Goal: Transaction & Acquisition: Purchase product/service

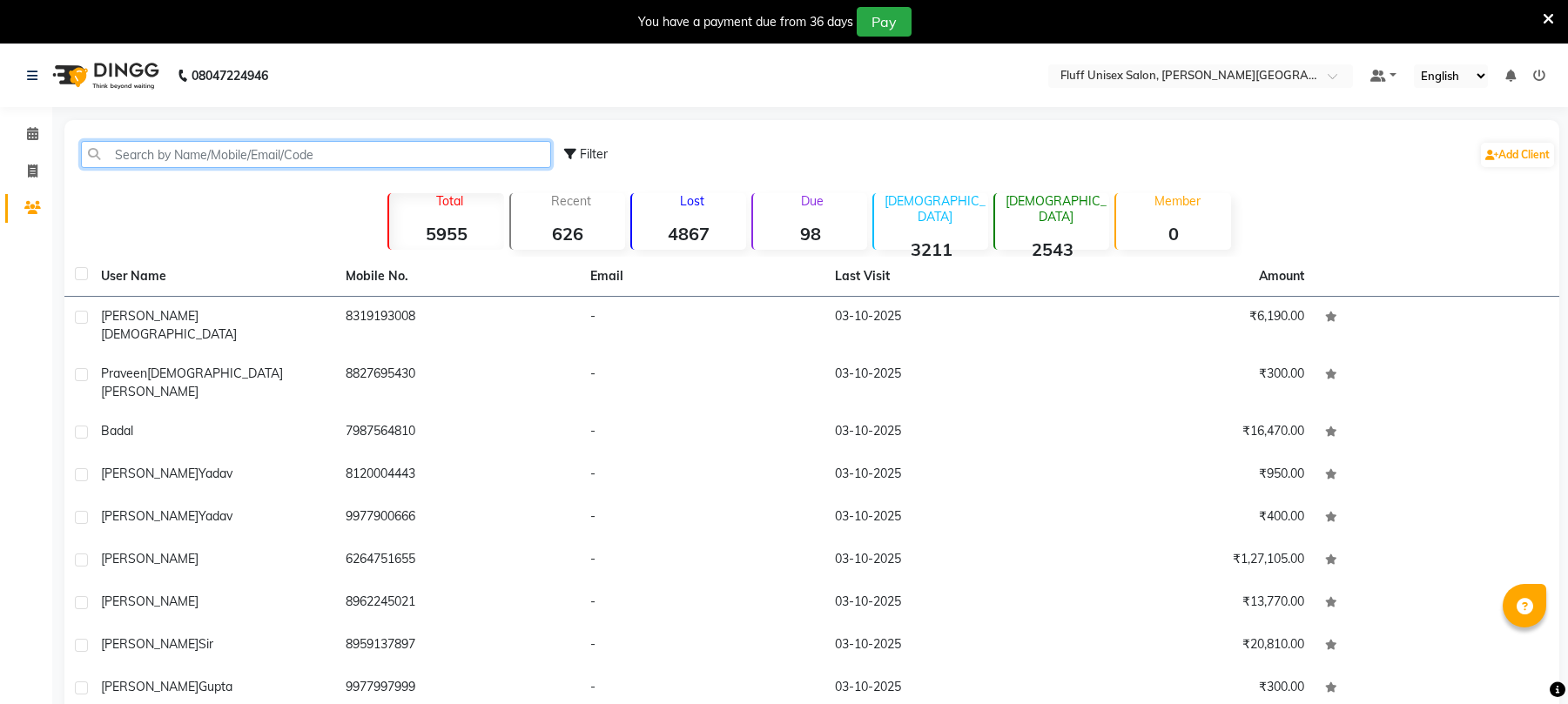
click at [163, 141] on input "text" at bounding box center [316, 154] width 470 height 27
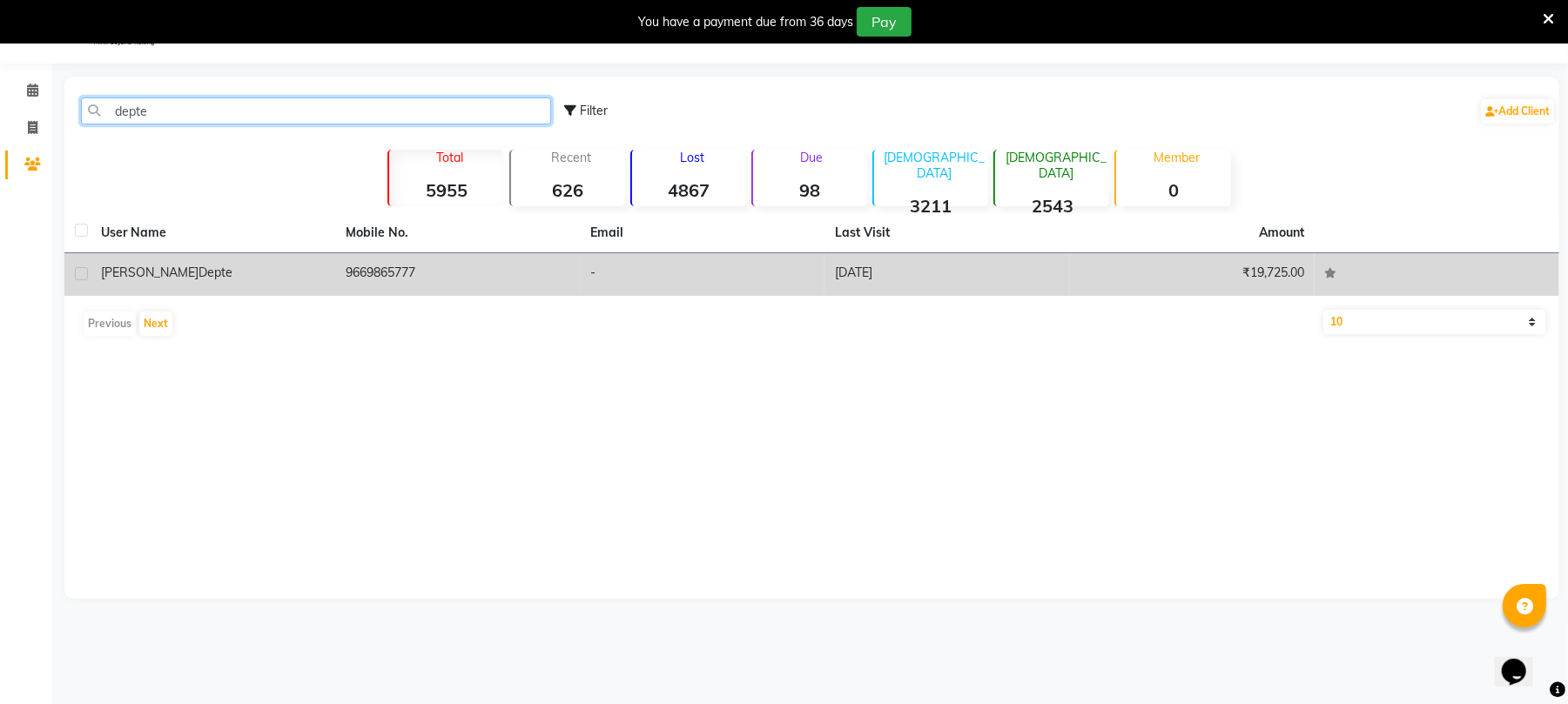
type input "depte"
click at [521, 275] on td "9669865777" at bounding box center [458, 274] width 245 height 43
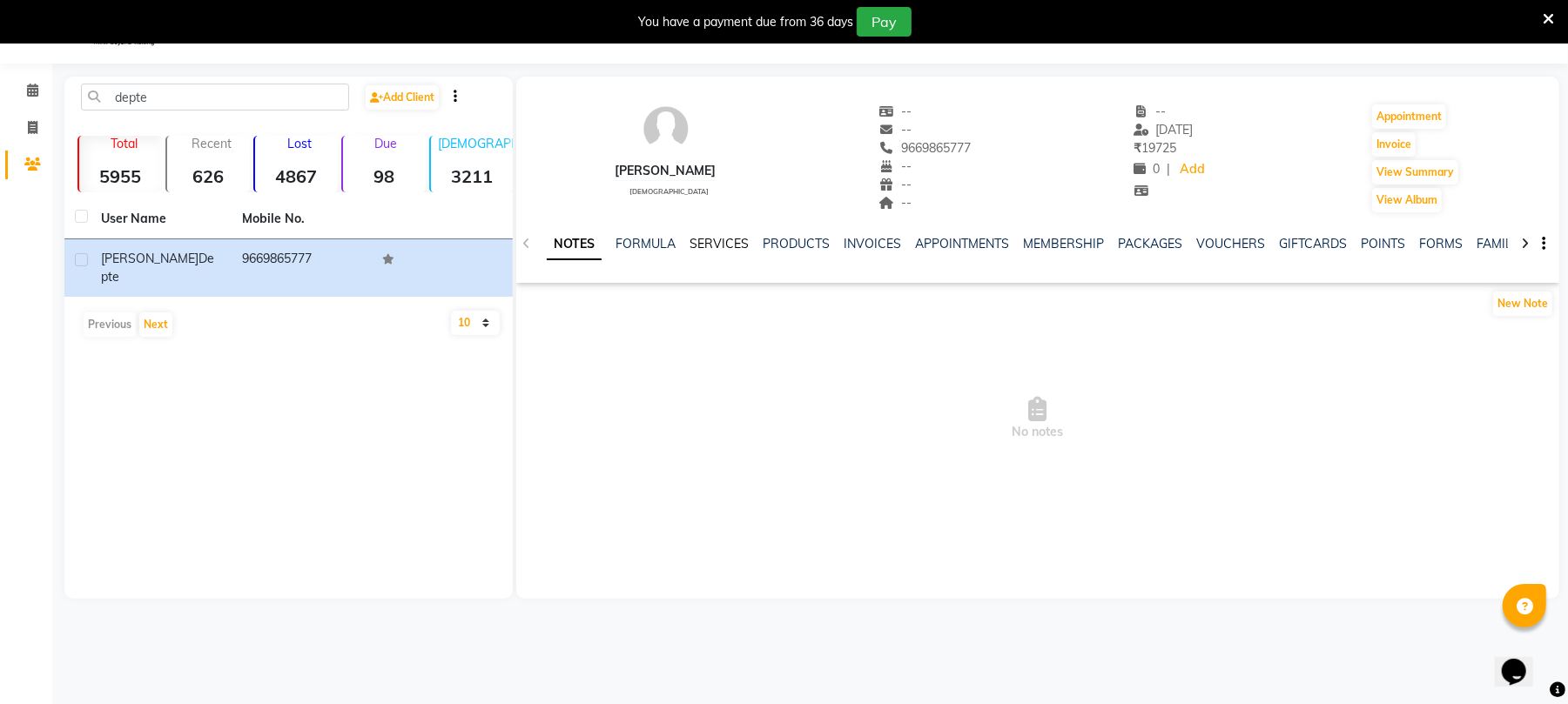
click at [725, 236] on link "SERVICES" at bounding box center [719, 244] width 59 height 16
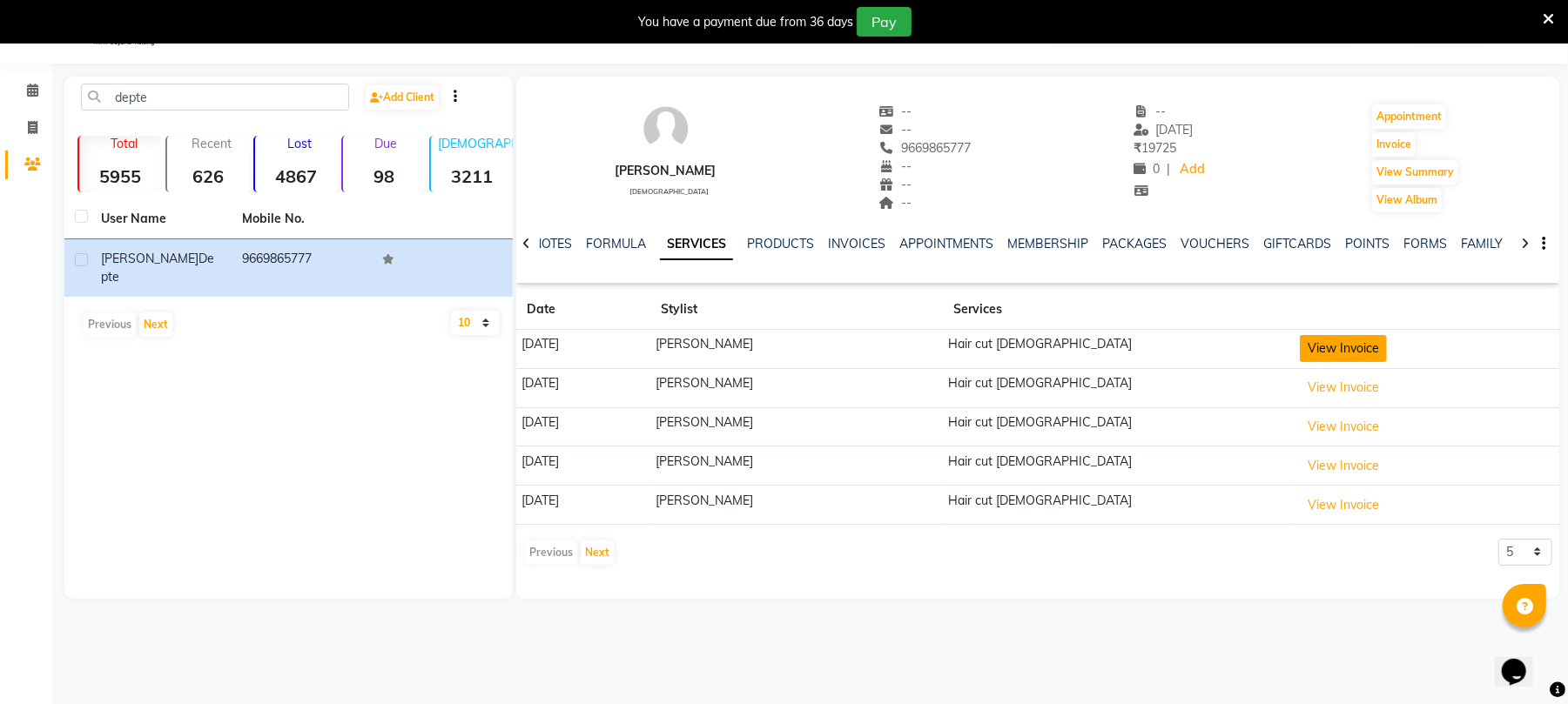
click at [1307, 360] on button "View Invoice" at bounding box center [1342, 349] width 87 height 27
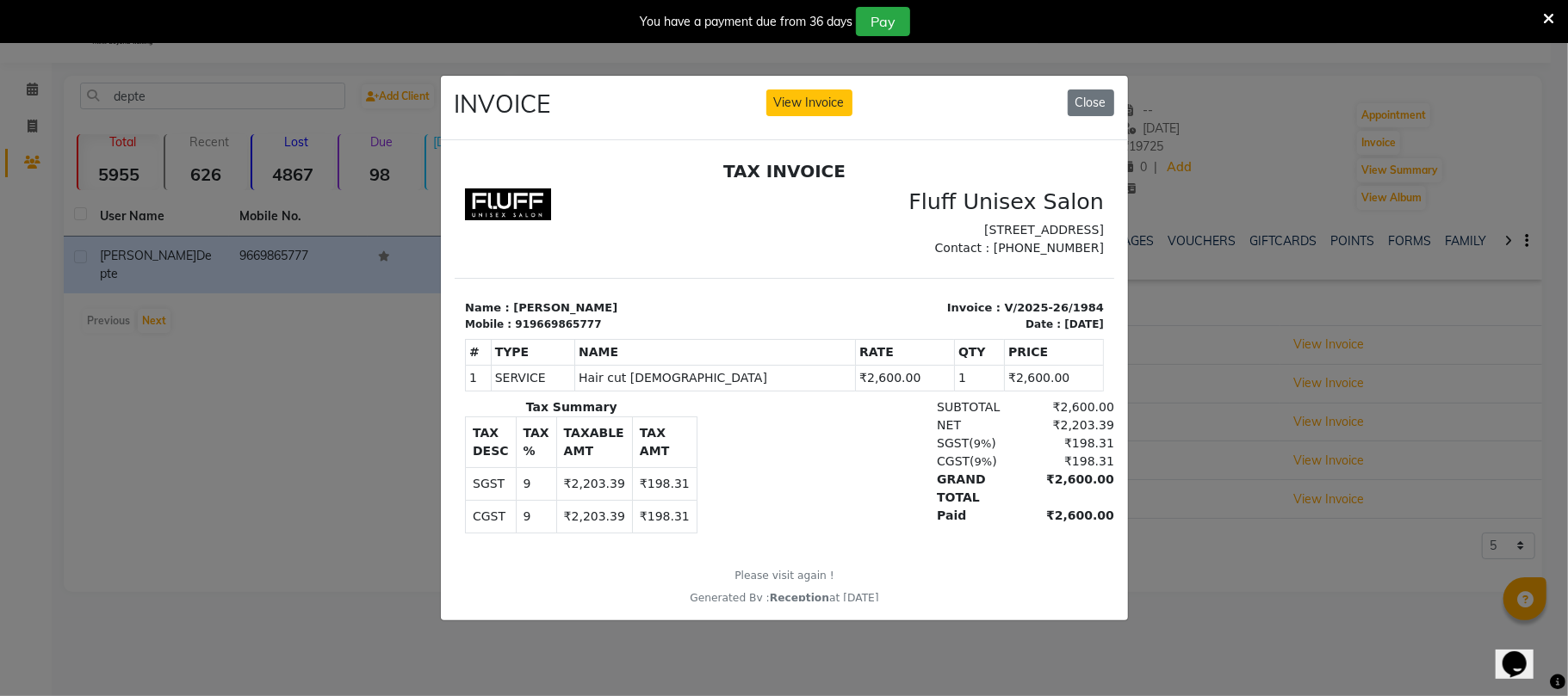
click at [1274, 593] on ngb-modal-window "INVOICE View Invoice Close" at bounding box center [784, 348] width 1568 height 696
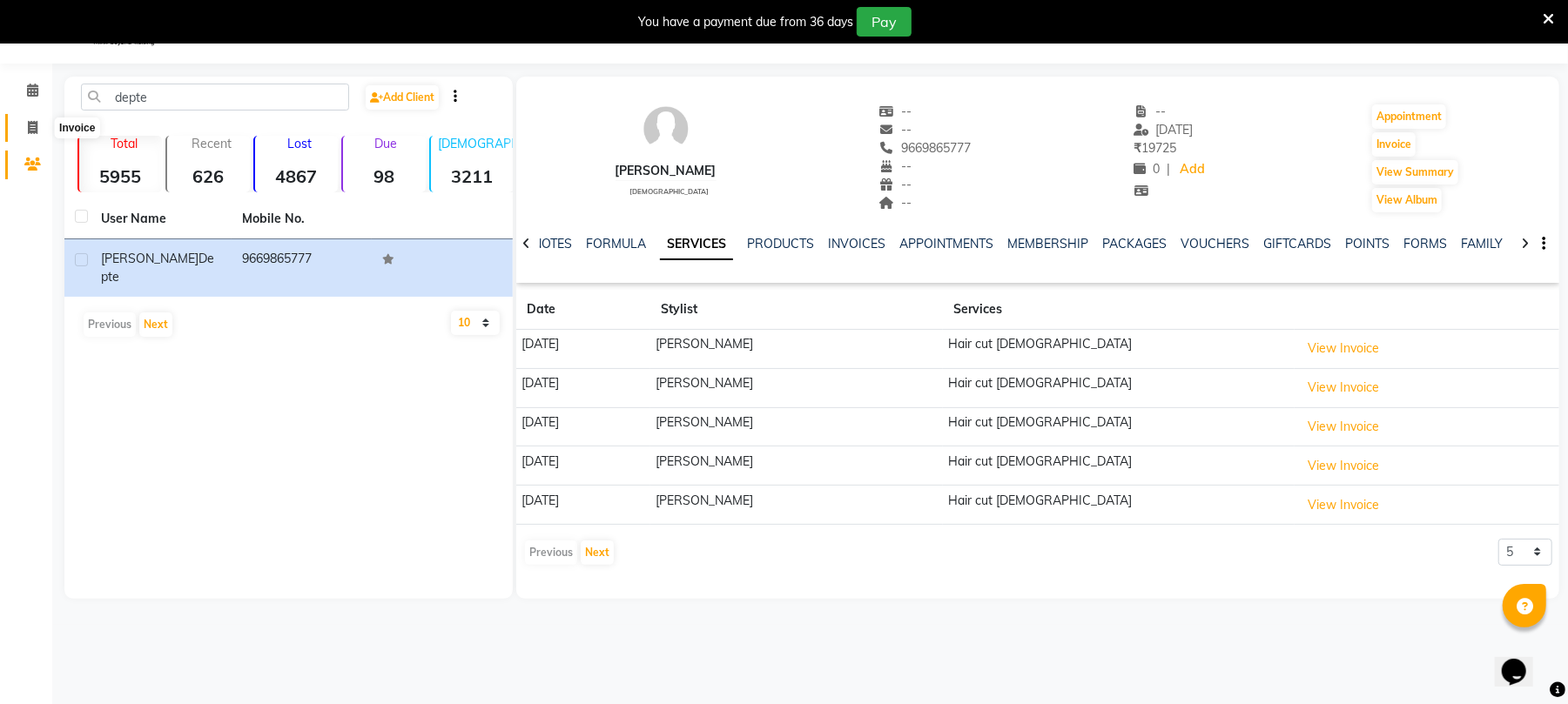
click at [26, 118] on span at bounding box center [32, 128] width 31 height 20
select select "service"
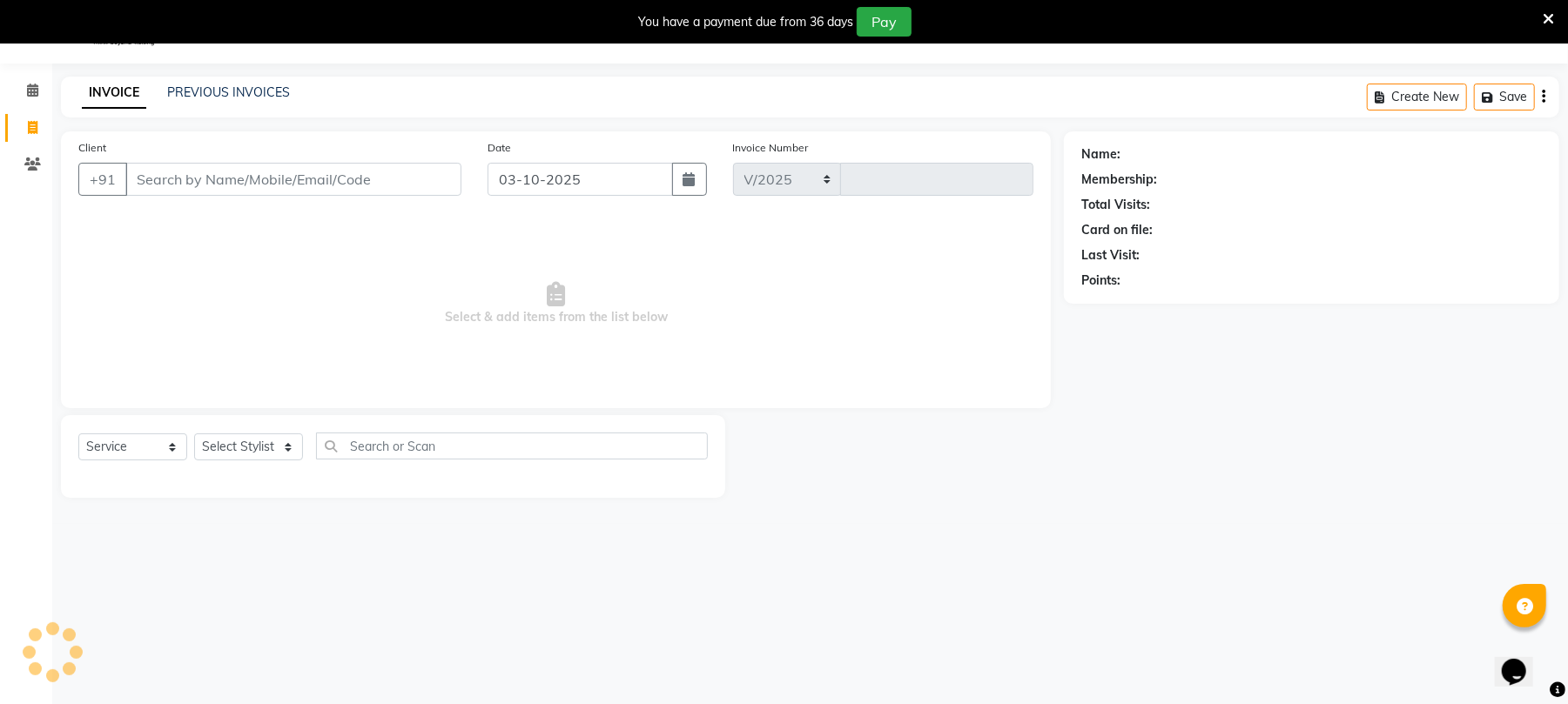
select select "32"
type input "2623"
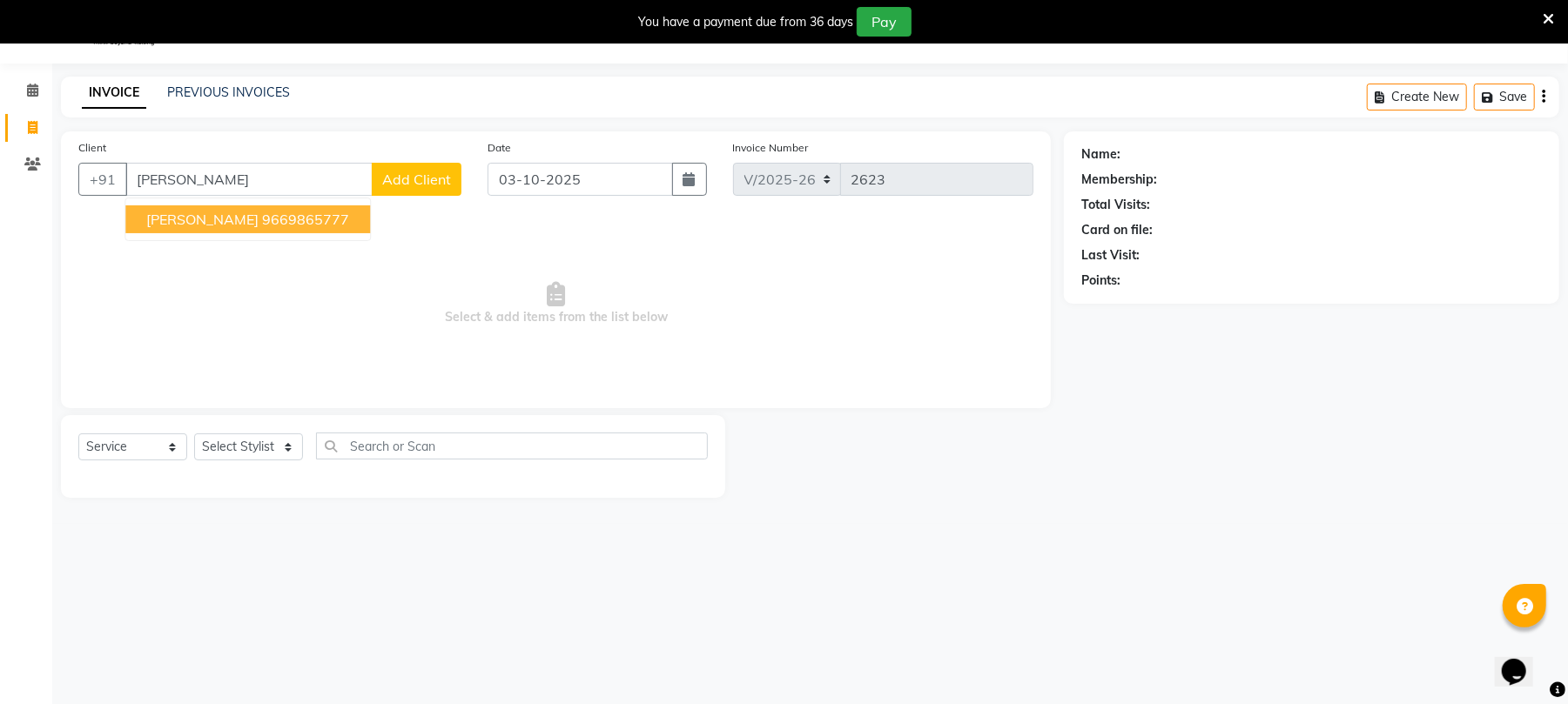
click at [262, 220] on ngb-highlight "9669865777" at bounding box center [305, 219] width 87 height 17
type input "9669865777"
click at [238, 220] on span "Select & add items from the list below" at bounding box center [556, 304] width 955 height 174
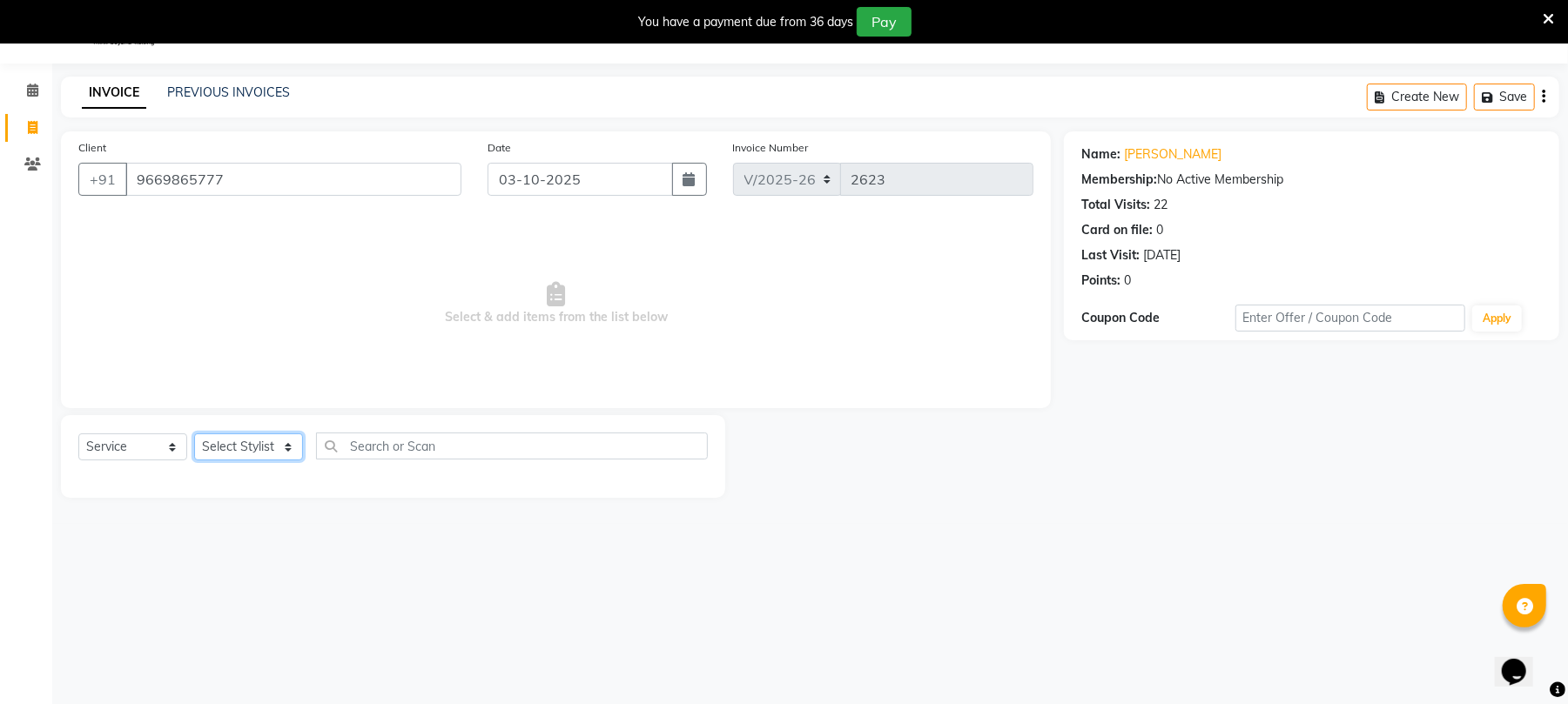
click at [227, 450] on select "Select Stylist Chinu [PERSON_NAME] Reception Rohit" at bounding box center [248, 446] width 109 height 27
select select "39020"
click at [194, 433] on select "Select Stylist Chinu [PERSON_NAME] Reception Rohit" at bounding box center [248, 446] width 109 height 27
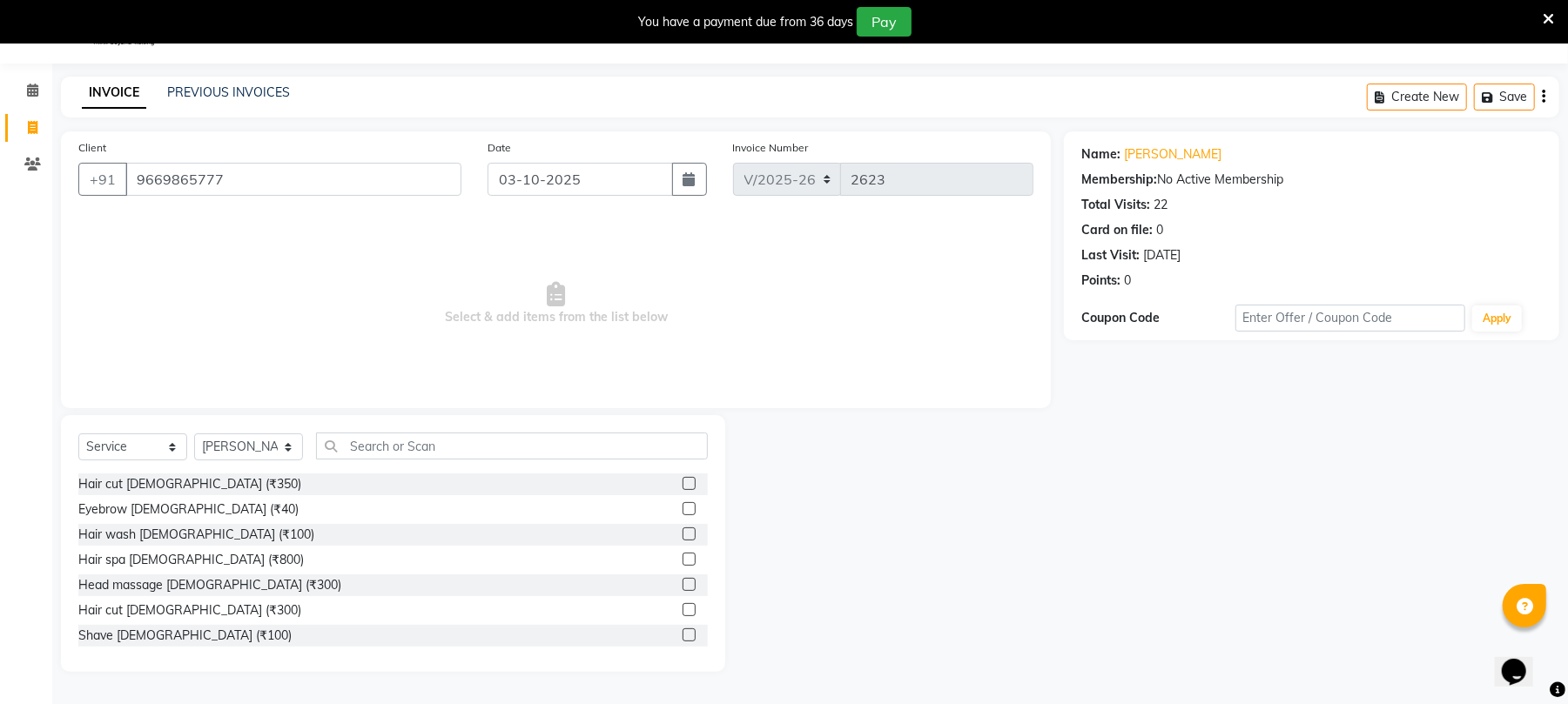
click at [683, 611] on label at bounding box center [689, 609] width 13 height 13
click at [683, 611] on input "checkbox" at bounding box center [688, 610] width 11 height 11
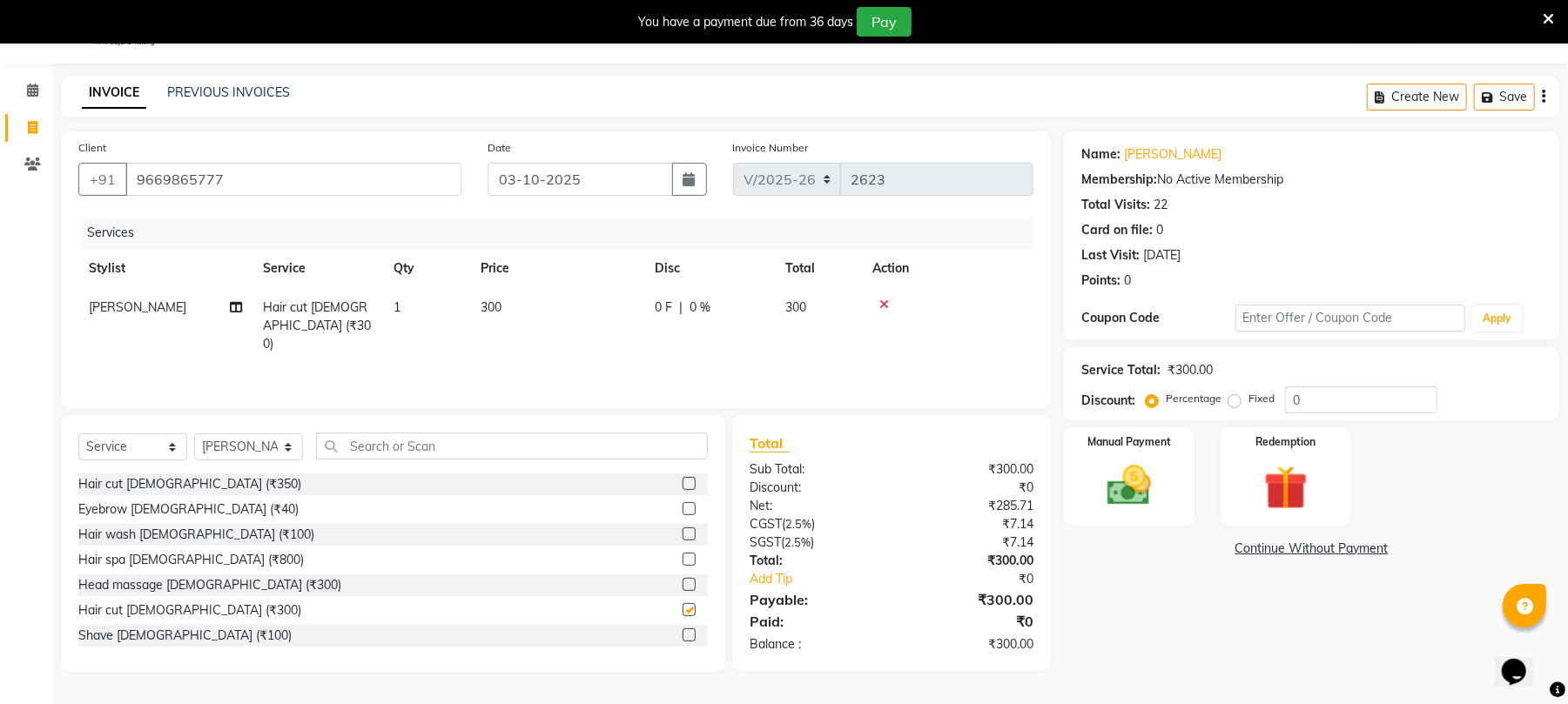
checkbox input "false"
click at [610, 295] on td "300" at bounding box center [557, 326] width 174 height 76
select select "39020"
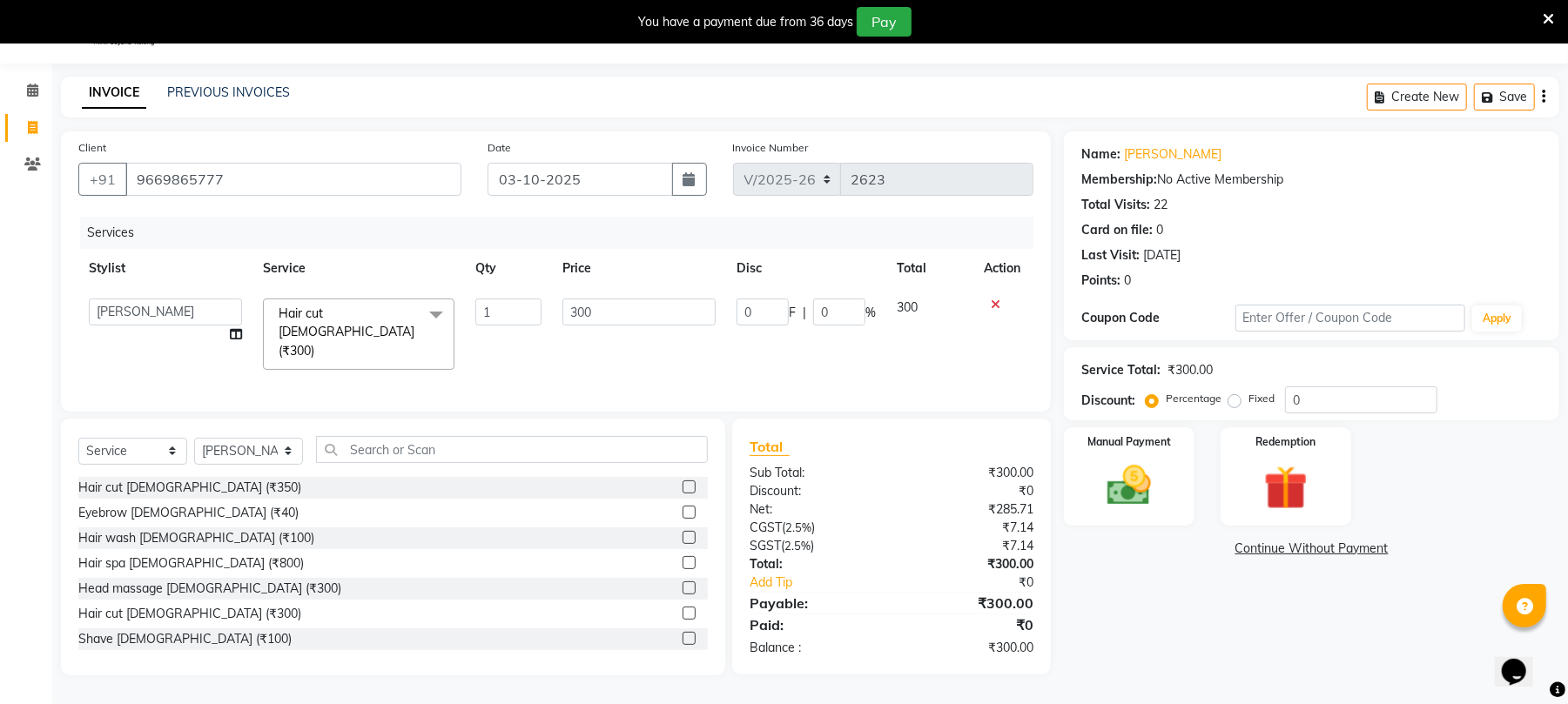
click at [614, 300] on input "300" at bounding box center [639, 312] width 153 height 27
type input "3"
type input "2600"
click at [1135, 468] on img at bounding box center [1128, 486] width 75 height 53
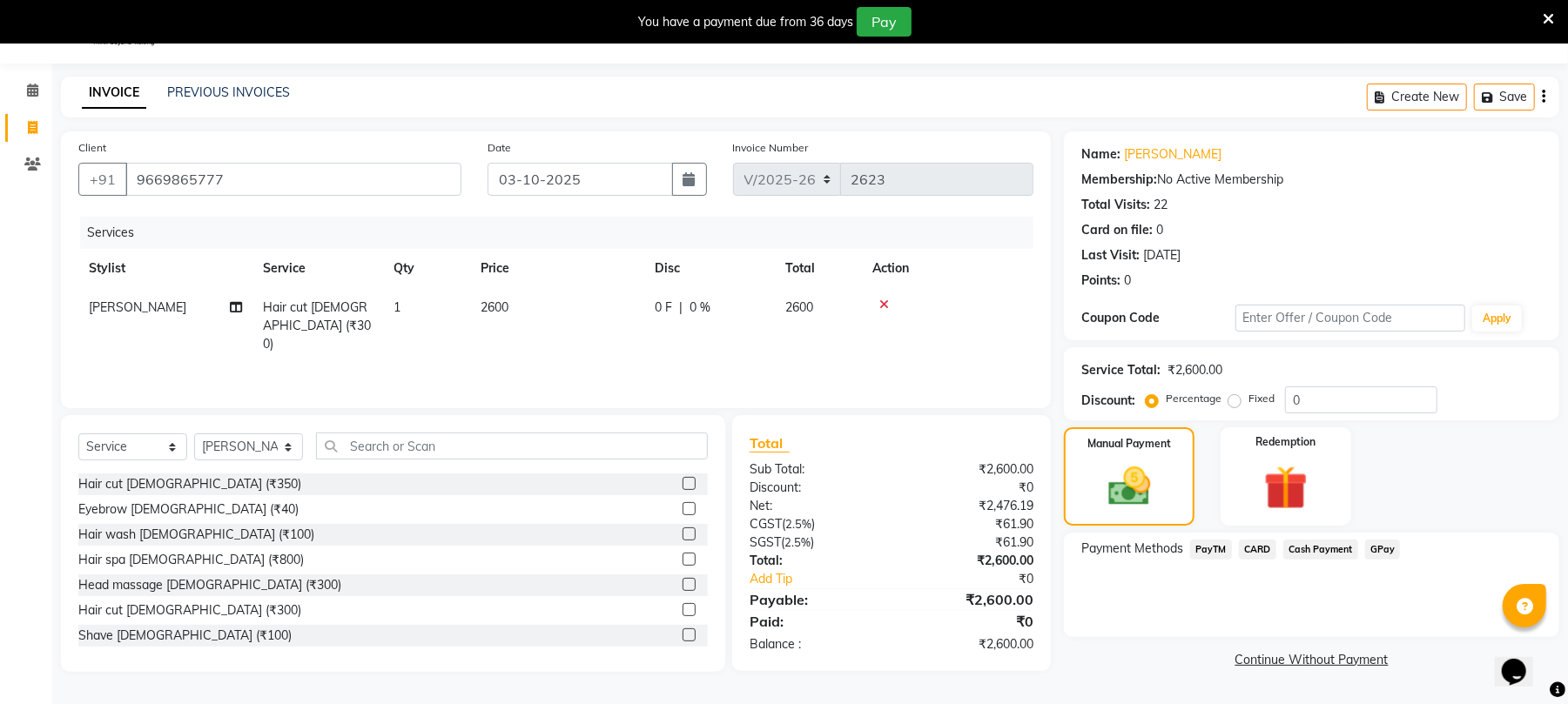
click at [1387, 551] on span "GPay" at bounding box center [1383, 550] width 36 height 20
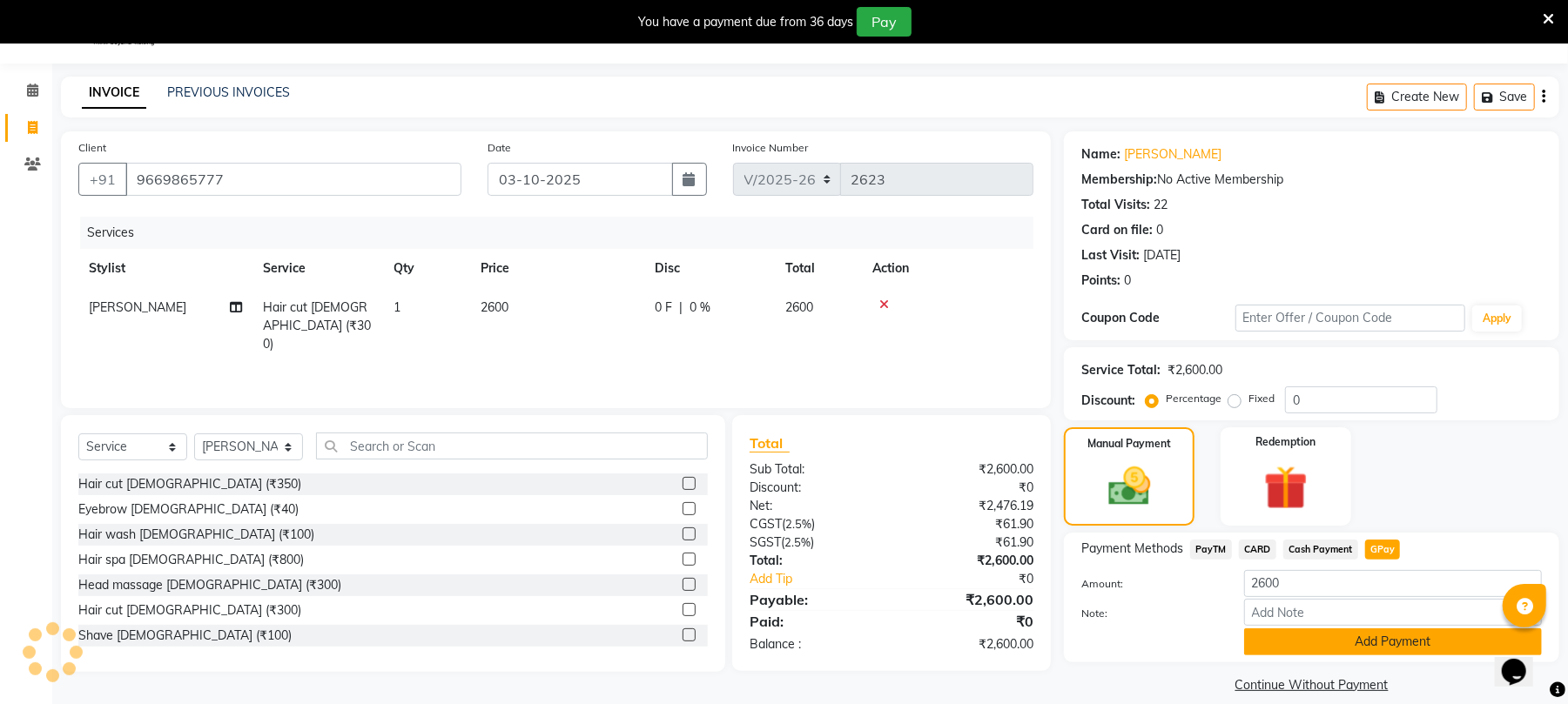
click at [1394, 649] on button "Add Payment" at bounding box center [1392, 641] width 298 height 27
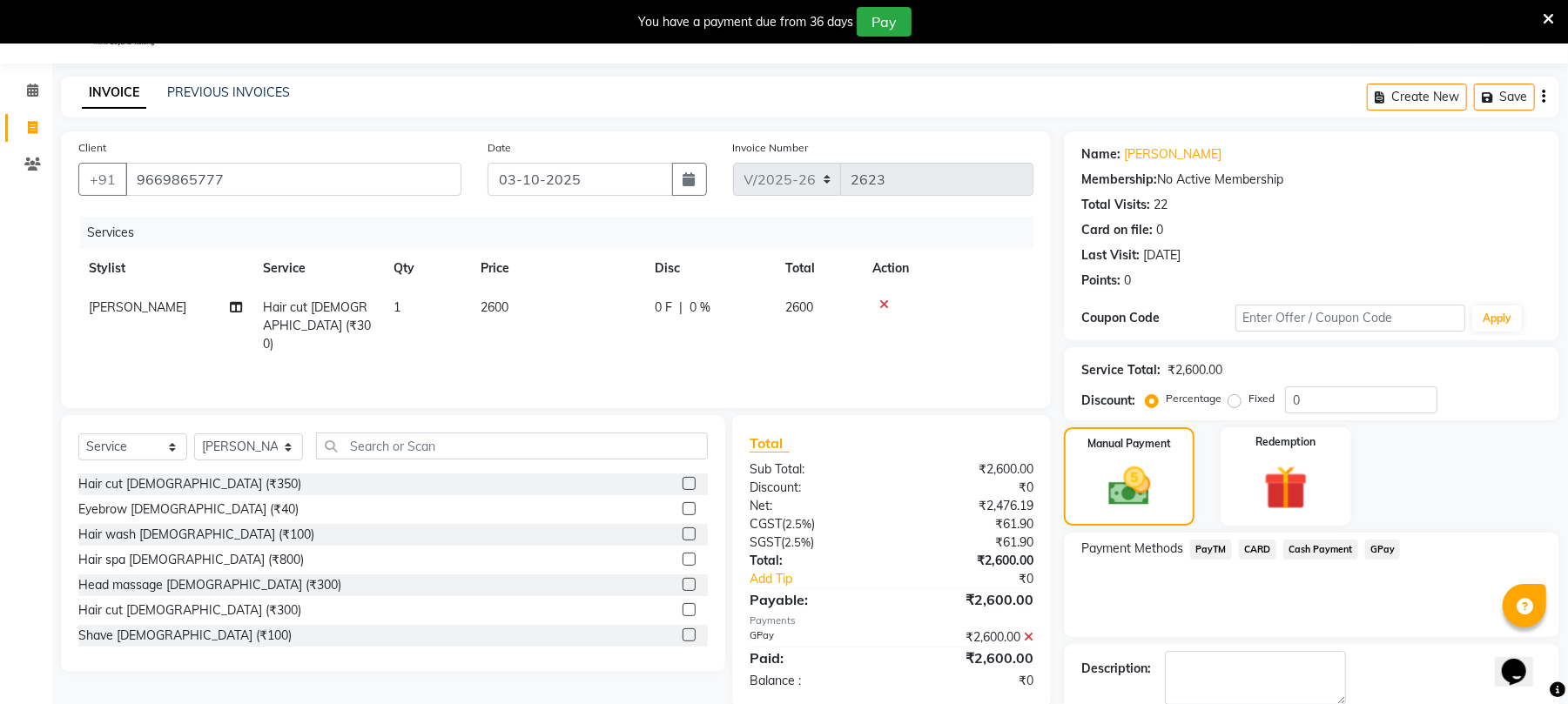
scroll to position [137, 0]
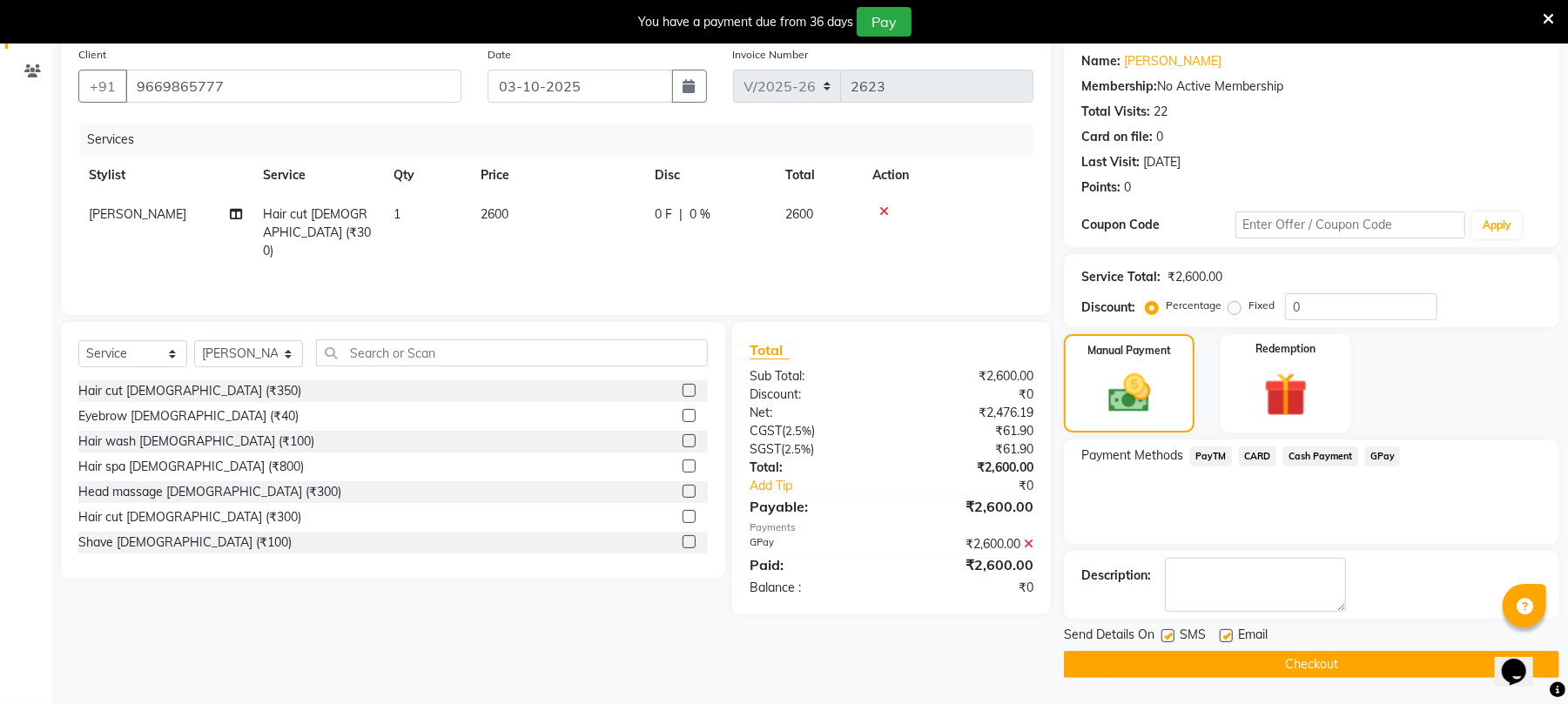
click at [1376, 665] on button "Checkout" at bounding box center [1311, 664] width 496 height 27
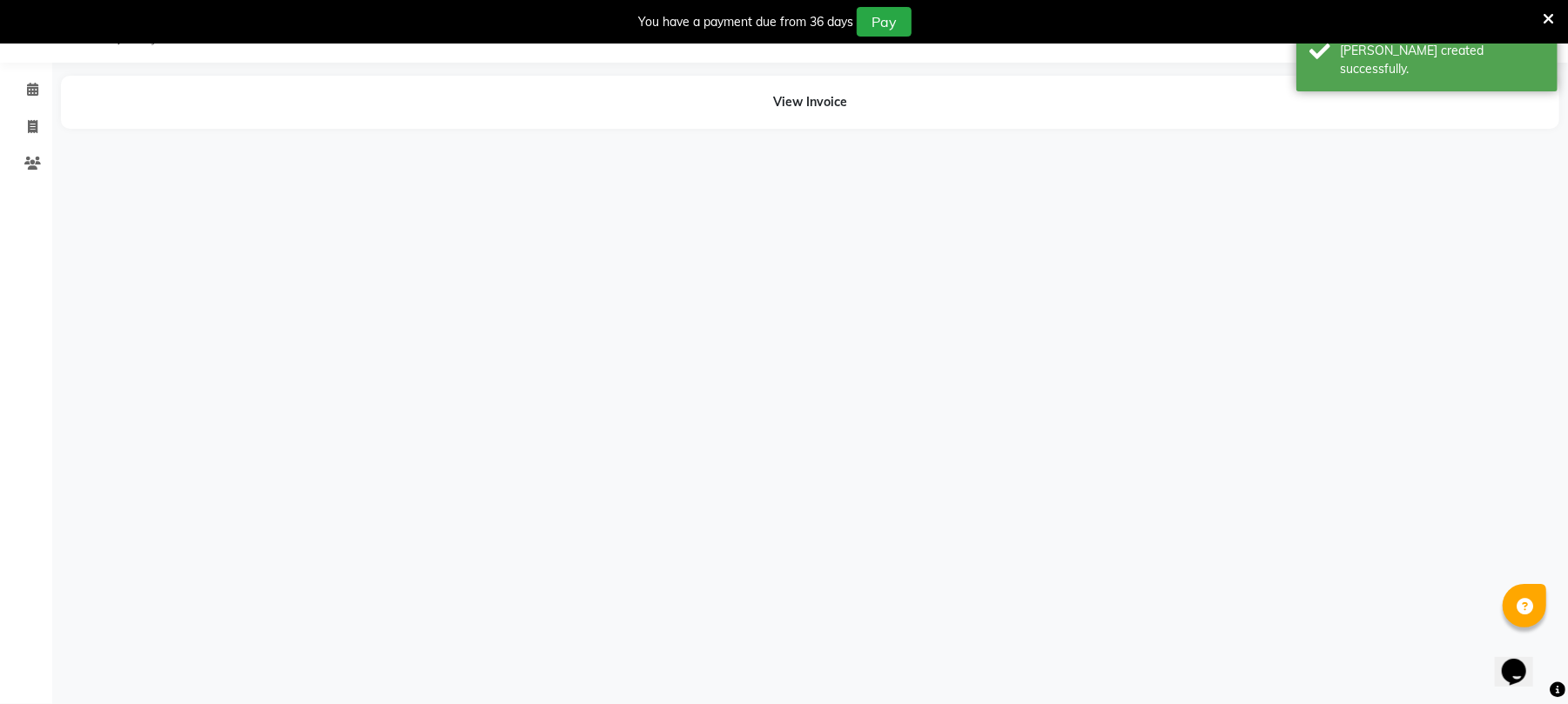
scroll to position [44, 0]
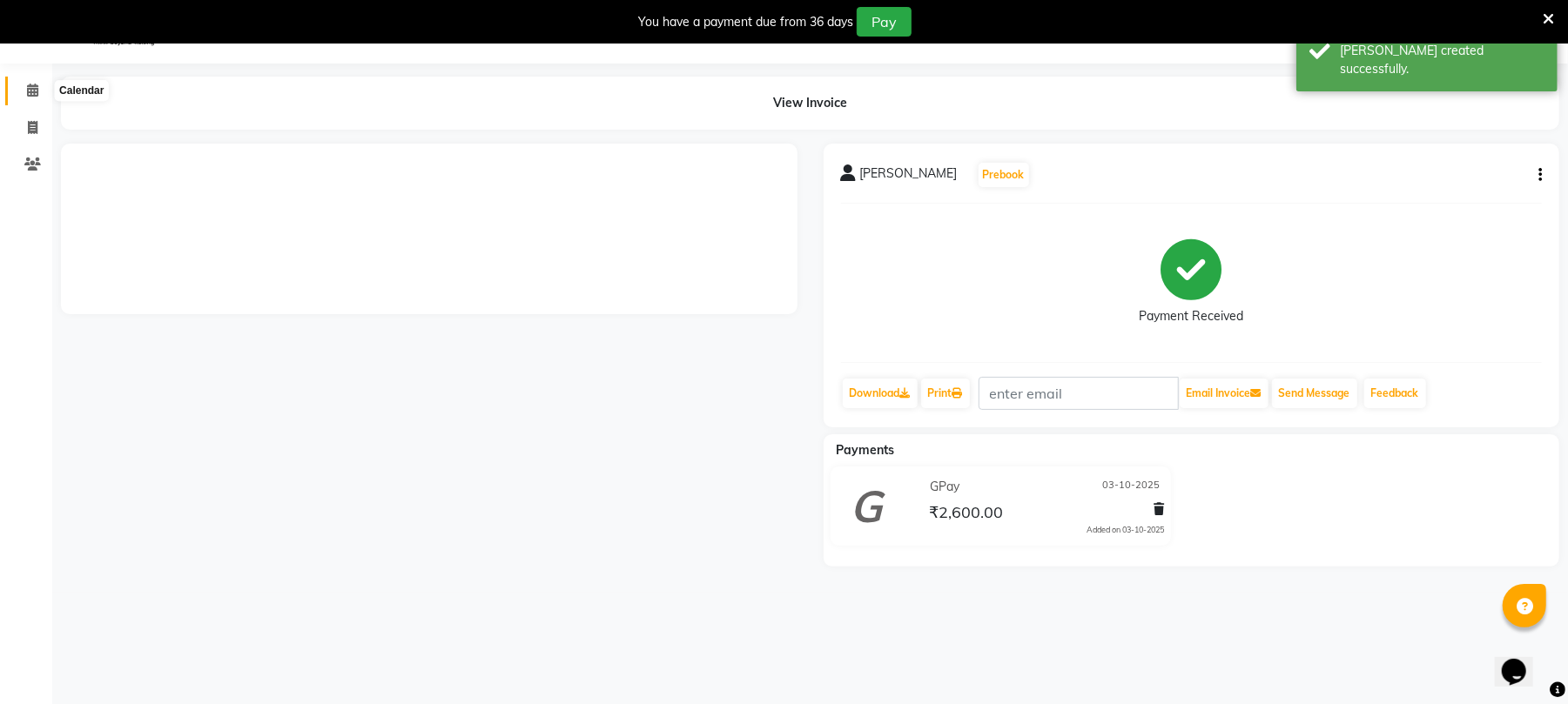
click at [21, 89] on span at bounding box center [32, 91] width 31 height 20
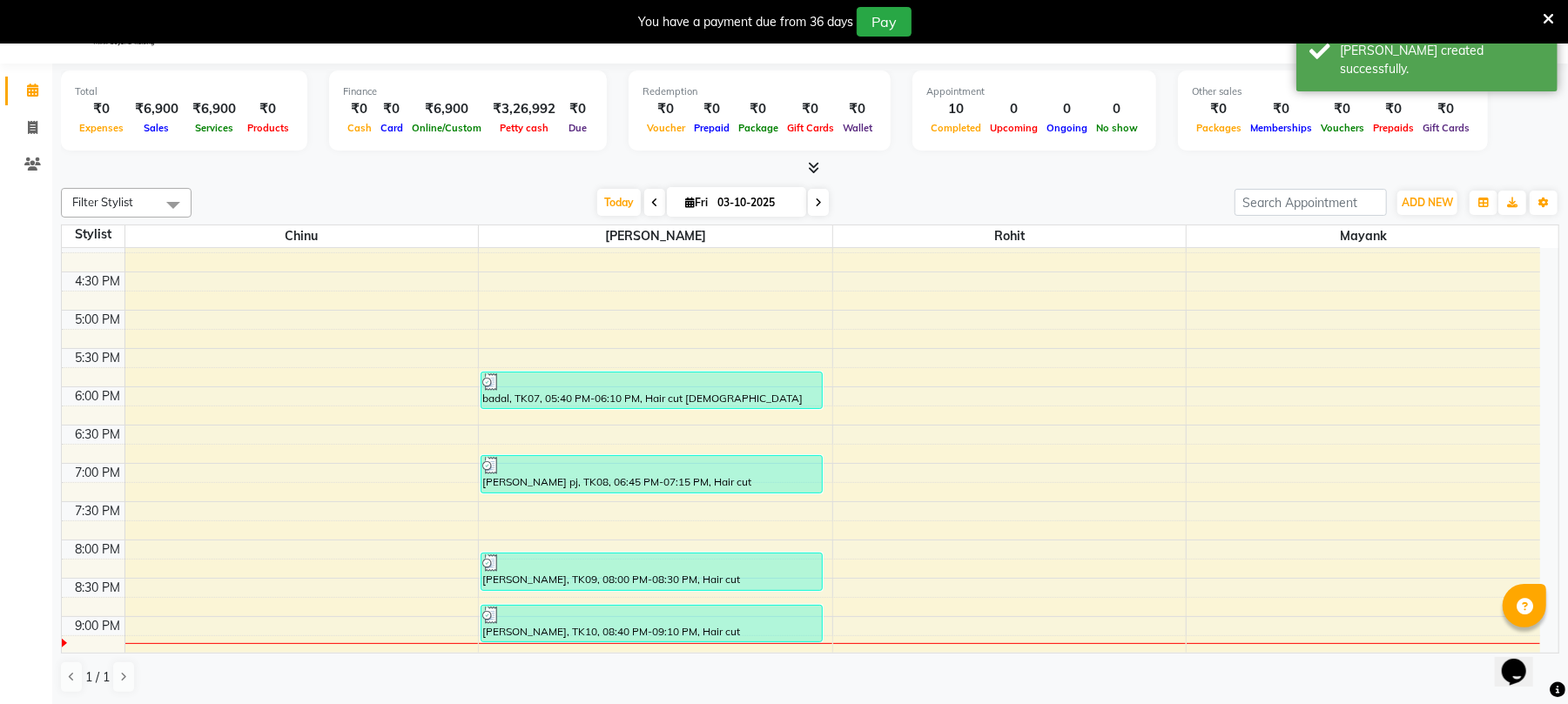
scroll to position [554, 0]
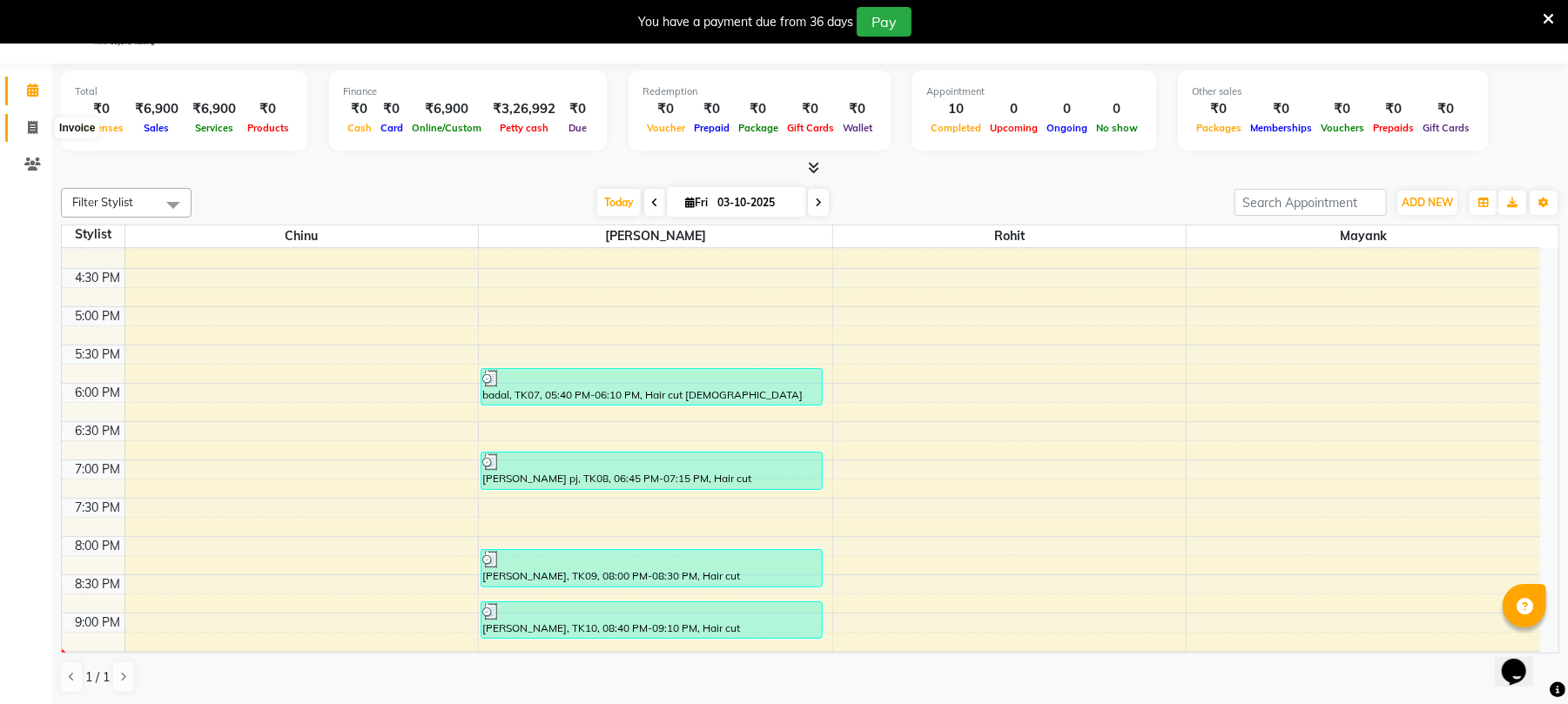
click at [29, 128] on icon at bounding box center [33, 127] width 10 height 13
select select "service"
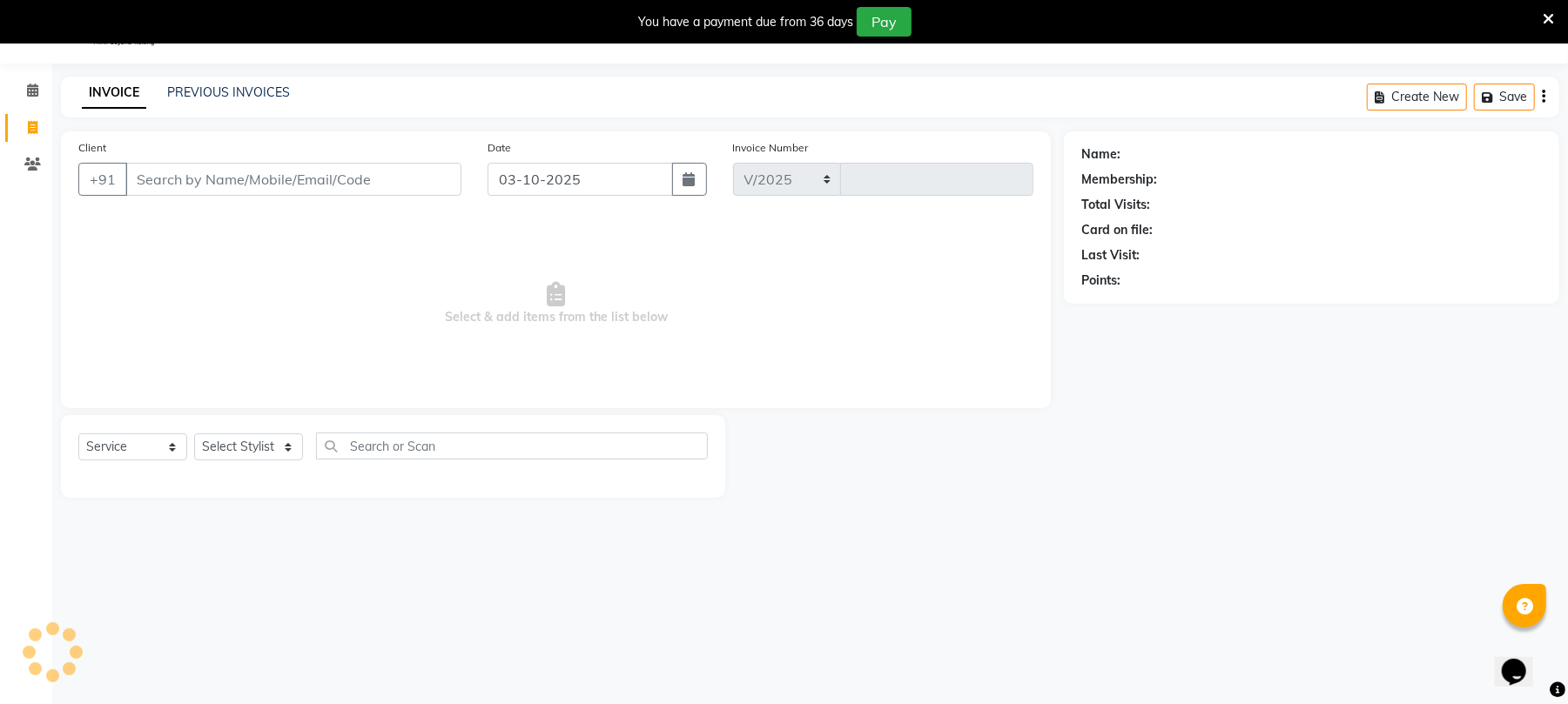
select select "32"
type input "2624"
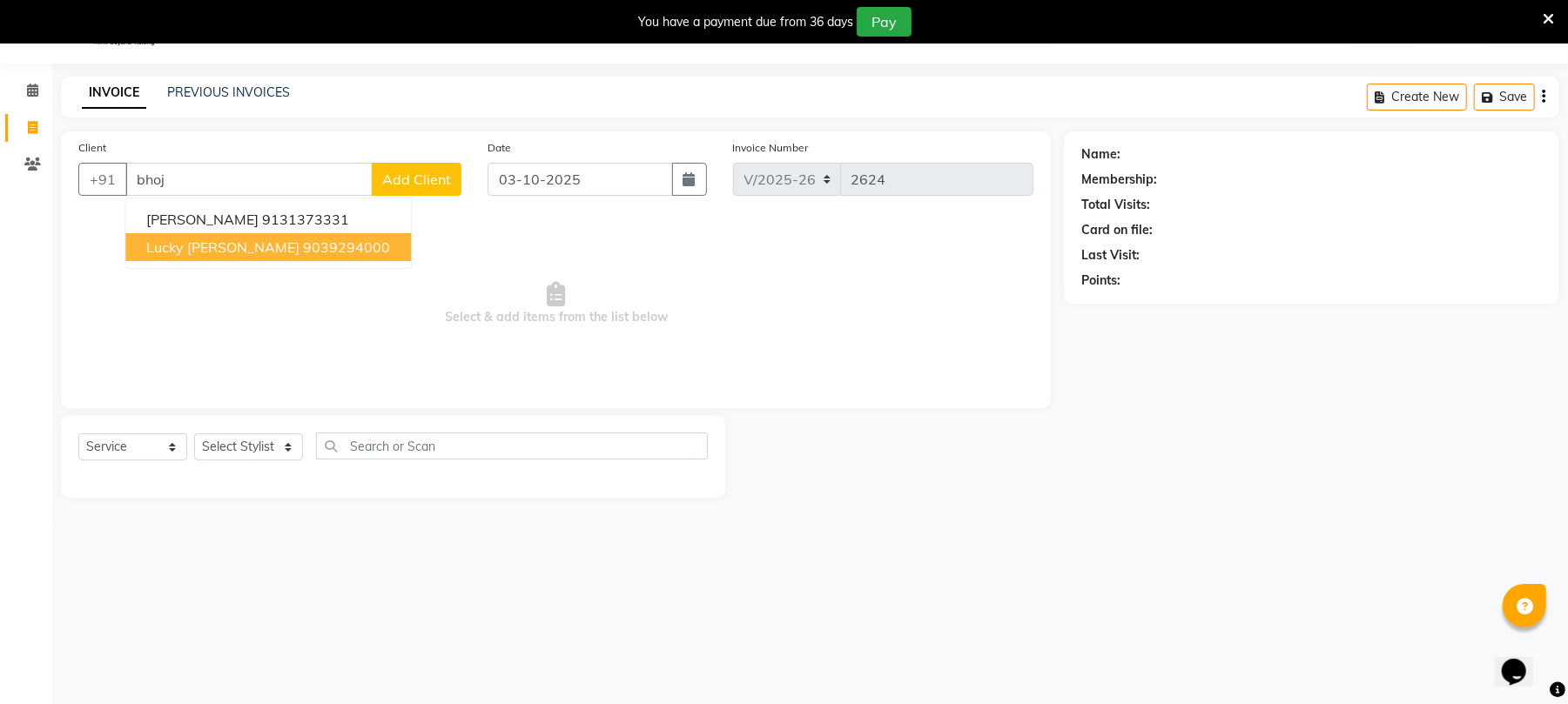
click at [303, 244] on ngb-highlight "9039294000" at bounding box center [345, 247] width 87 height 17
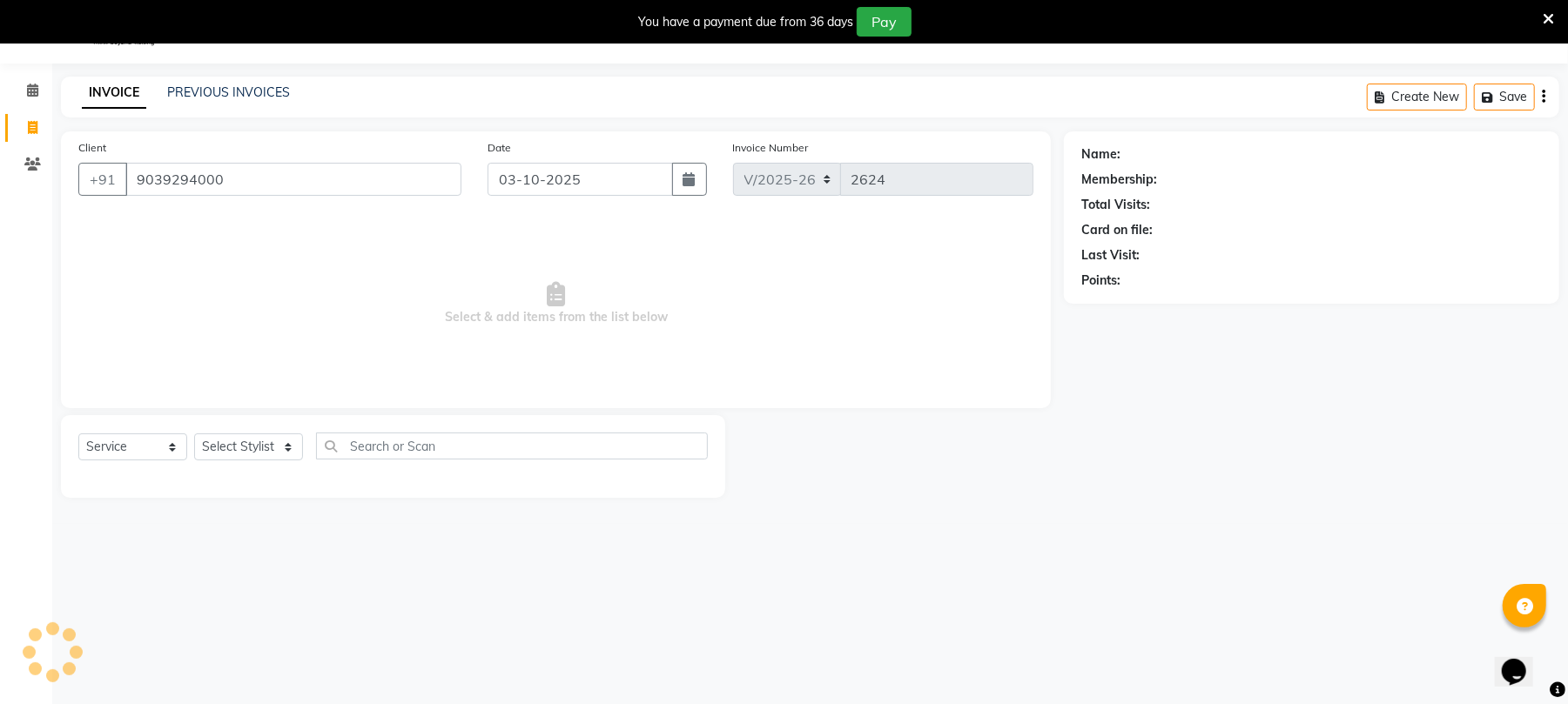
type input "9039294000"
drag, startPoint x: 274, startPoint y: 440, endPoint x: 273, endPoint y: 454, distance: 14.0
click at [274, 440] on select "Select Stylist Chinu [PERSON_NAME] Reception Rohit" at bounding box center [248, 446] width 109 height 27
select select "39020"
click at [194, 433] on select "Select Stylist Chinu [PERSON_NAME] Reception Rohit" at bounding box center [248, 446] width 109 height 27
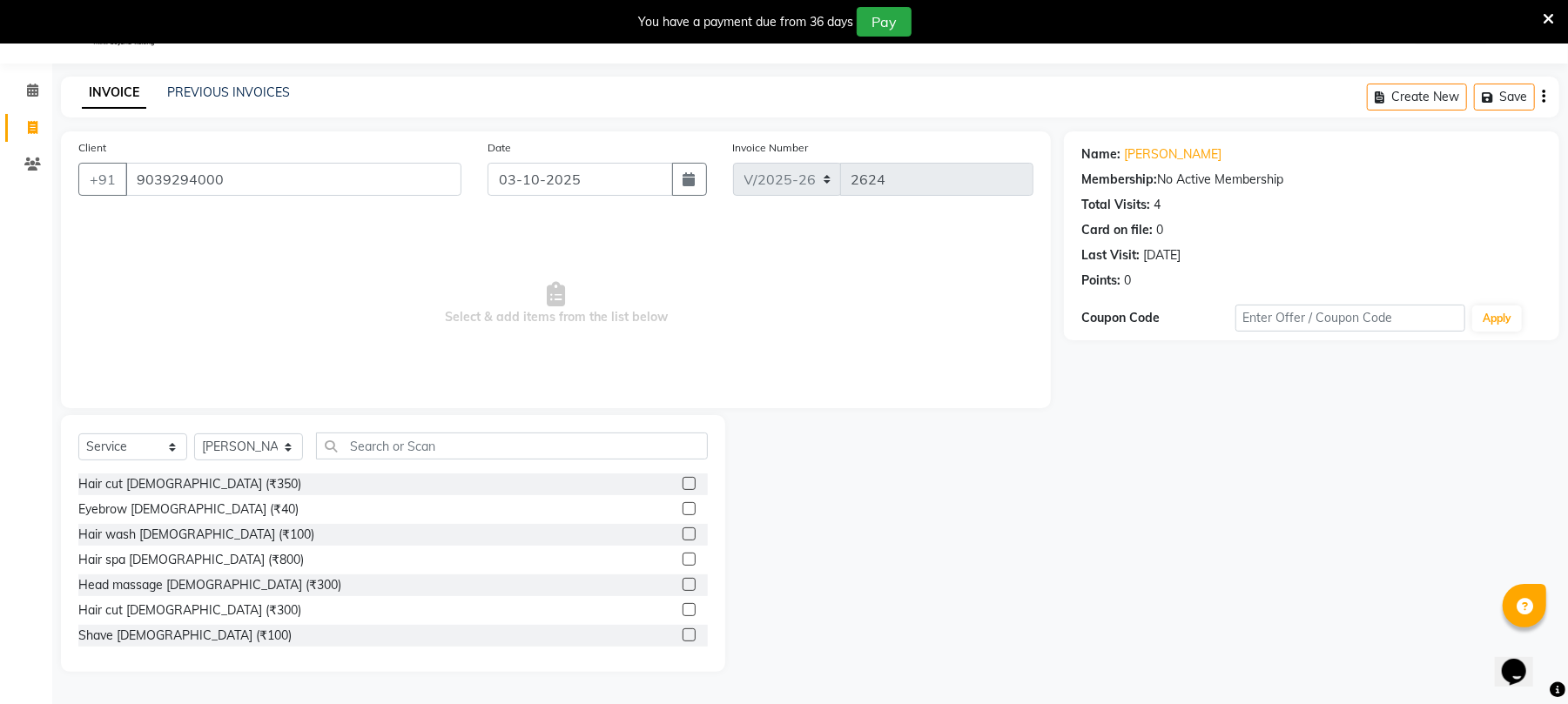
click at [683, 611] on label at bounding box center [689, 609] width 13 height 13
click at [683, 611] on input "checkbox" at bounding box center [688, 610] width 11 height 11
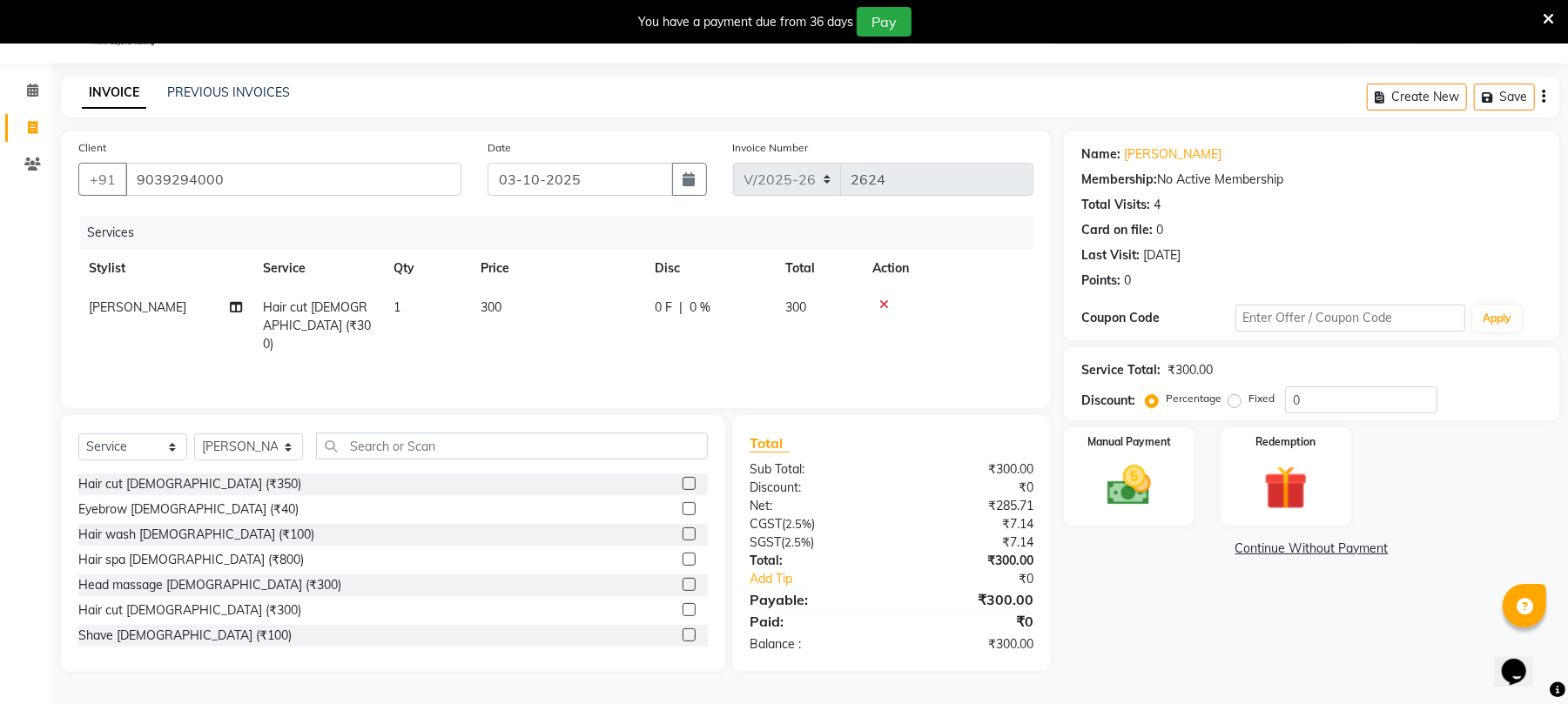
checkbox input "false"
click at [582, 314] on td "300" at bounding box center [557, 326] width 174 height 76
select select "39020"
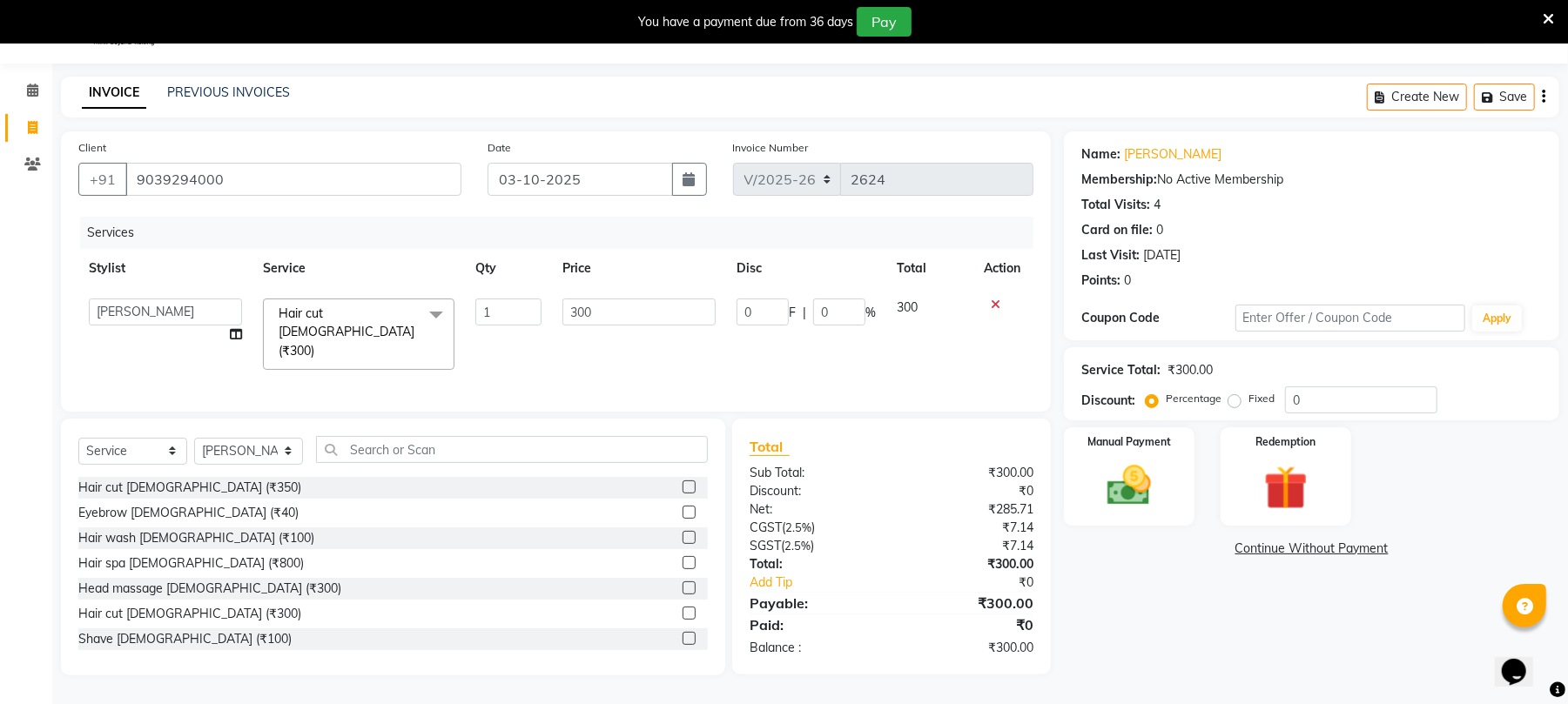
click at [586, 314] on input "300" at bounding box center [639, 312] width 153 height 27
type input "500"
click at [1098, 496] on img at bounding box center [1128, 486] width 75 height 53
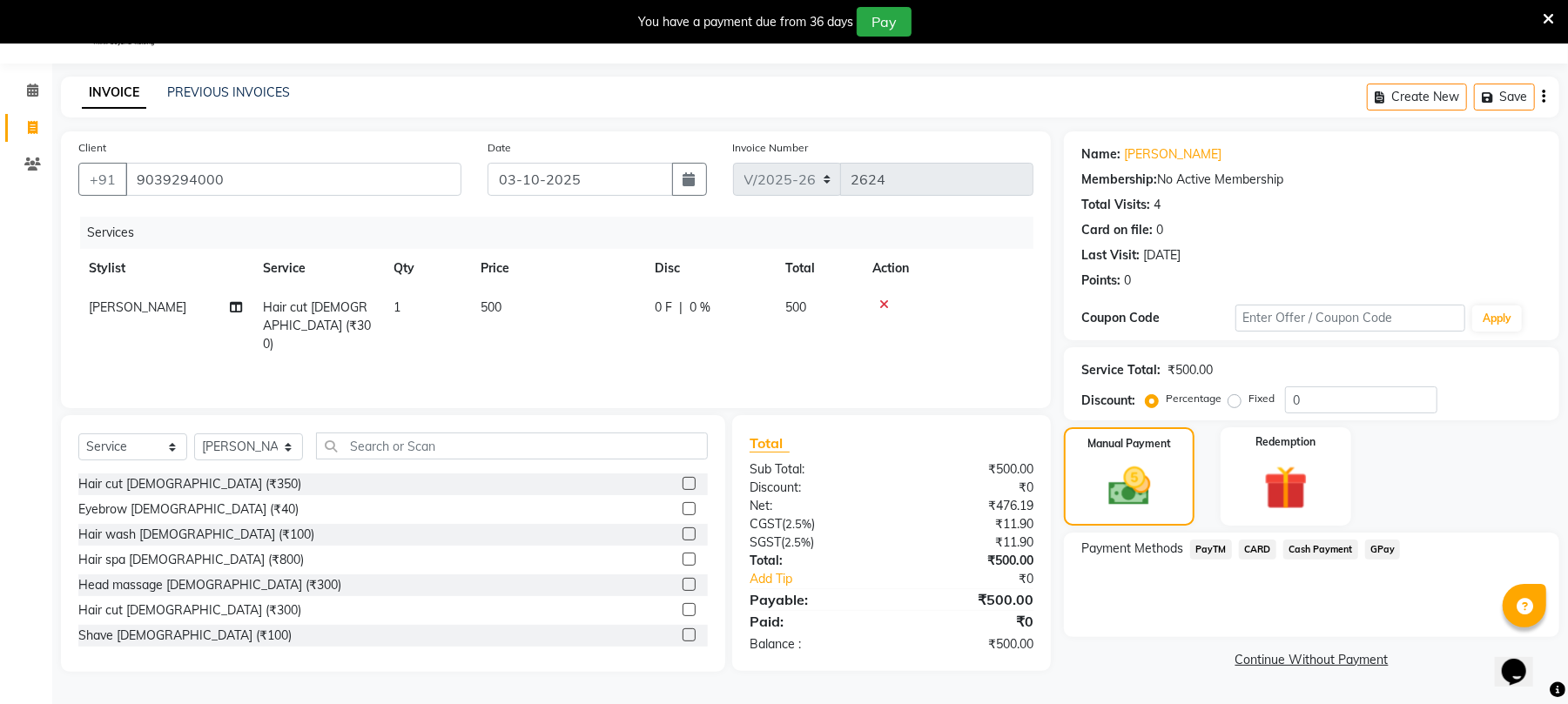
drag, startPoint x: 1370, startPoint y: 544, endPoint x: 1370, endPoint y: 669, distance: 125.0
click at [1370, 545] on span "GPay" at bounding box center [1383, 550] width 36 height 20
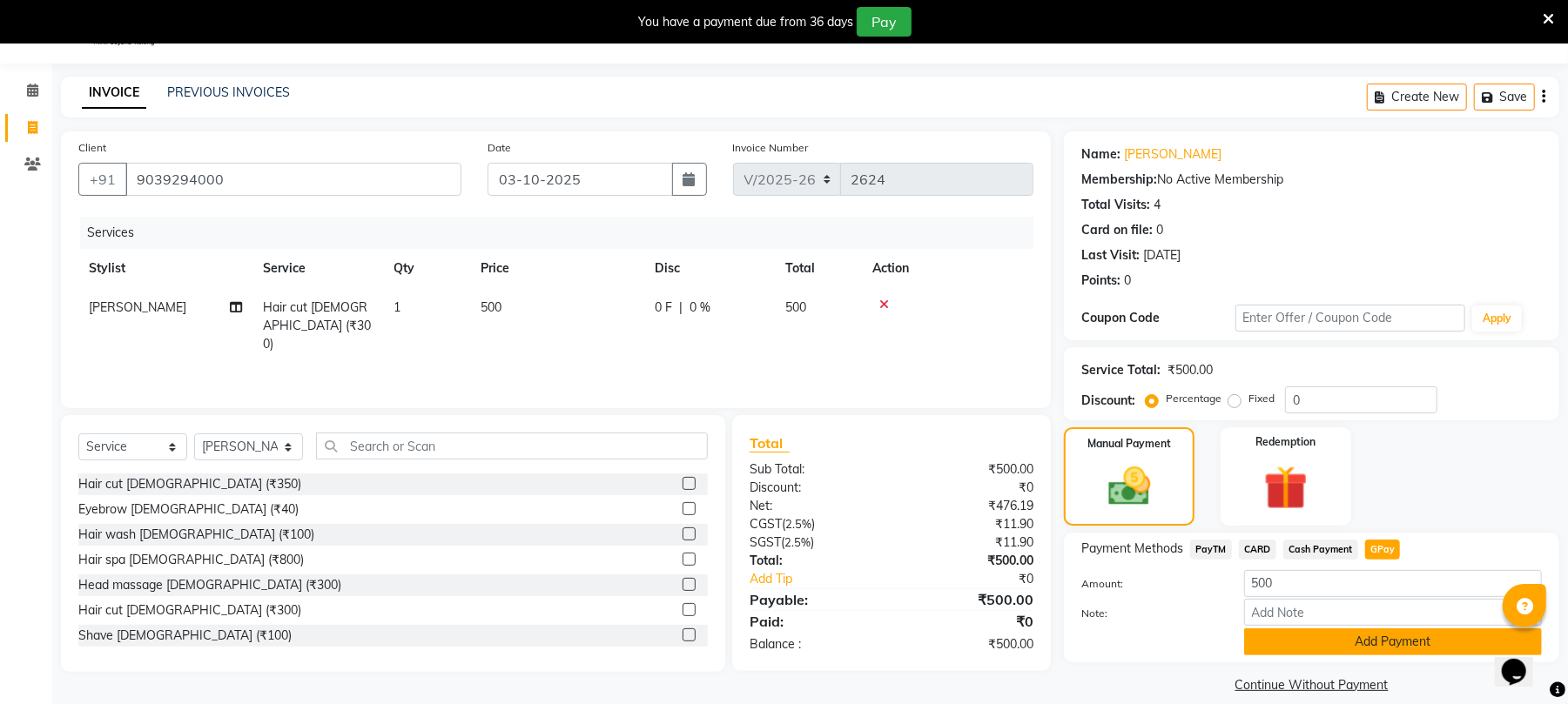
click at [1373, 641] on button "Add Payment" at bounding box center [1392, 641] width 298 height 27
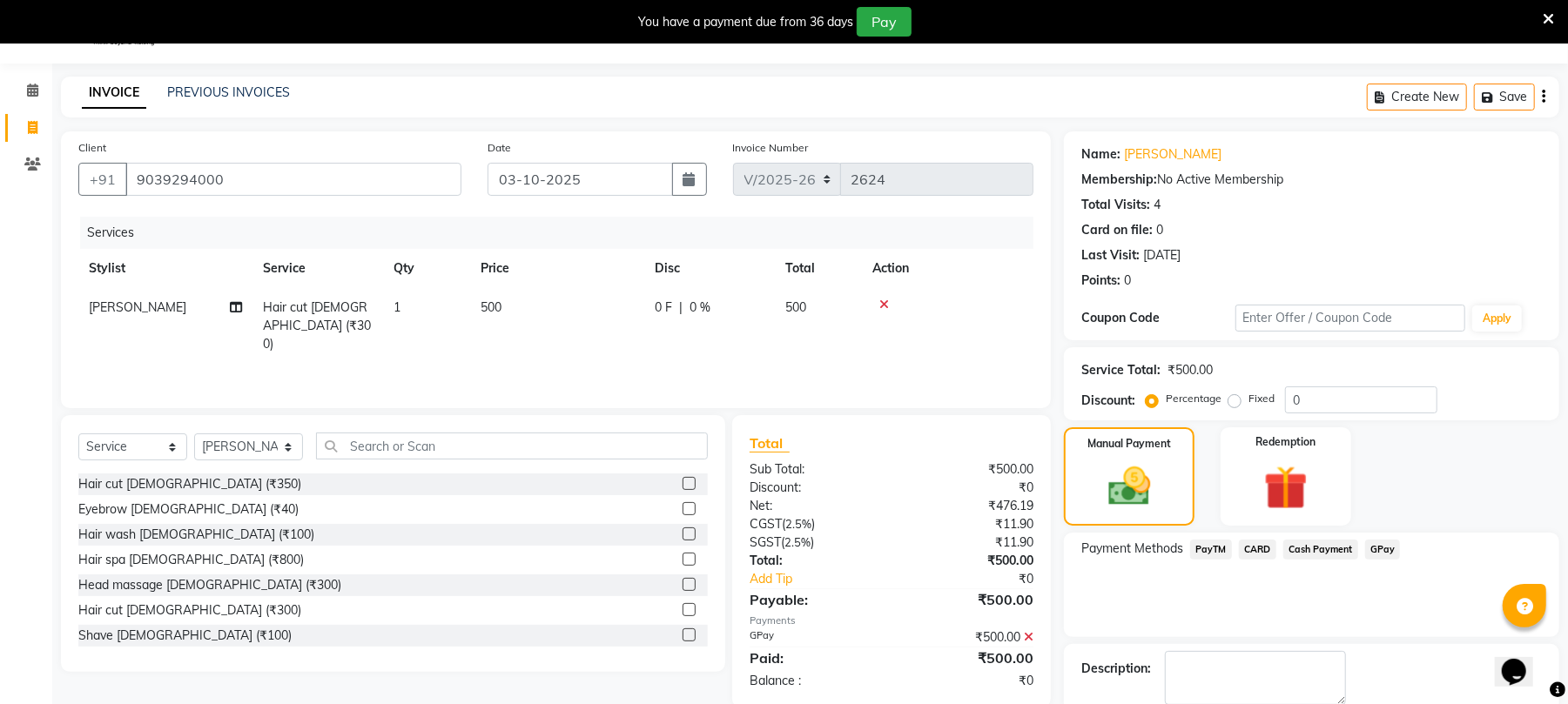
drag, startPoint x: 1556, startPoint y: 620, endPoint x: 1562, endPoint y: 592, distance: 28.6
click at [1562, 649] on div "Name: [PERSON_NAME] Membership: No Active Membership Total Visits: 4 Card on fi…" at bounding box center [1317, 451] width 509 height 640
click at [1560, 667] on div "Name: [PERSON_NAME] Membership: No Active Membership Total Visits: 4 Card on fi…" at bounding box center [1317, 451] width 509 height 640
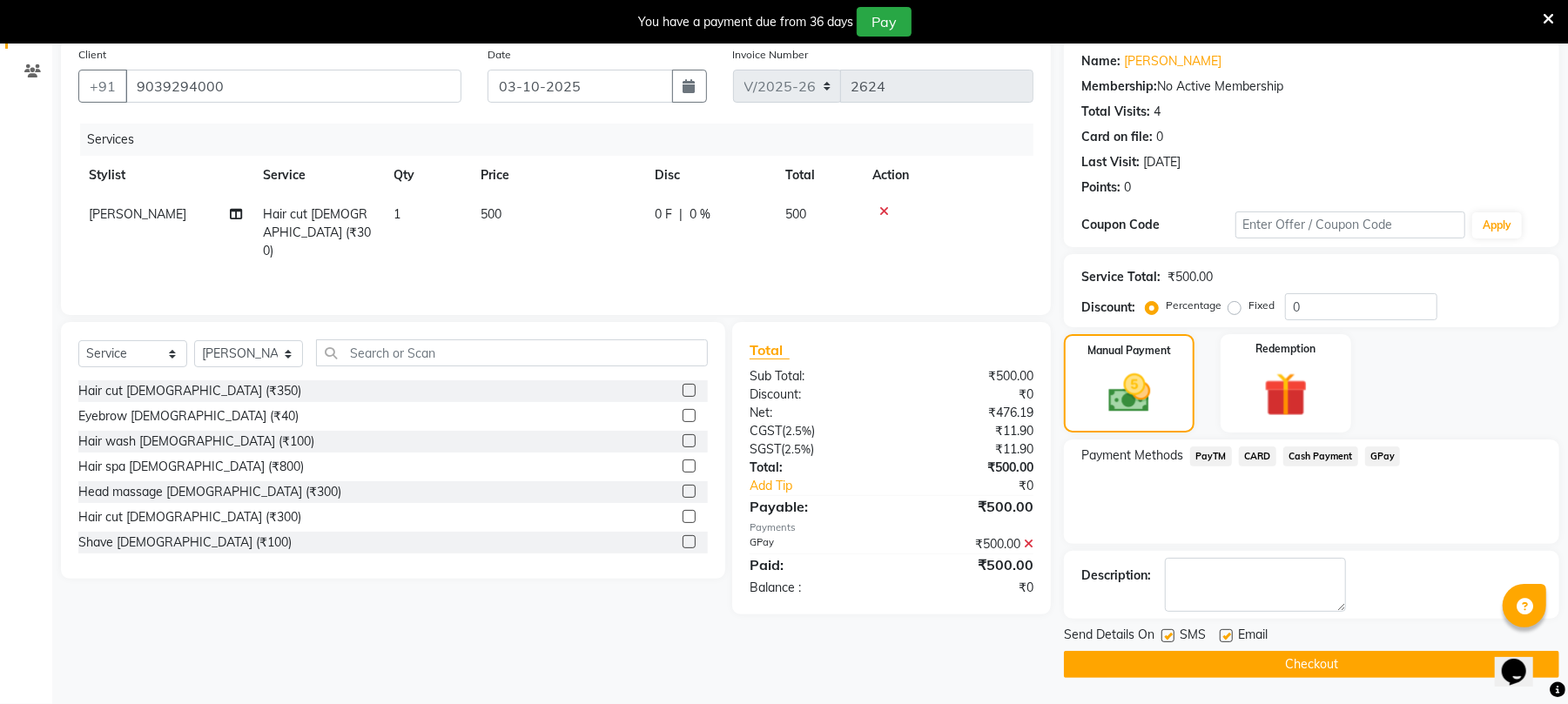
click at [1405, 655] on button "Checkout" at bounding box center [1311, 664] width 496 height 27
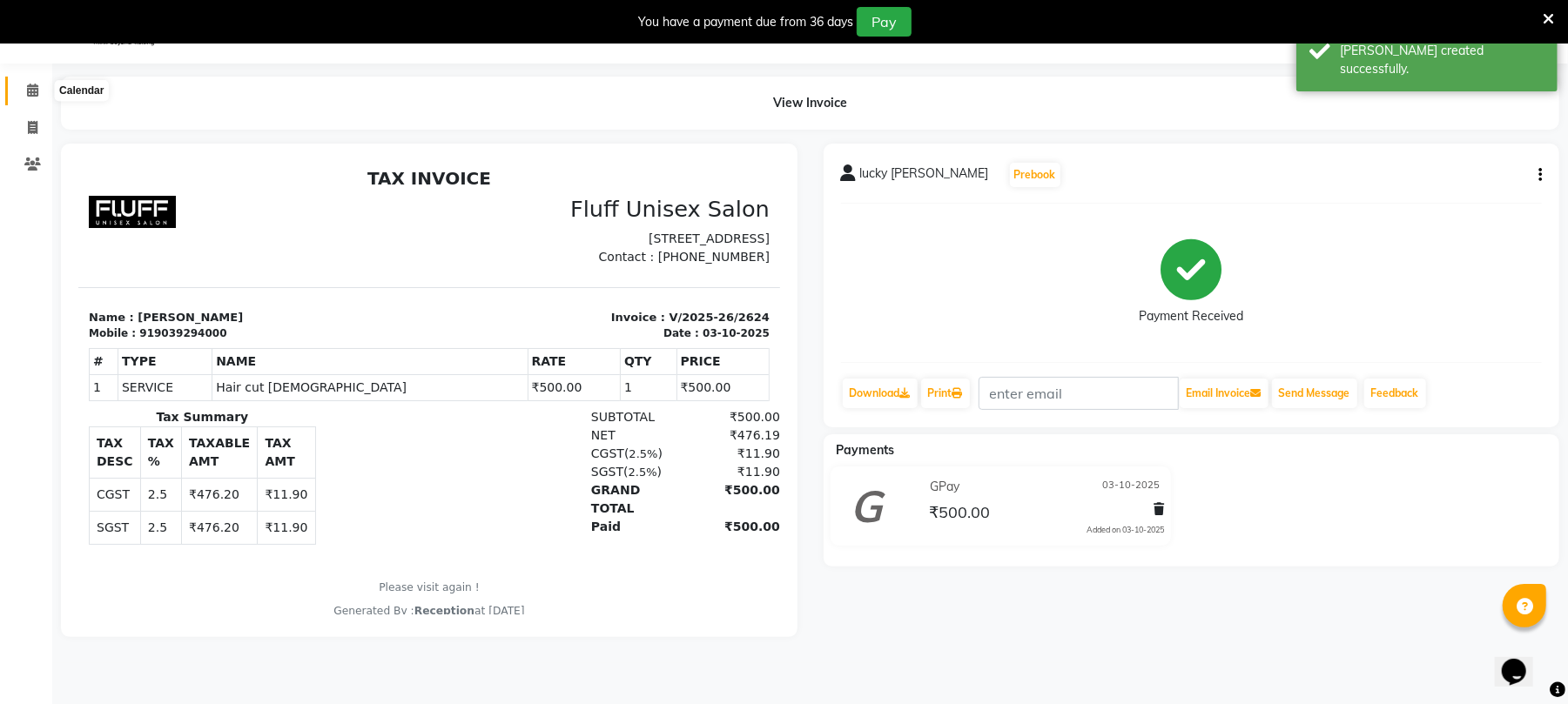
click at [23, 99] on span at bounding box center [32, 91] width 31 height 20
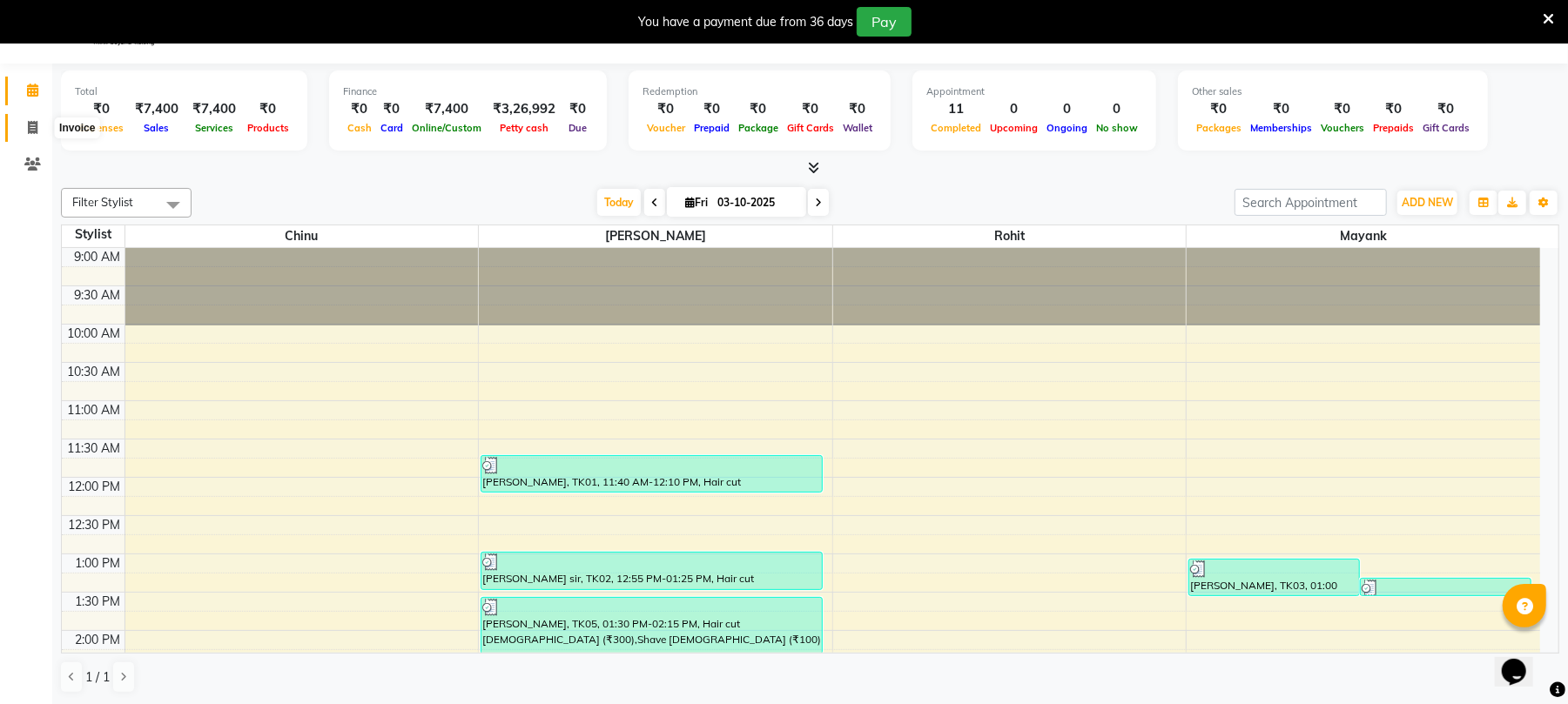
click at [37, 121] on icon at bounding box center [33, 127] width 10 height 13
select select "service"
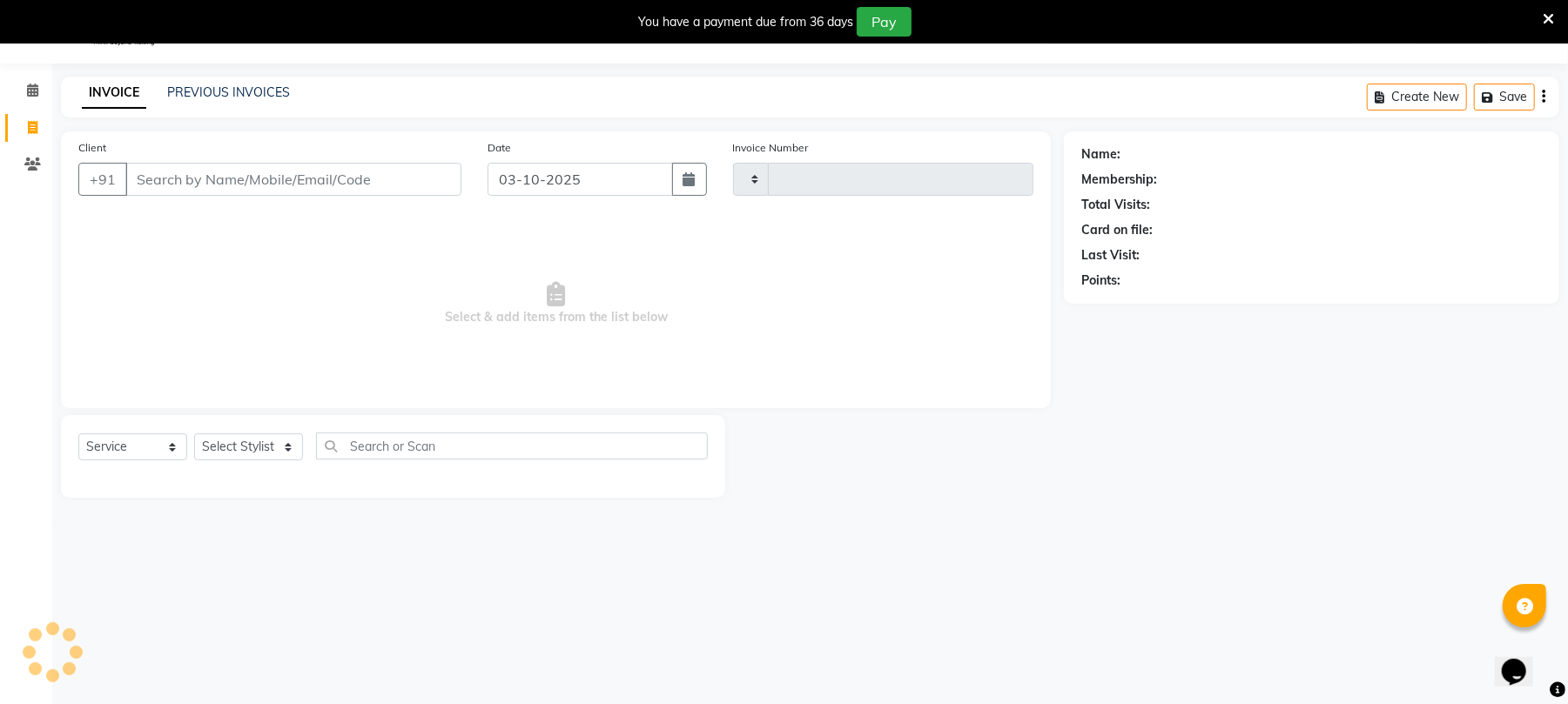
type input "2625"
select select "32"
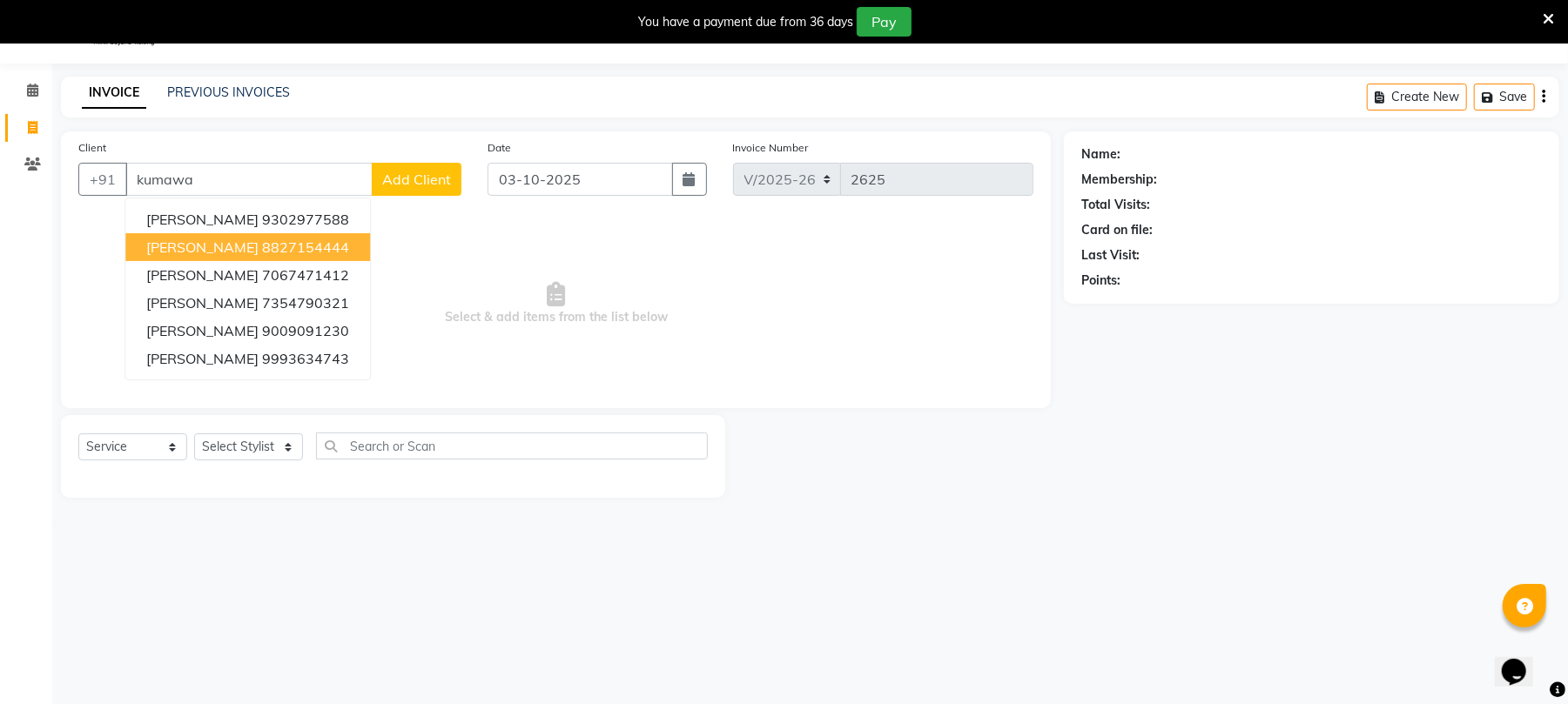
click at [294, 241] on ngb-highlight "8827154444" at bounding box center [305, 247] width 87 height 17
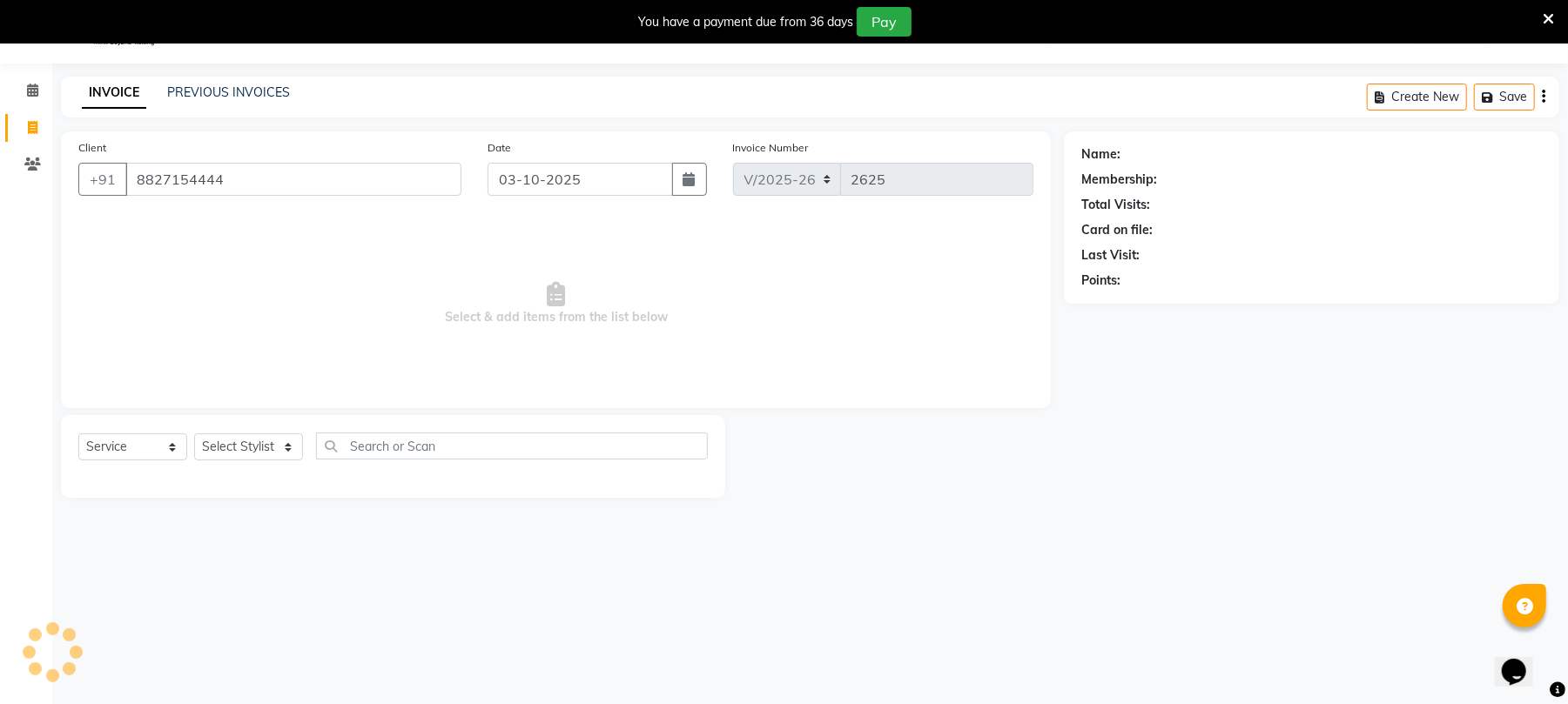
type input "8827154444"
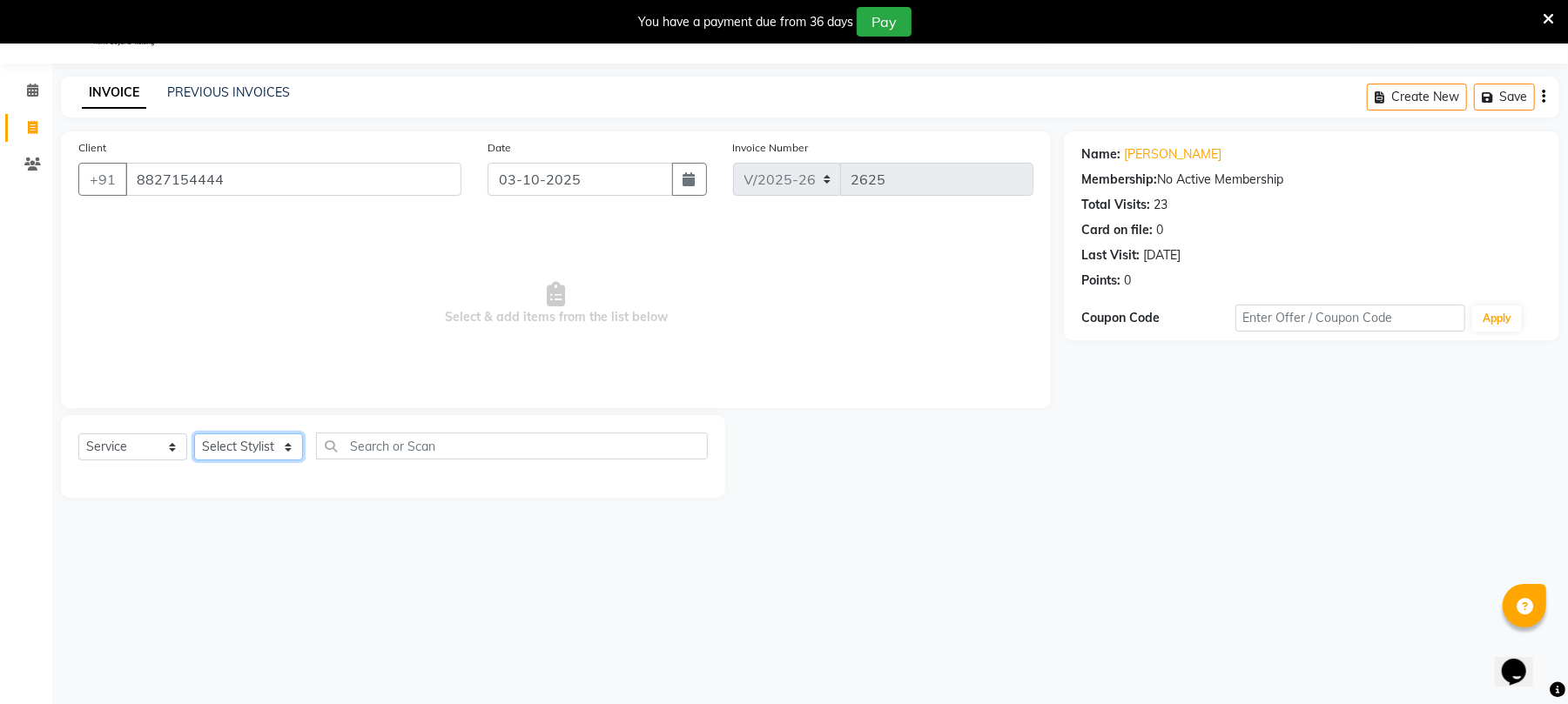
drag, startPoint x: 247, startPoint y: 446, endPoint x: 248, endPoint y: 456, distance: 10.0
click at [247, 449] on select "Select Stylist Chinu [PERSON_NAME] Reception Rohit" at bounding box center [248, 446] width 109 height 27
select select "39020"
click at [194, 433] on select "Select Stylist Chinu [PERSON_NAME] Reception Rohit" at bounding box center [248, 446] width 109 height 27
click at [254, 474] on div at bounding box center [393, 474] width 629 height 0
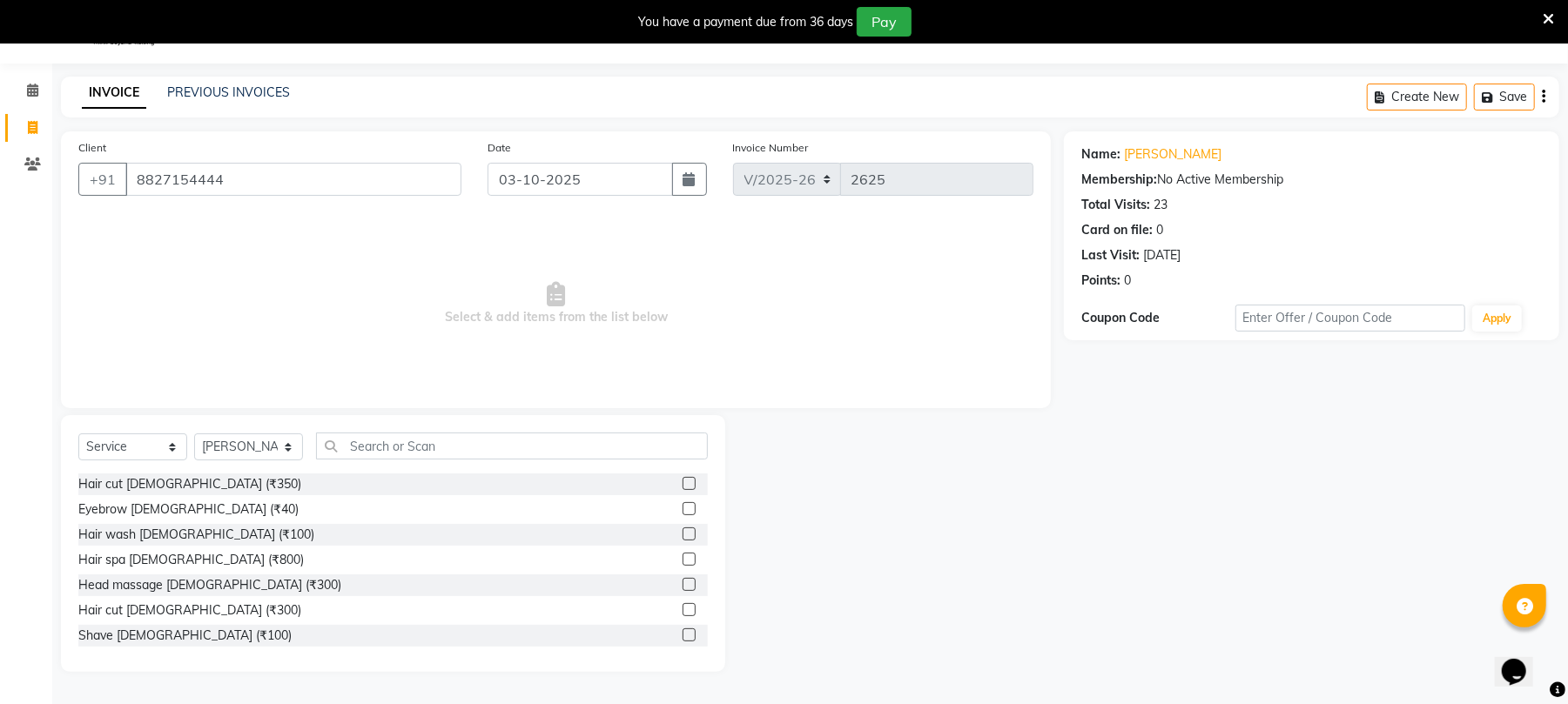
click at [683, 628] on label at bounding box center [689, 634] width 13 height 13
click at [683, 630] on input "checkbox" at bounding box center [688, 635] width 11 height 11
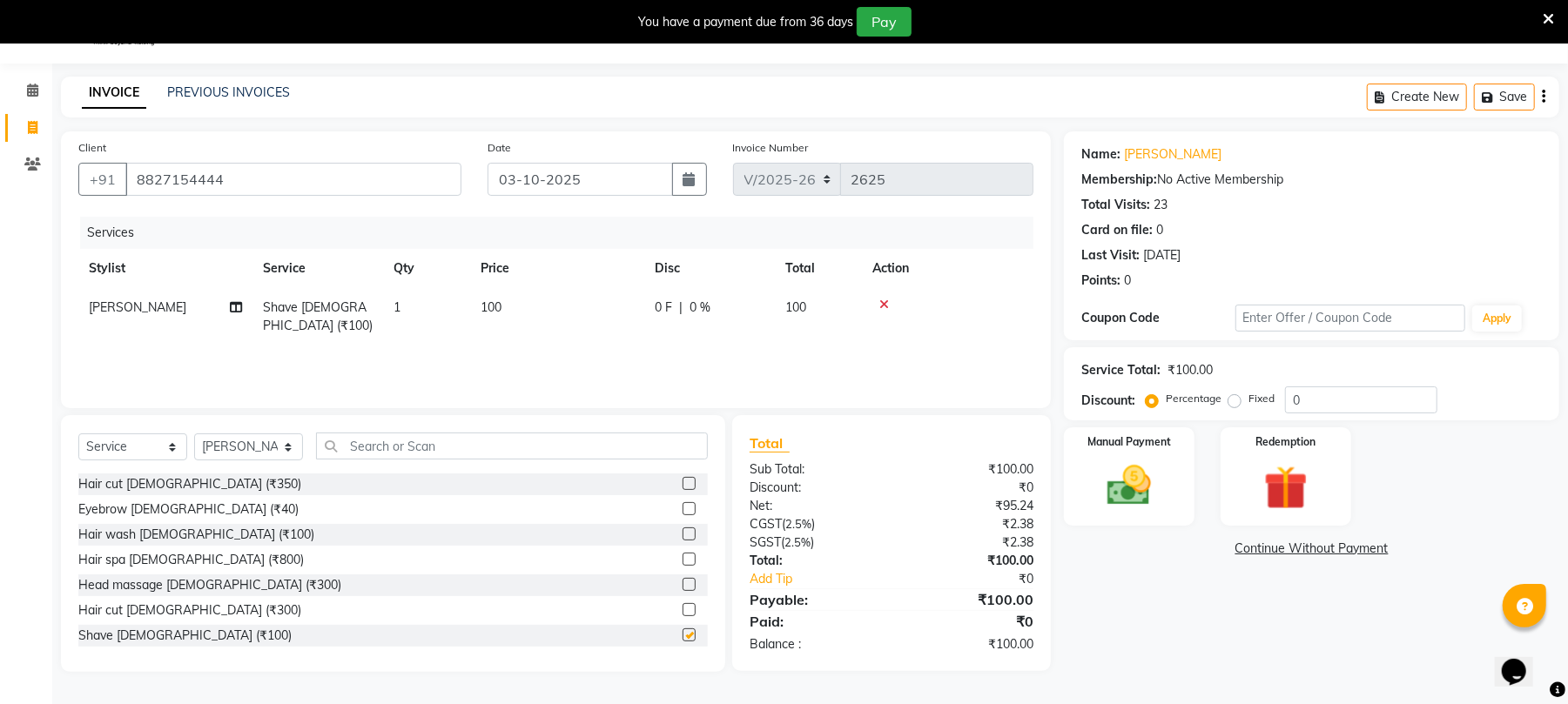
checkbox input "false"
click at [641, 319] on td "100" at bounding box center [557, 317] width 174 height 58
select select "39020"
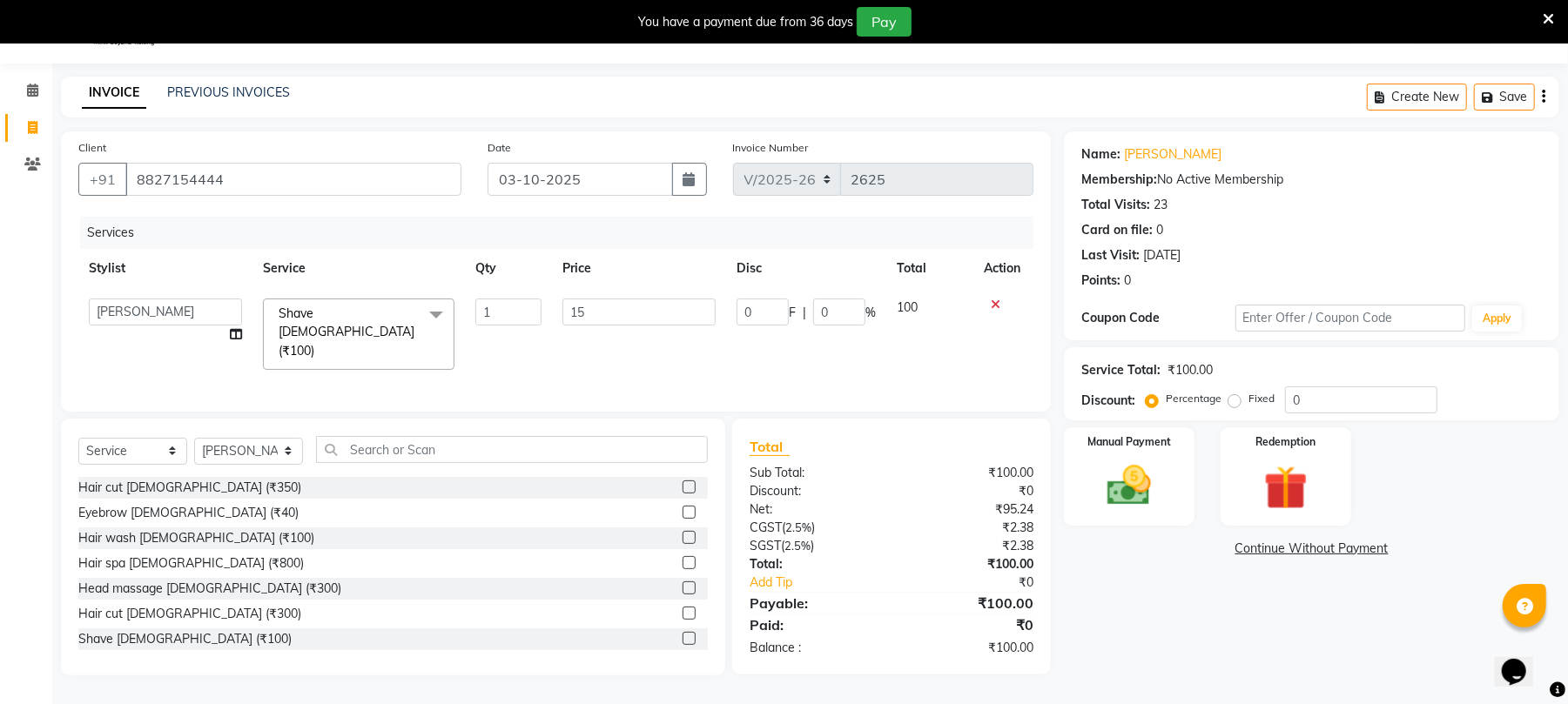
type input "150"
click at [1192, 488] on div "Manual Payment" at bounding box center [1129, 477] width 135 height 102
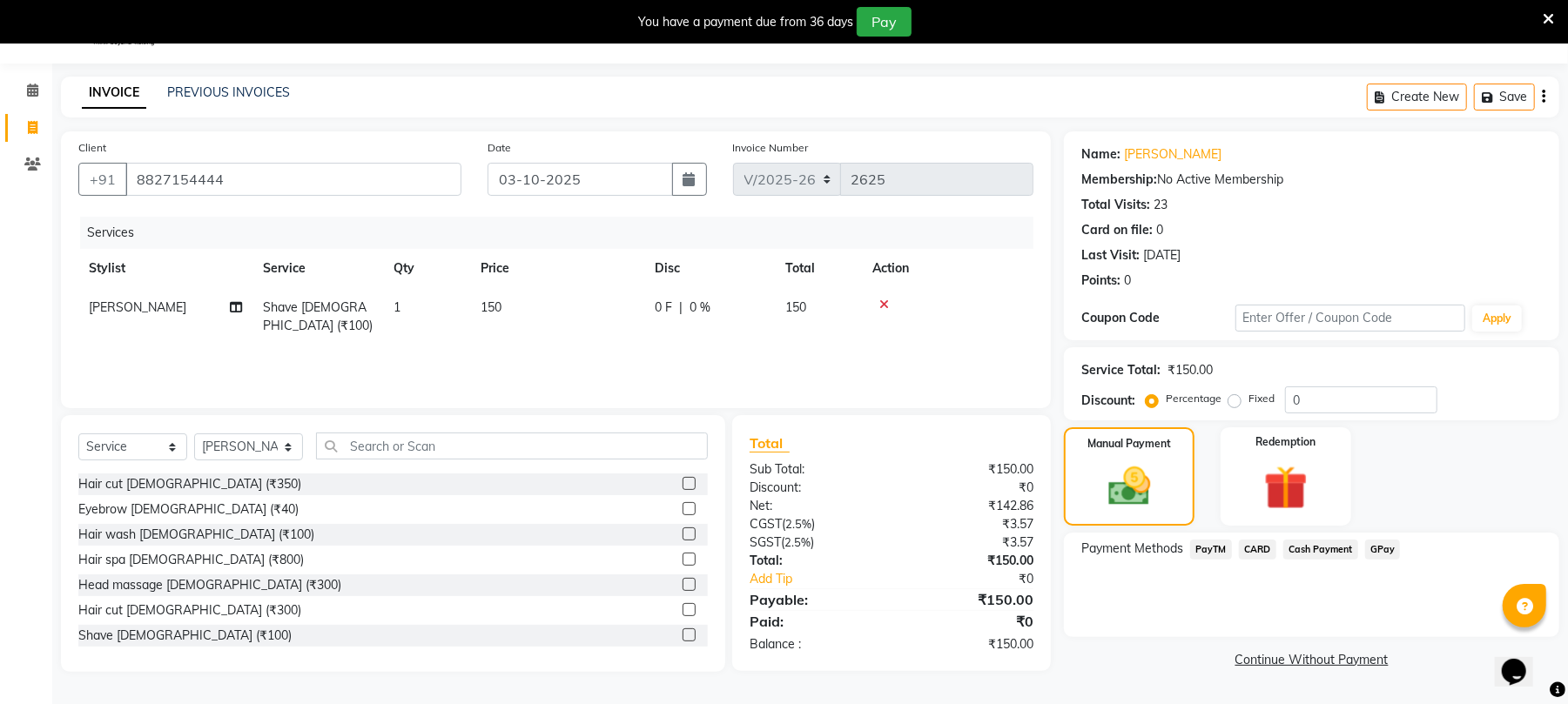
click at [1376, 551] on span "GPay" at bounding box center [1383, 550] width 36 height 20
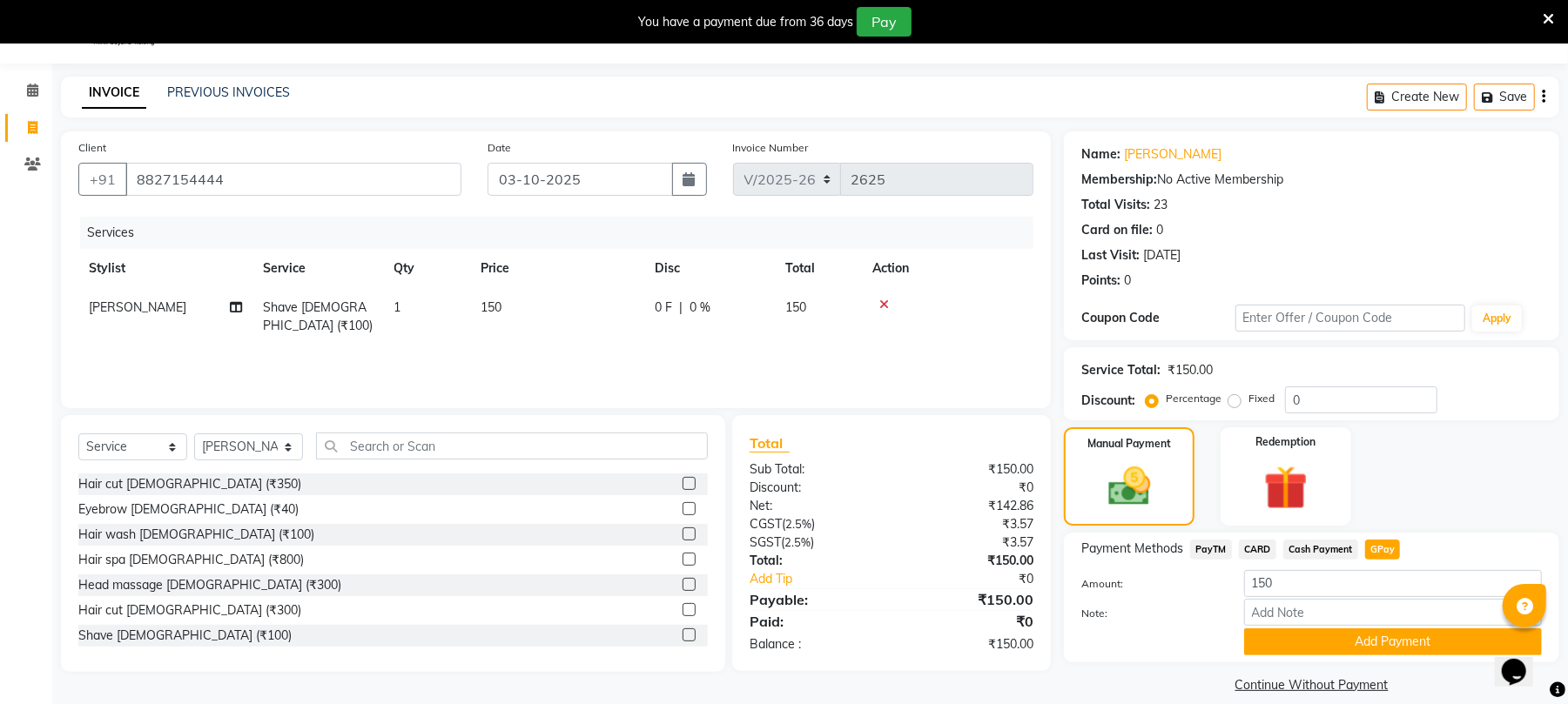
drag, startPoint x: 1391, startPoint y: 641, endPoint x: 1582, endPoint y: 609, distance: 193.7
click at [1395, 641] on button "Add Payment" at bounding box center [1392, 641] width 298 height 27
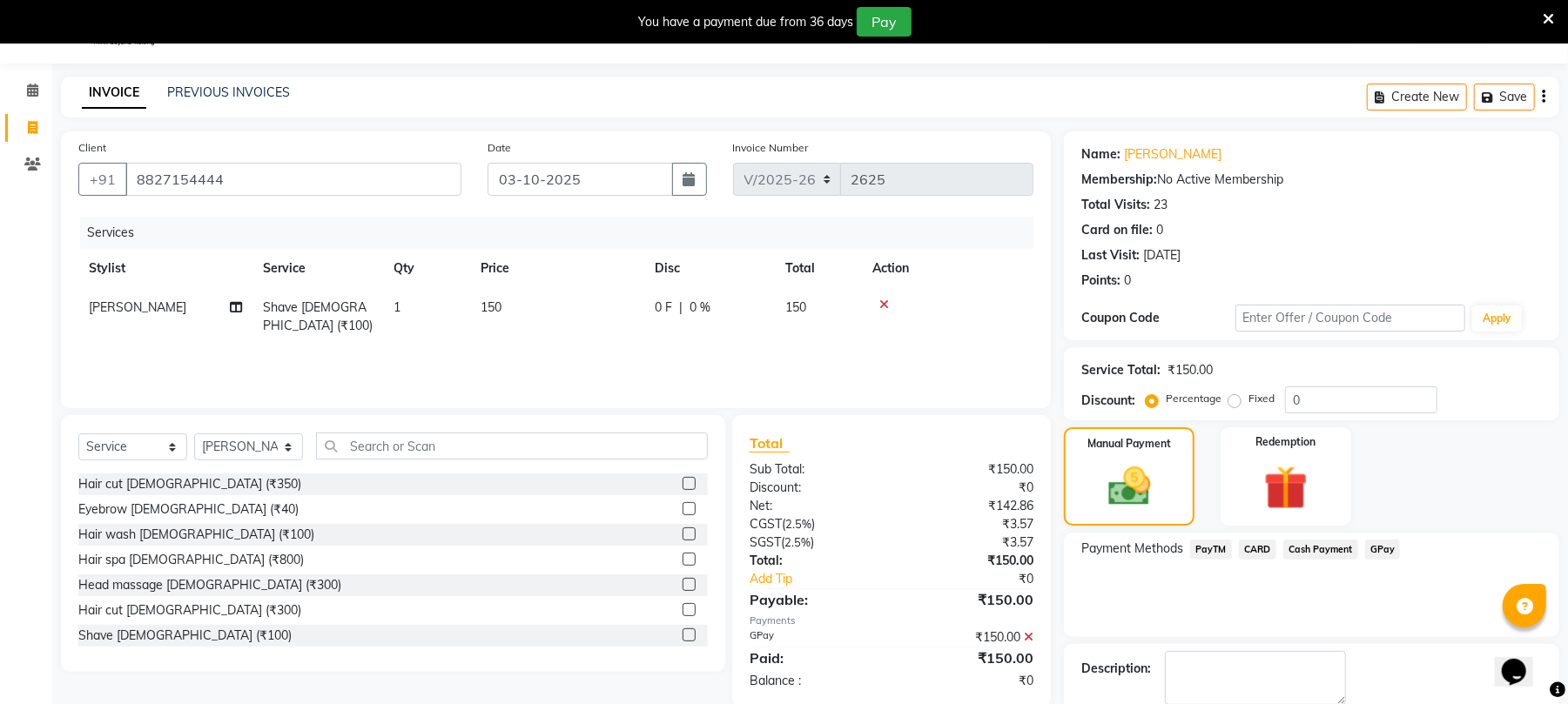
scroll to position [137, 0]
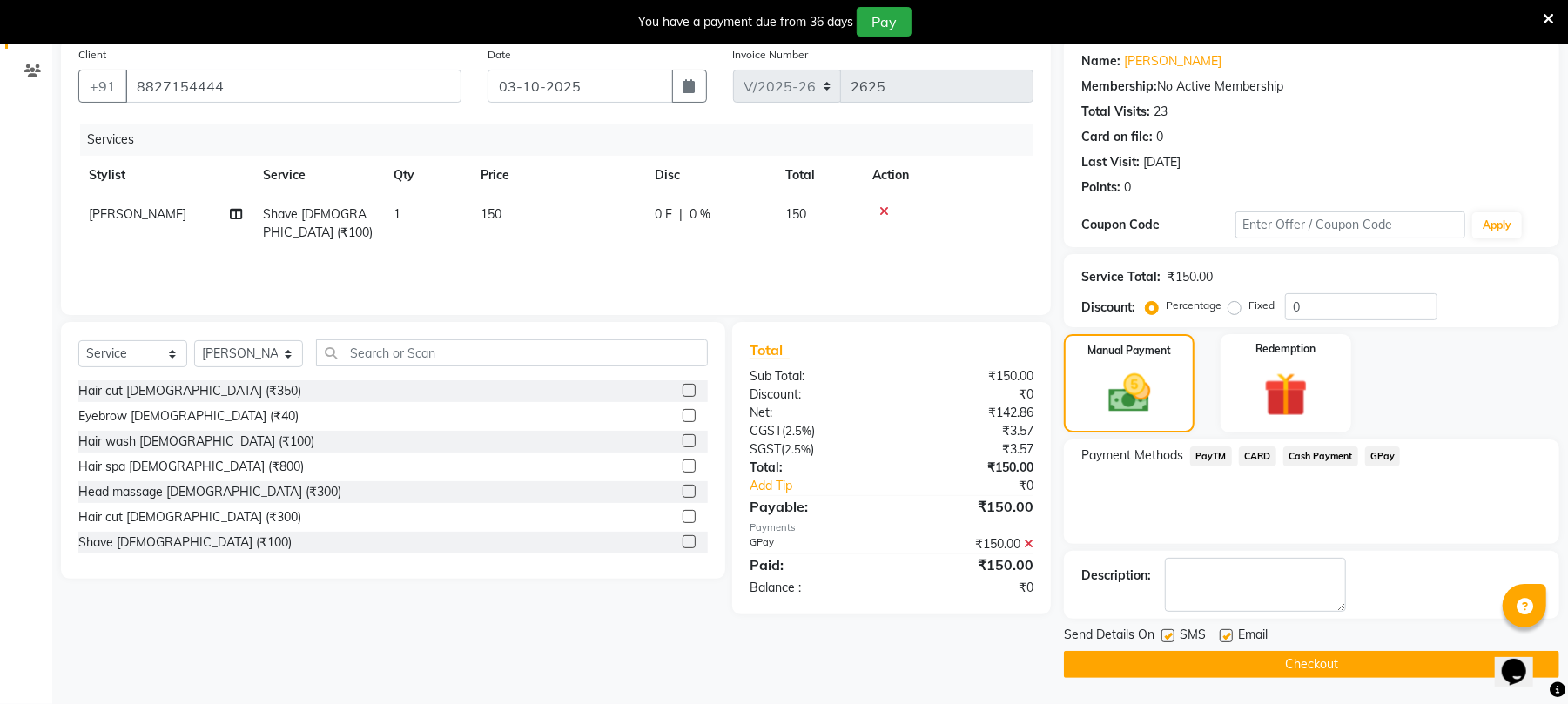
click at [1398, 665] on button "Checkout" at bounding box center [1311, 664] width 496 height 27
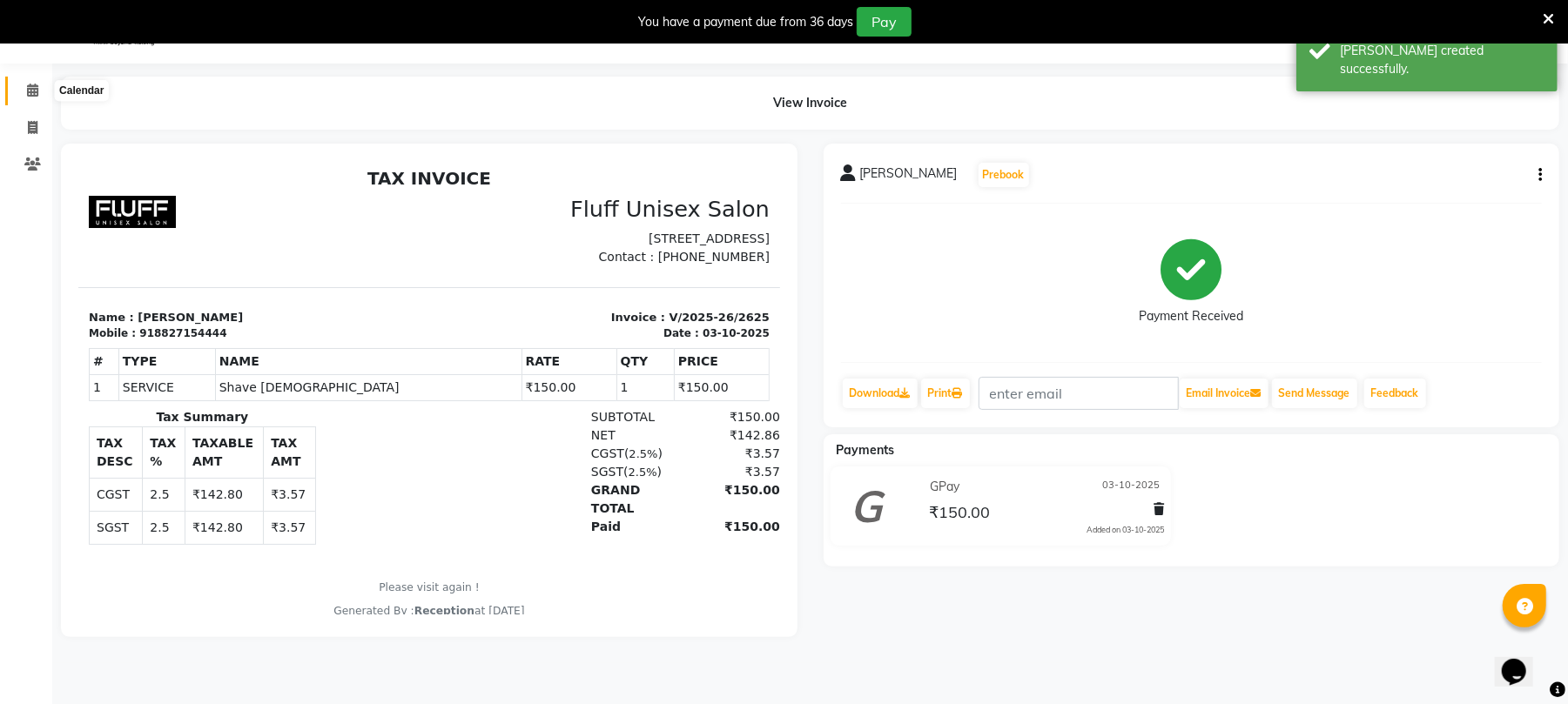
click at [39, 81] on span at bounding box center [32, 91] width 31 height 20
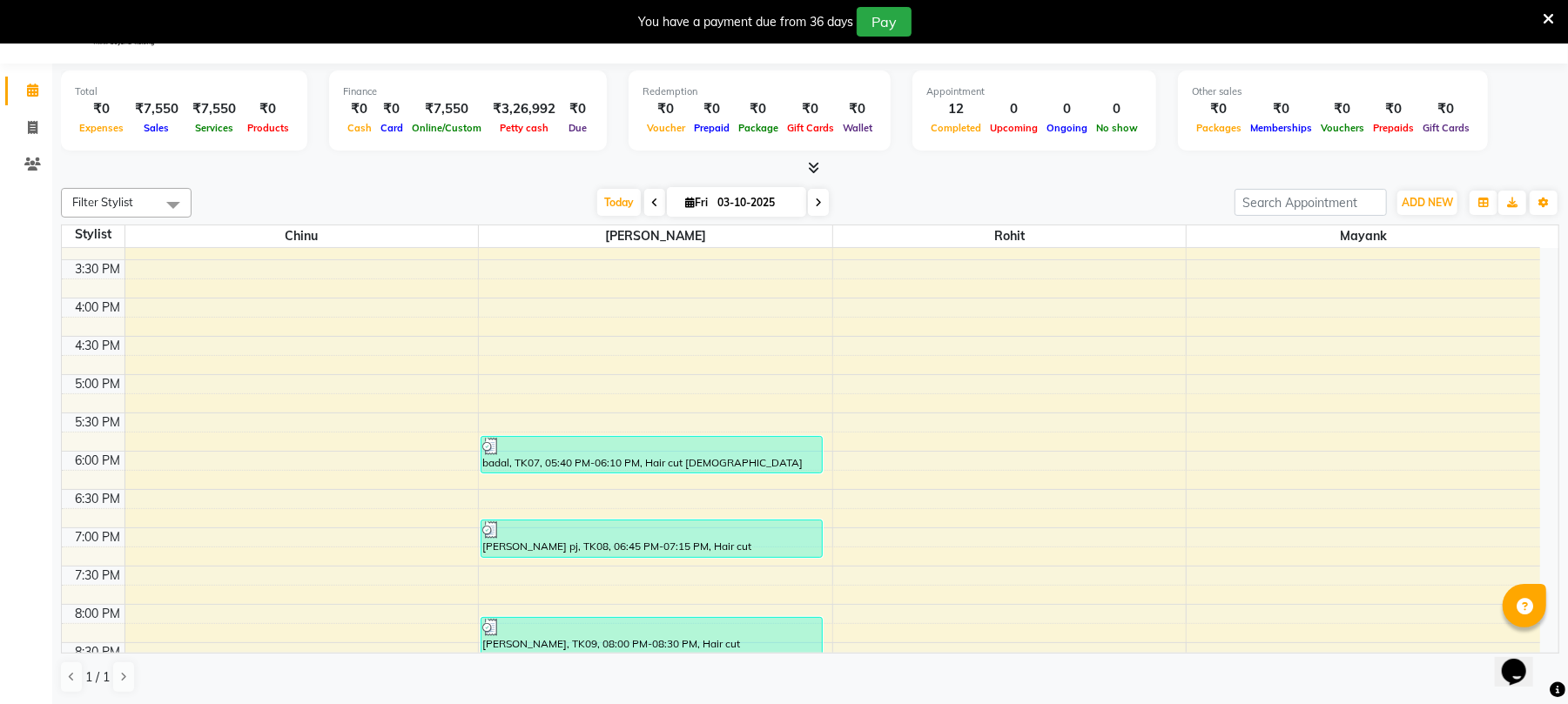
scroll to position [482, 0]
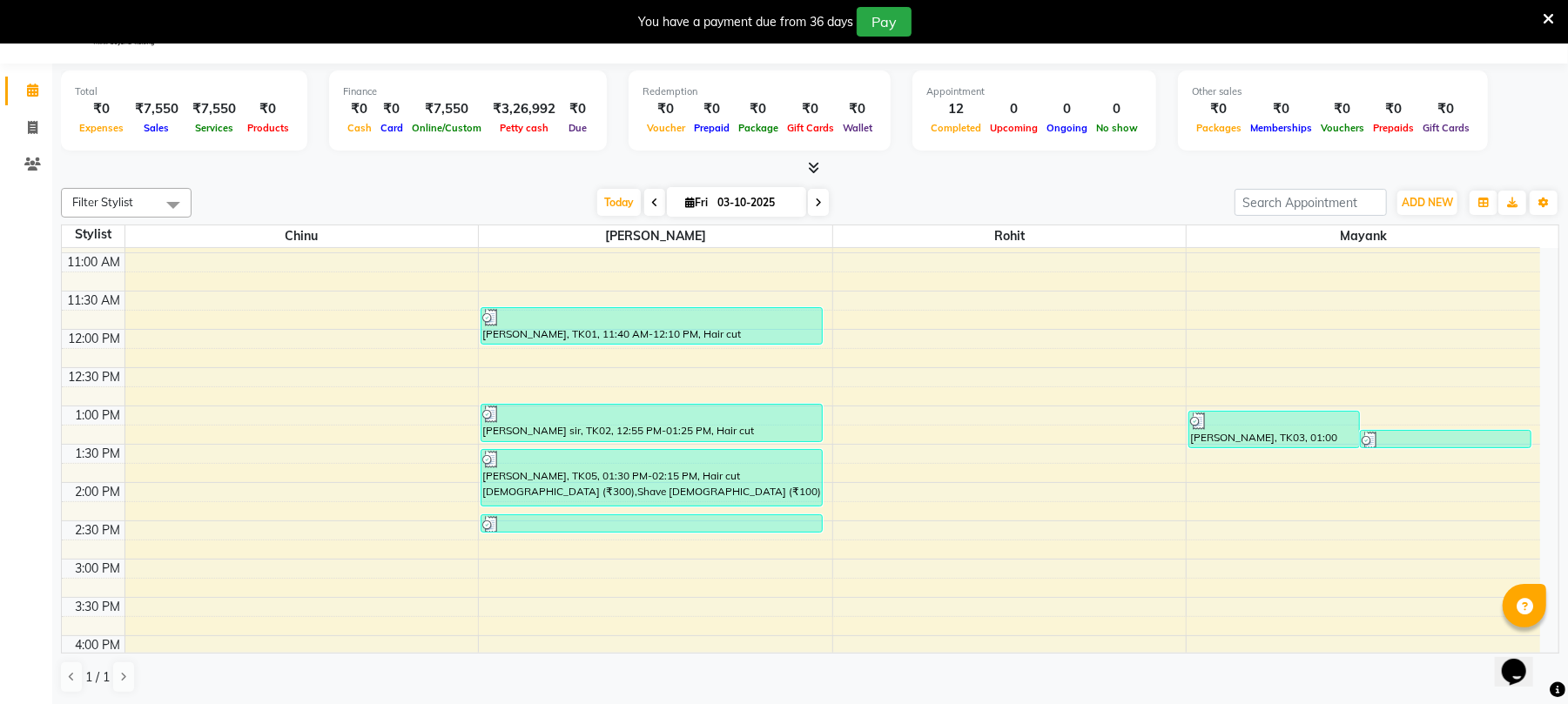
click at [1537, 384] on div "9:00 AM 9:30 AM 10:00 AM 10:30 AM 11:00 AM 11:30 AM 12:00 PM 12:30 PM 1:00 PM 1…" at bounding box center [800, 674] width 1478 height 1148
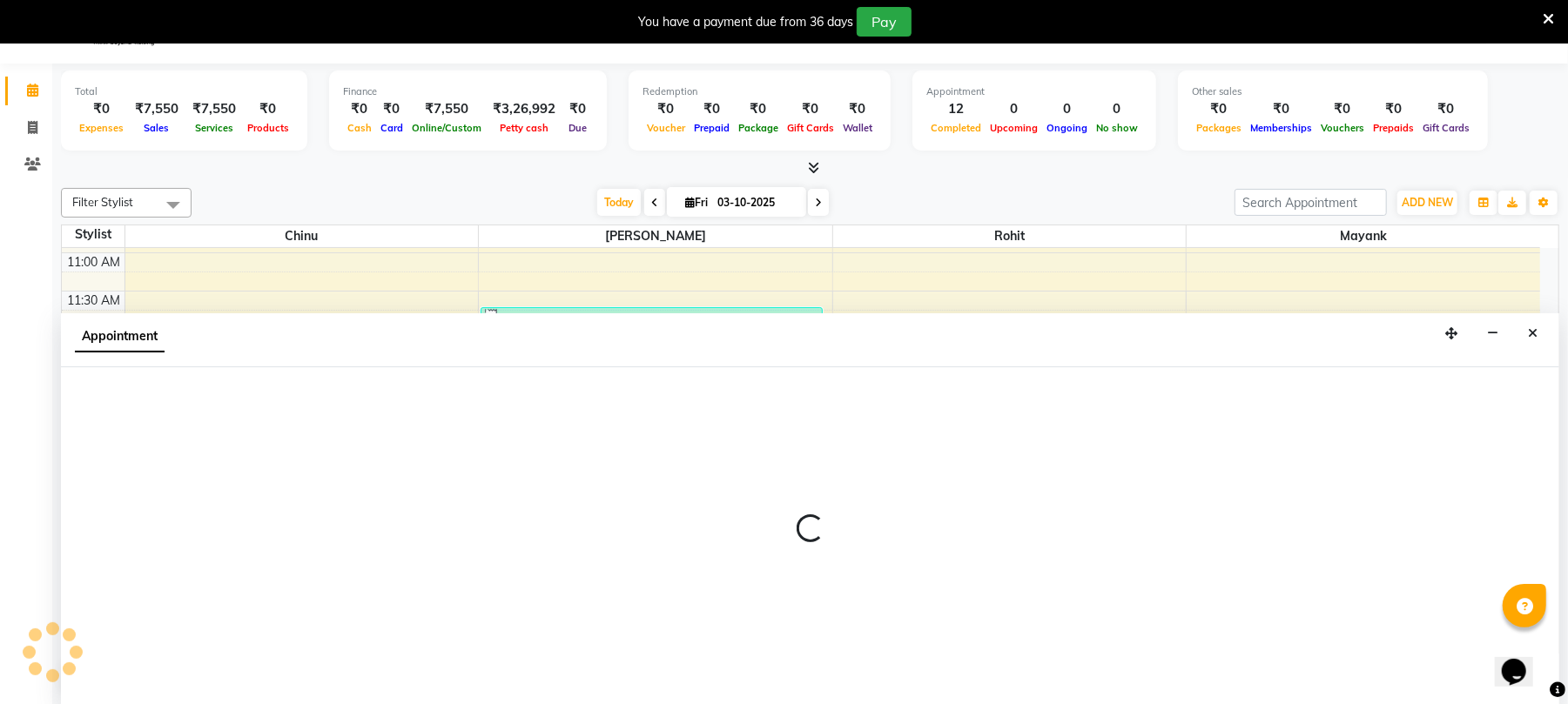
scroll to position [141, 0]
select select "43283"
select select "tentative"
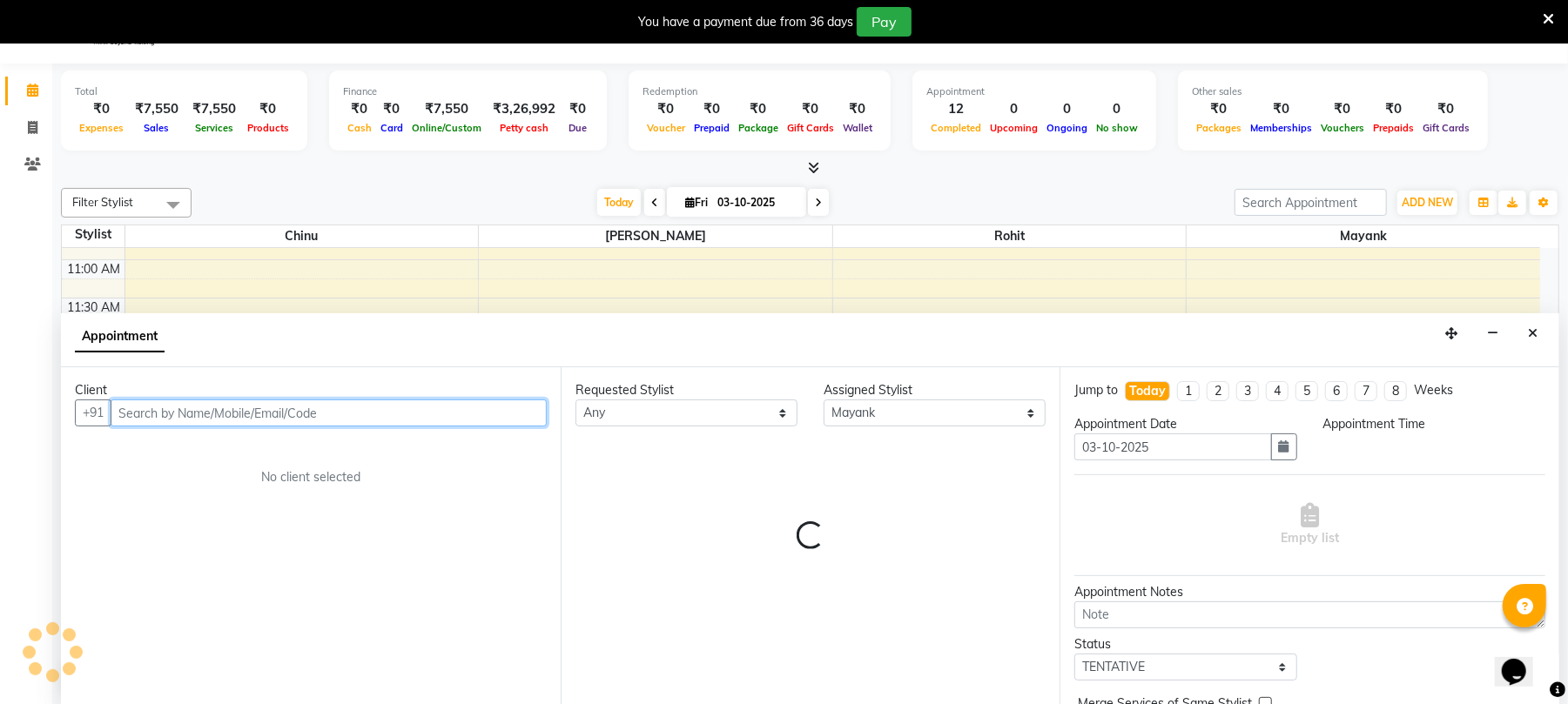
scroll to position [45, 0]
select select "750"
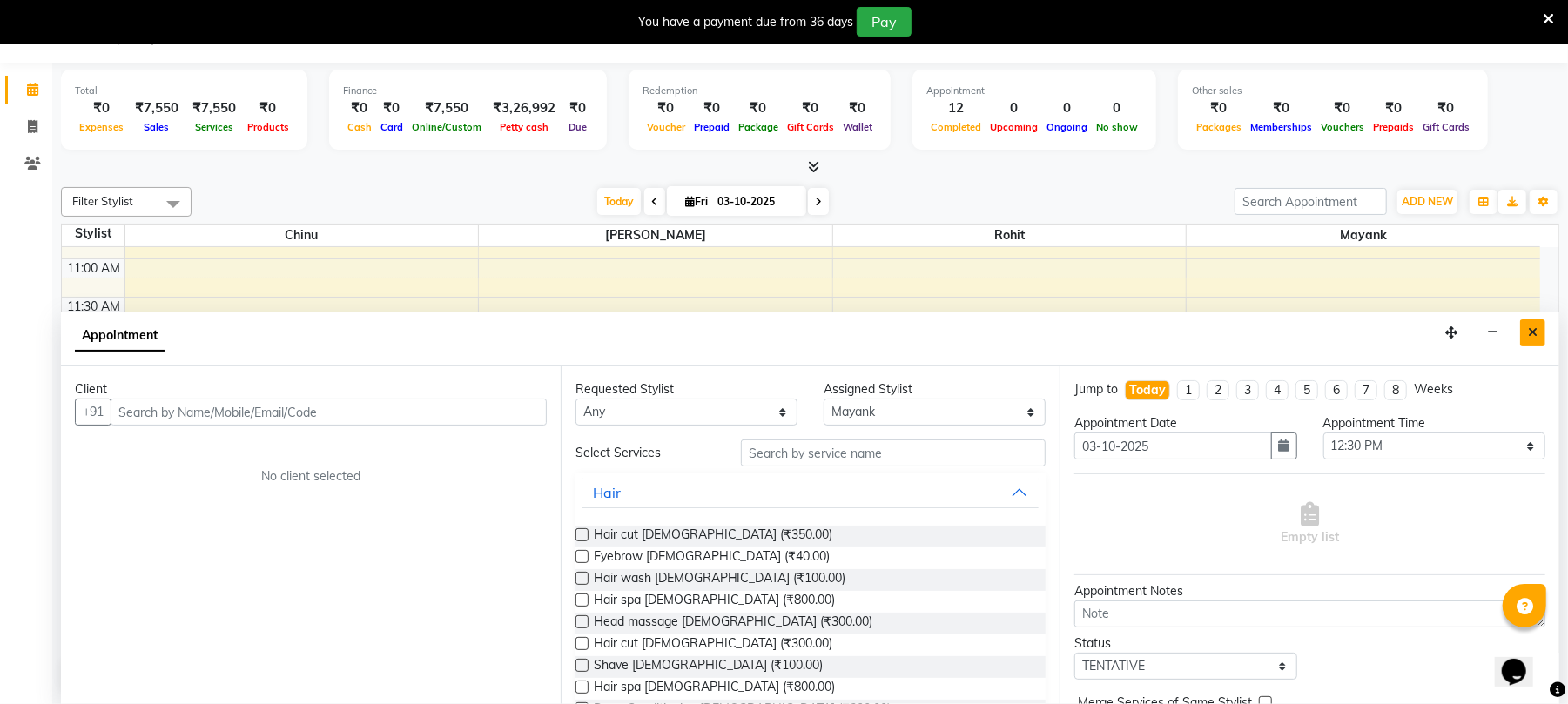
click at [1521, 328] on button "Close" at bounding box center [1532, 333] width 25 height 27
click at [1521, 328] on div "9:00 AM 9:30 AM 10:00 AM 10:30 AM 11:00 AM 11:30 AM 12:00 PM 12:30 PM 1:00 PM 1…" at bounding box center [800, 680] width 1478 height 1148
select select "43283"
select select "tentative"
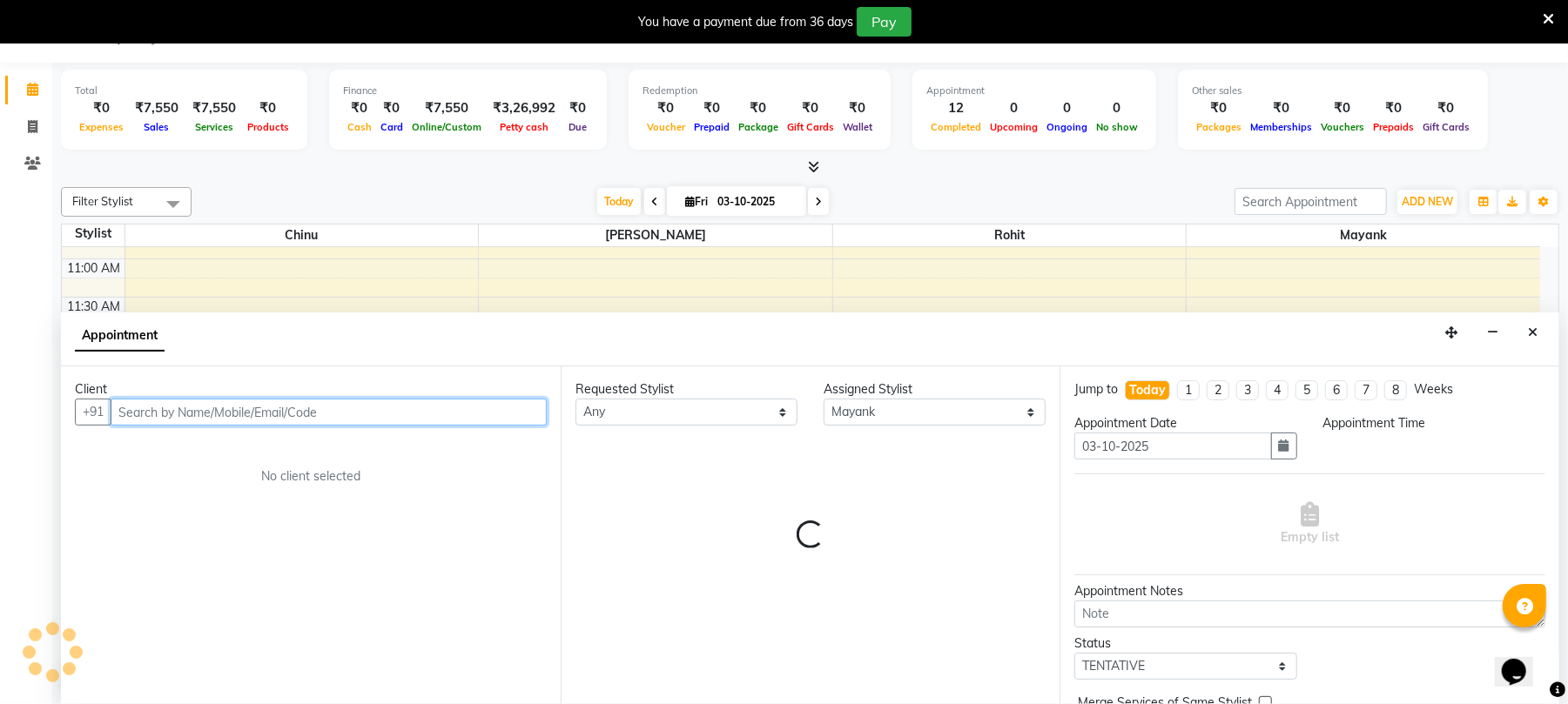
select select "705"
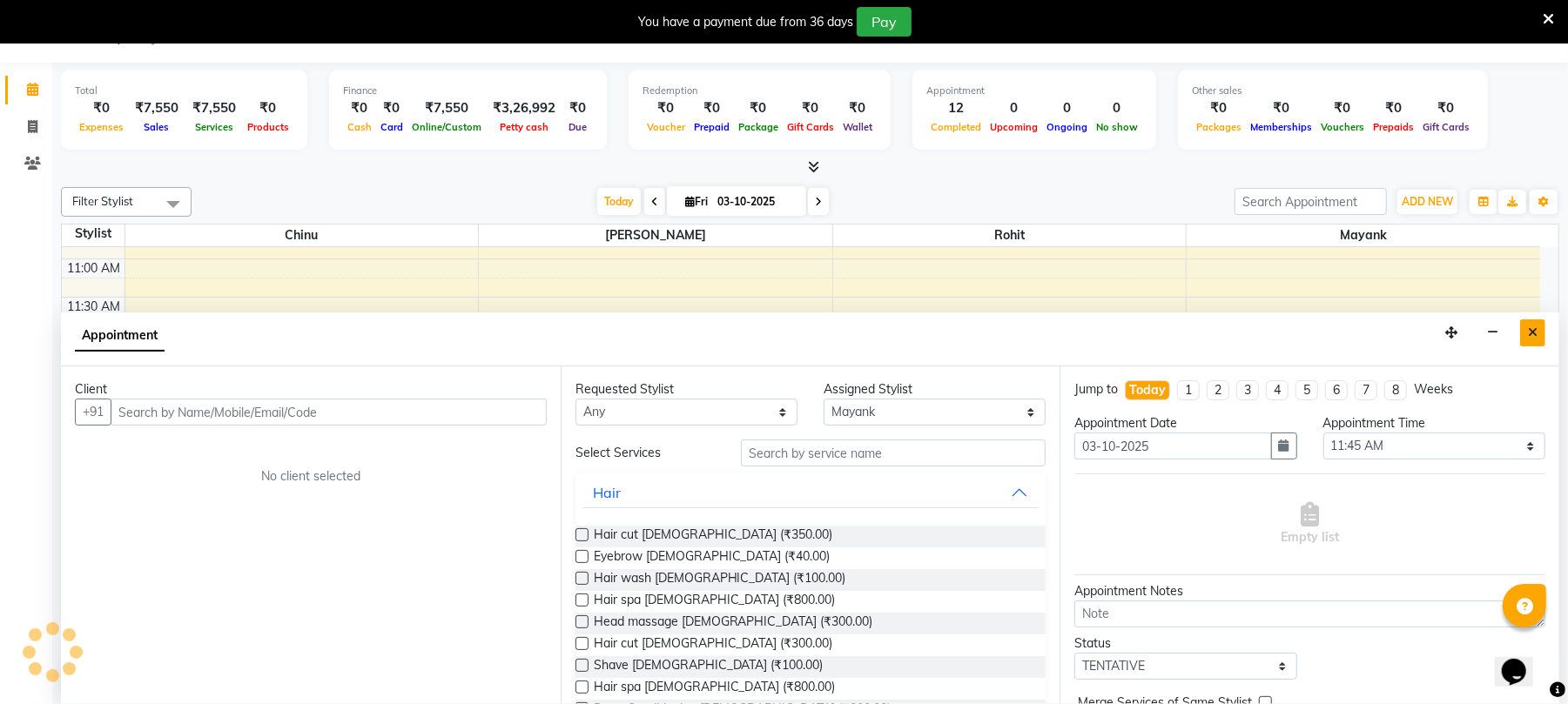
click at [1543, 330] on button "Close" at bounding box center [1532, 333] width 25 height 27
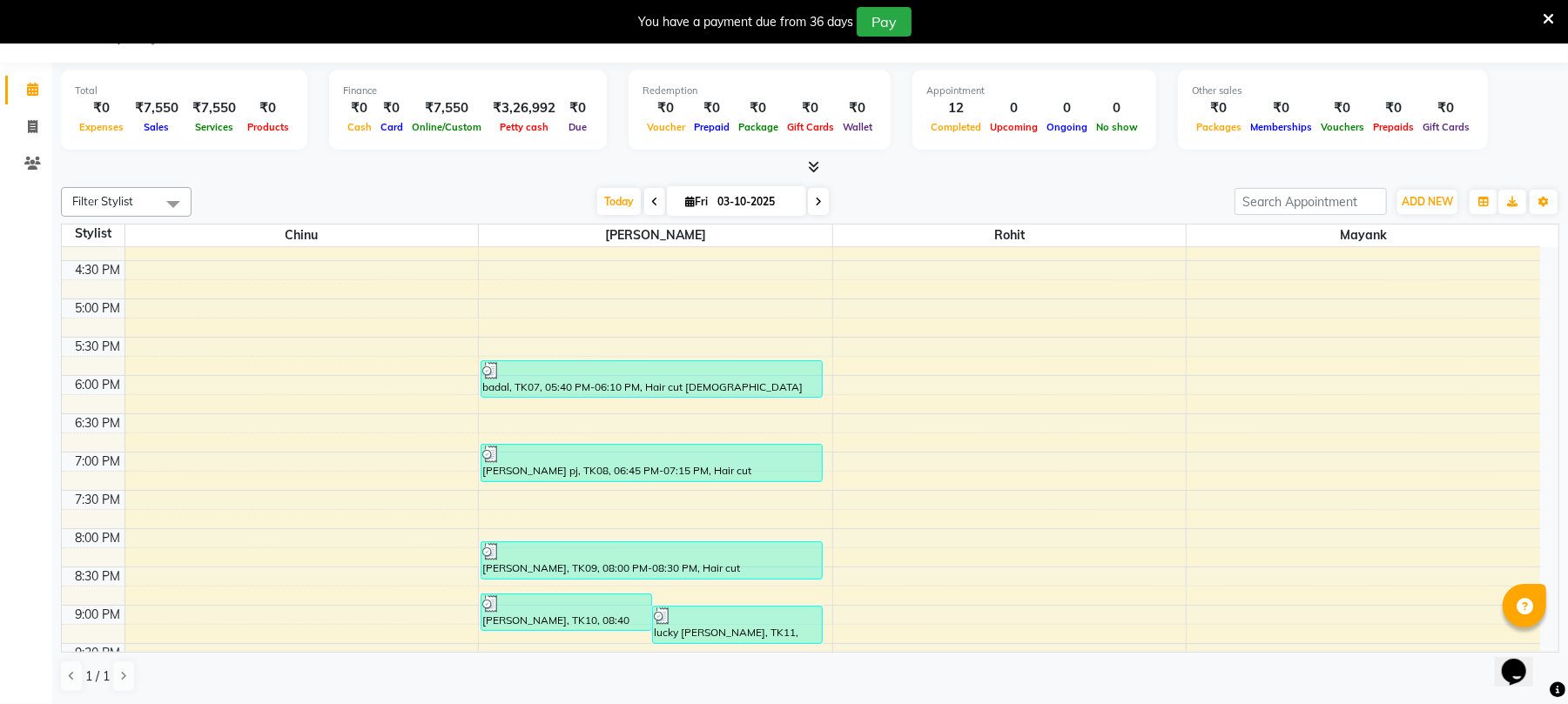
scroll to position [0, 0]
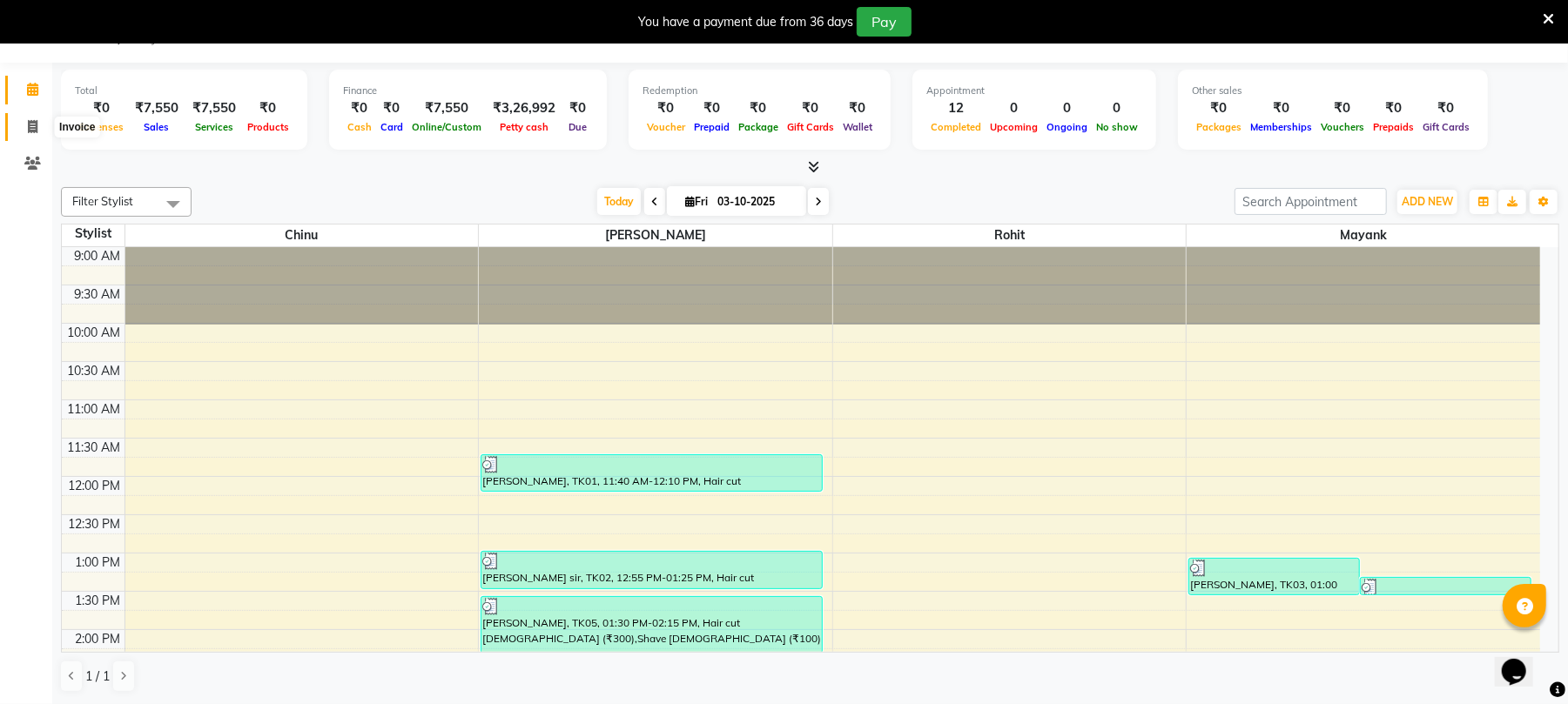
click at [35, 125] on icon at bounding box center [33, 126] width 10 height 13
select select "service"
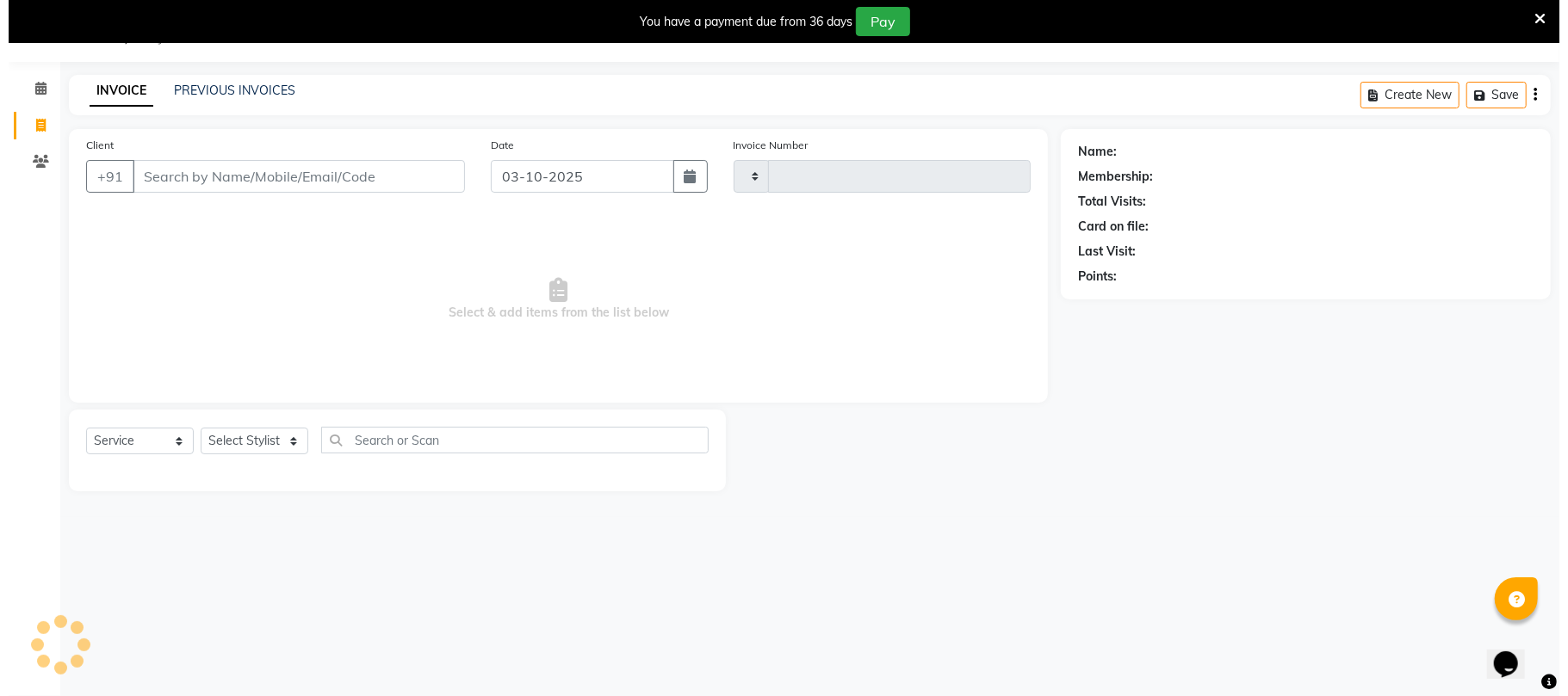
scroll to position [43, 0]
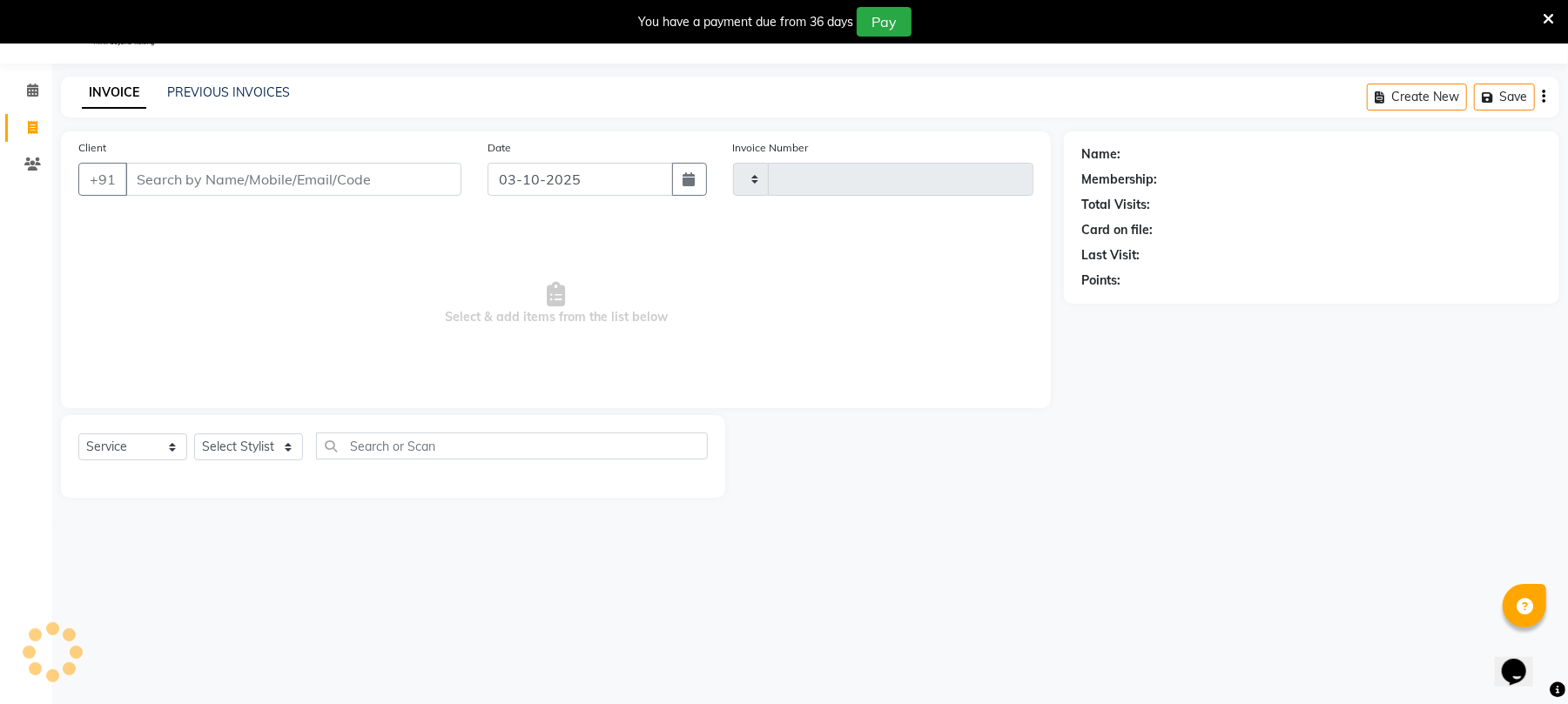
type input "2626"
select select "32"
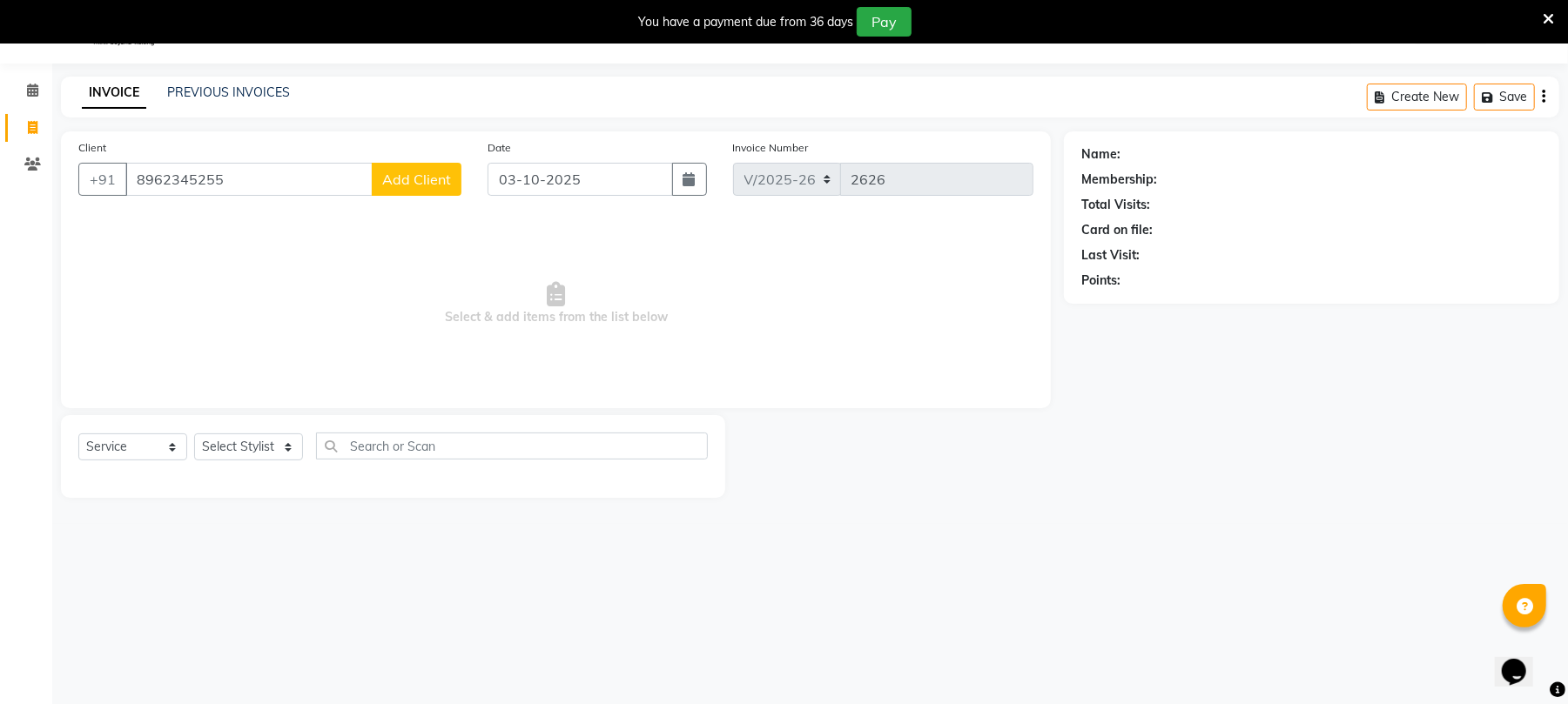
type input "8962345255"
click at [404, 182] on span "Add Client" at bounding box center [416, 178] width 69 height 17
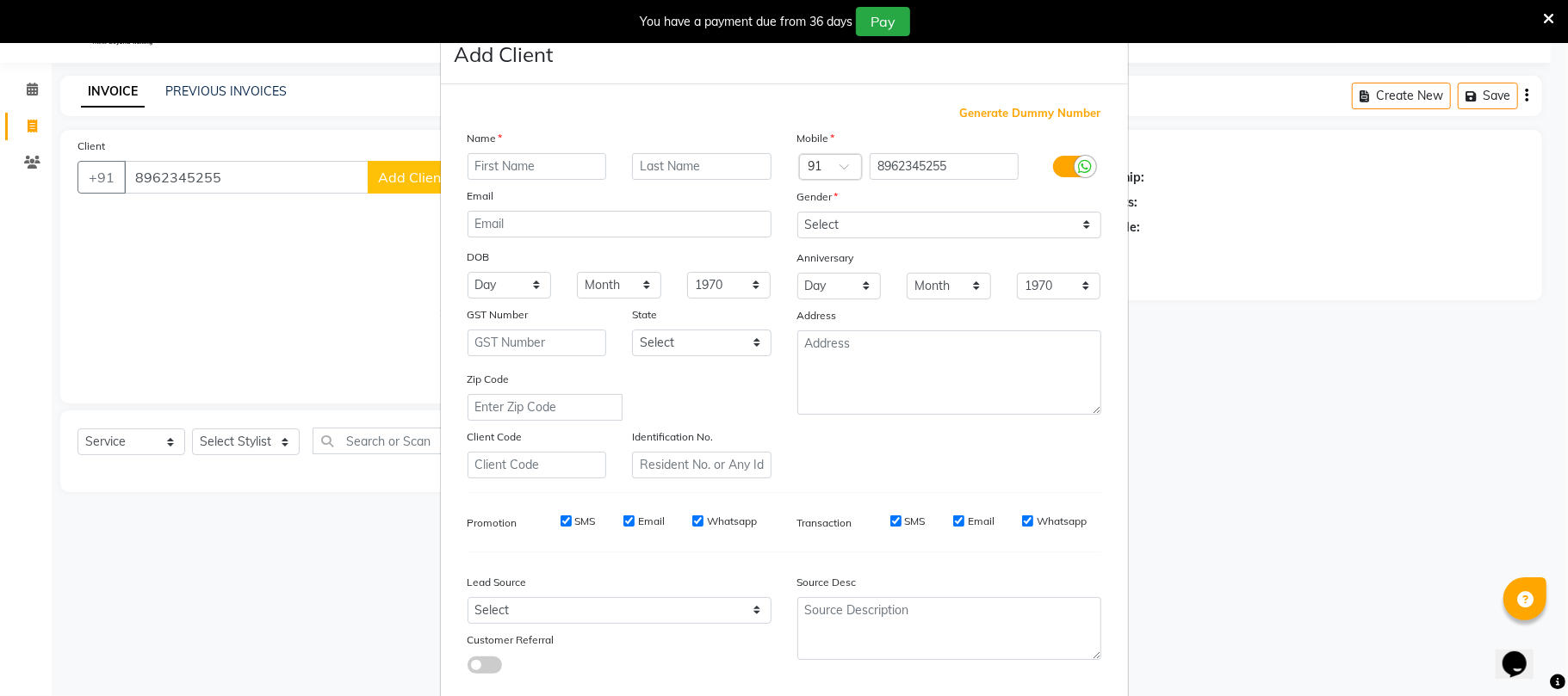
click at [511, 170] on input "text" at bounding box center [538, 166] width 140 height 27
type input "divya"
click at [703, 166] on input "text" at bounding box center [702, 166] width 140 height 27
type input "mam"
click at [869, 221] on select "Select [DEMOGRAPHIC_DATA] [DEMOGRAPHIC_DATA] Other Prefer Not To Say" at bounding box center [949, 224] width 304 height 27
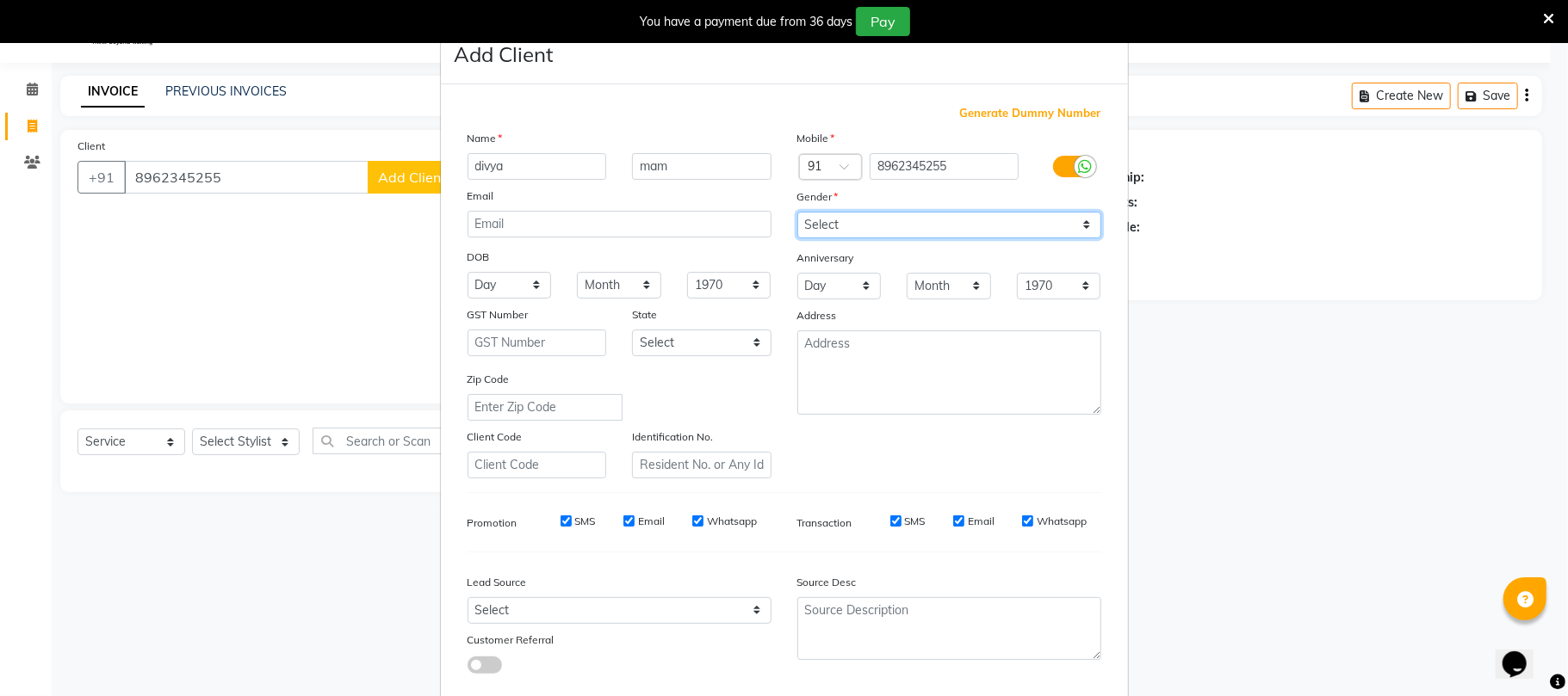
select select "[DEMOGRAPHIC_DATA]"
click at [798, 212] on select "Select [DEMOGRAPHIC_DATA] [DEMOGRAPHIC_DATA] Other Prefer Not To Say" at bounding box center [949, 224] width 304 height 27
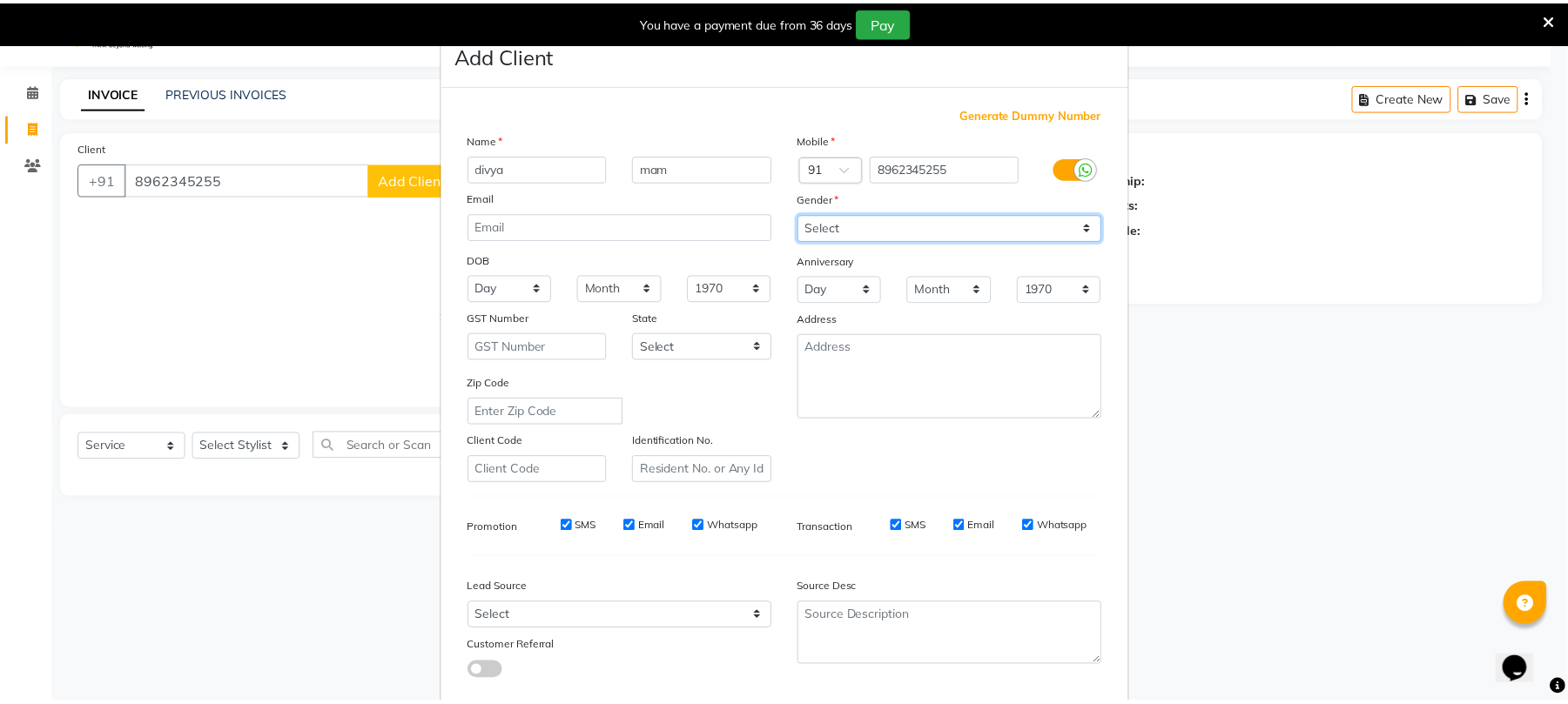
scroll to position [95, 0]
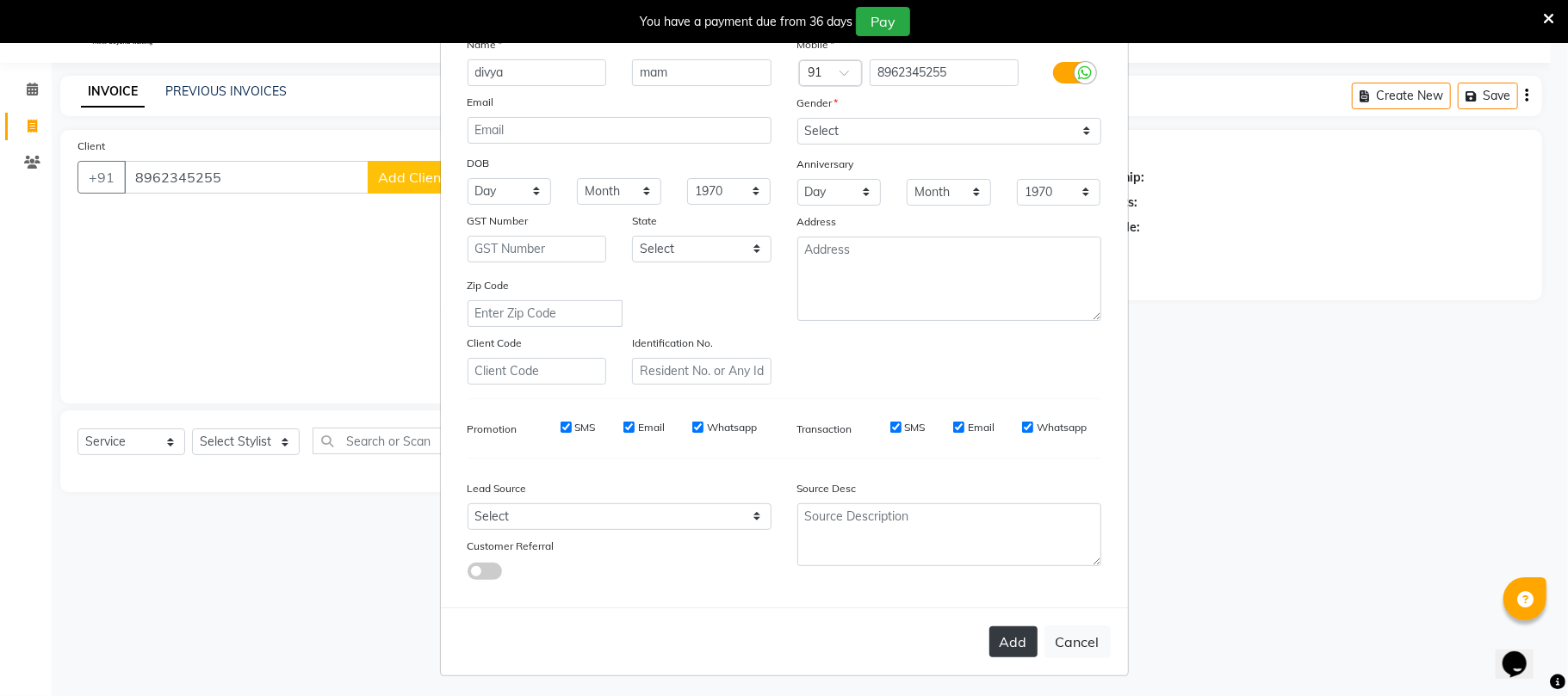
click at [1003, 634] on button "Add" at bounding box center [1013, 642] width 48 height 31
select select
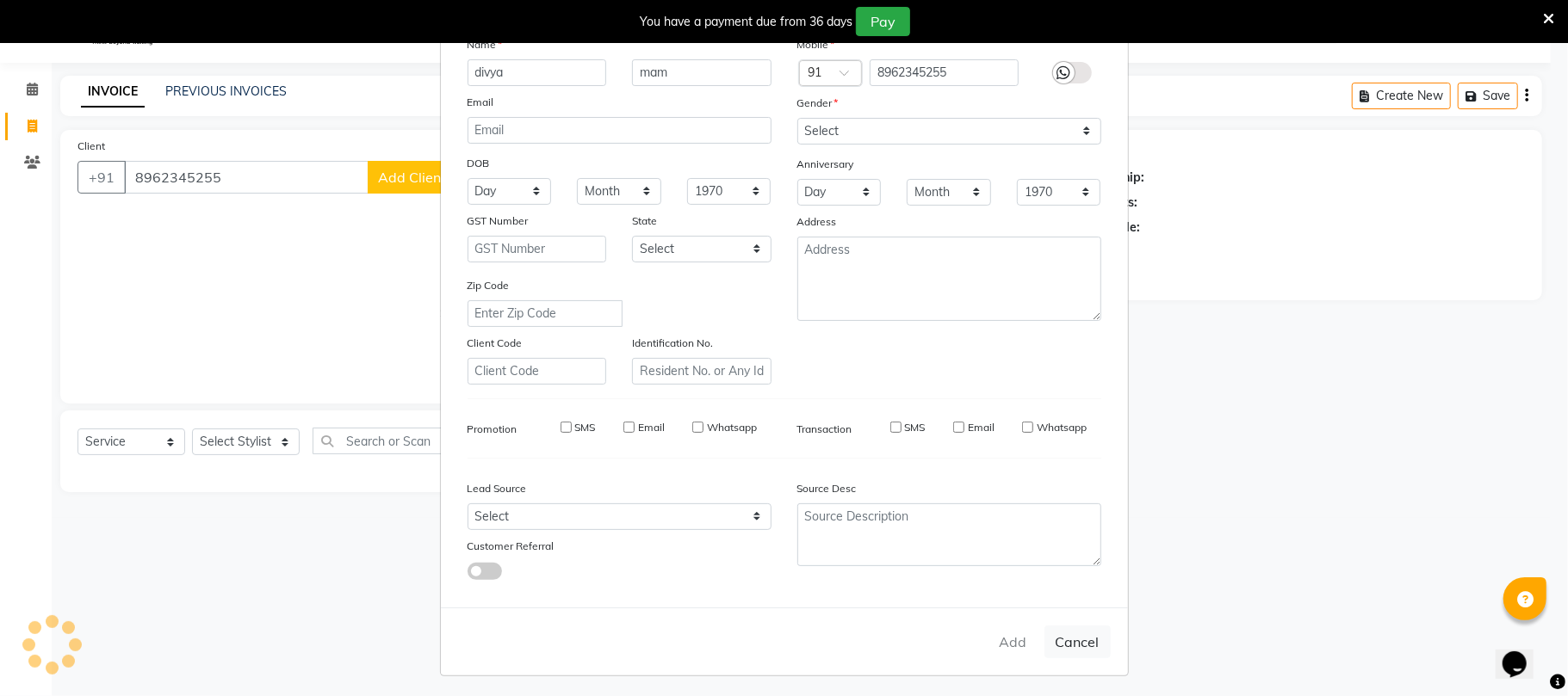
select select
checkbox input "false"
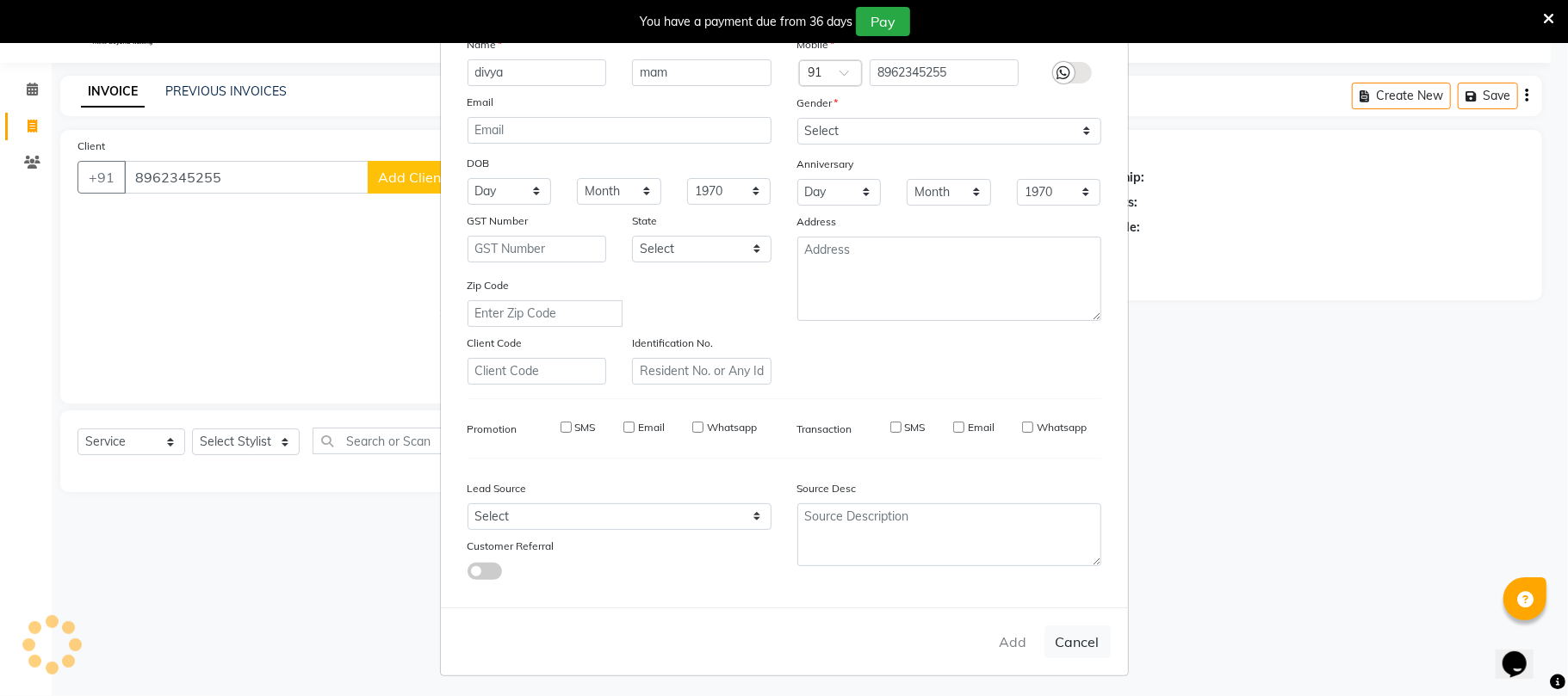
checkbox input "false"
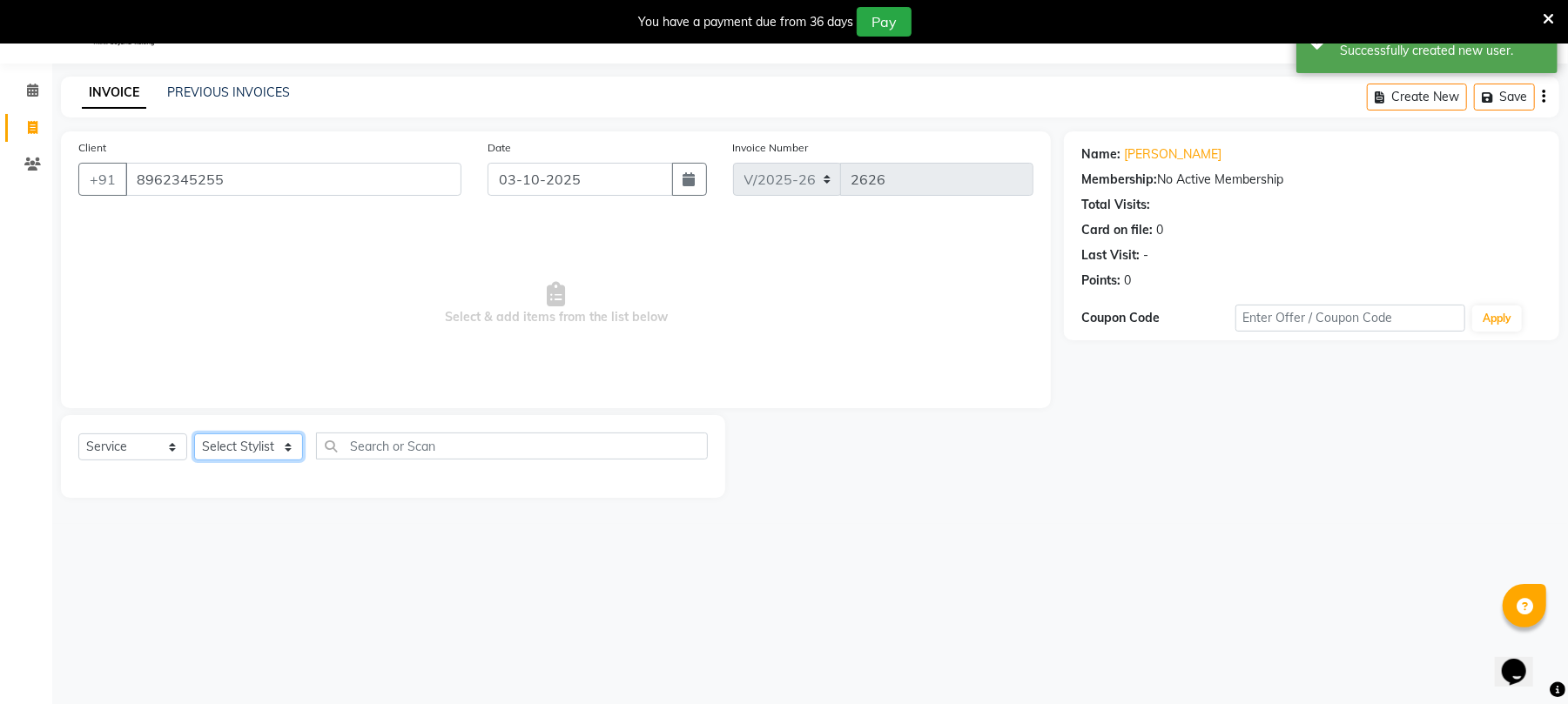
click at [251, 440] on select "Select Stylist Chinu [PERSON_NAME] Reception Rohit" at bounding box center [248, 446] width 109 height 27
select select "43283"
click at [194, 433] on select "Select Stylist Chinu [PERSON_NAME] Reception Rohit" at bounding box center [248, 446] width 109 height 27
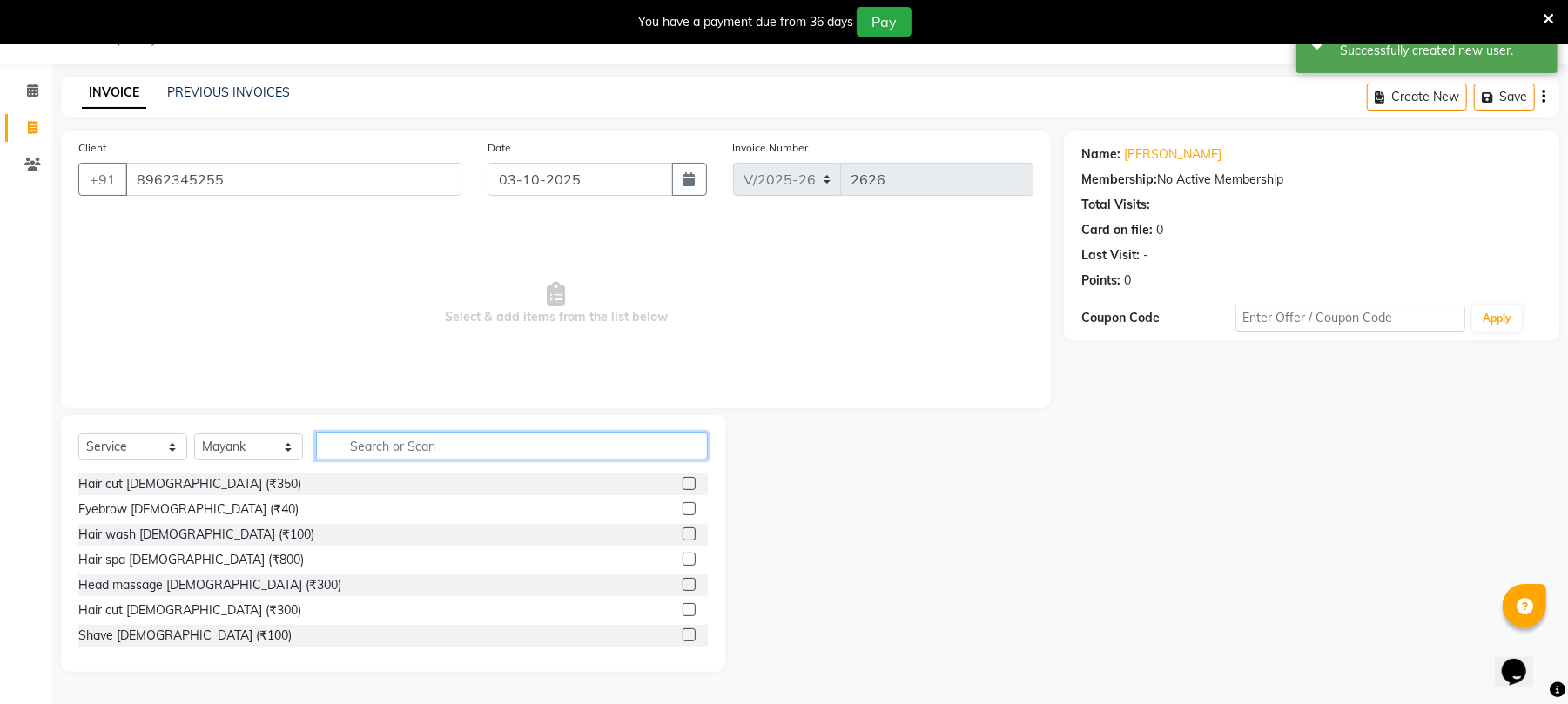
click at [581, 449] on input "text" at bounding box center [511, 446] width 391 height 27
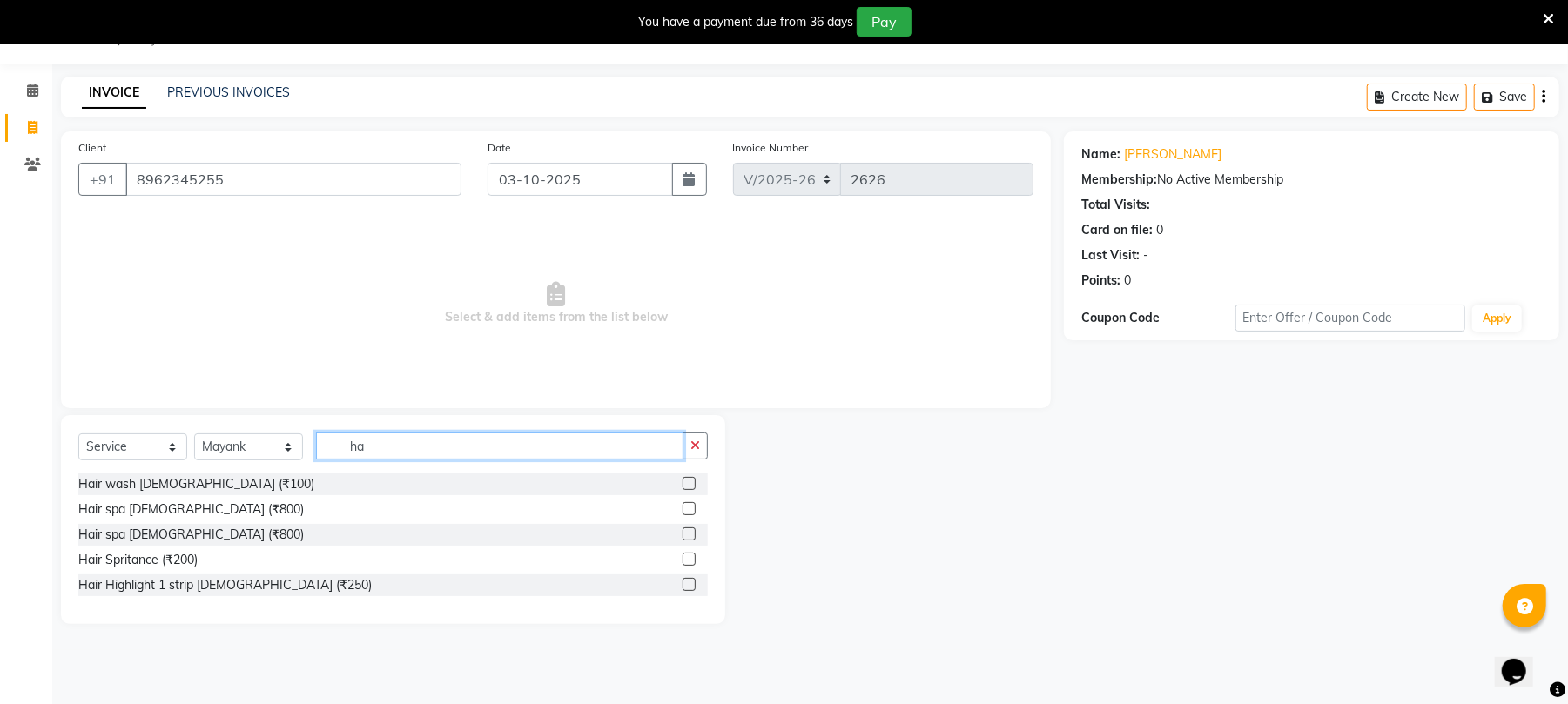
type input "h"
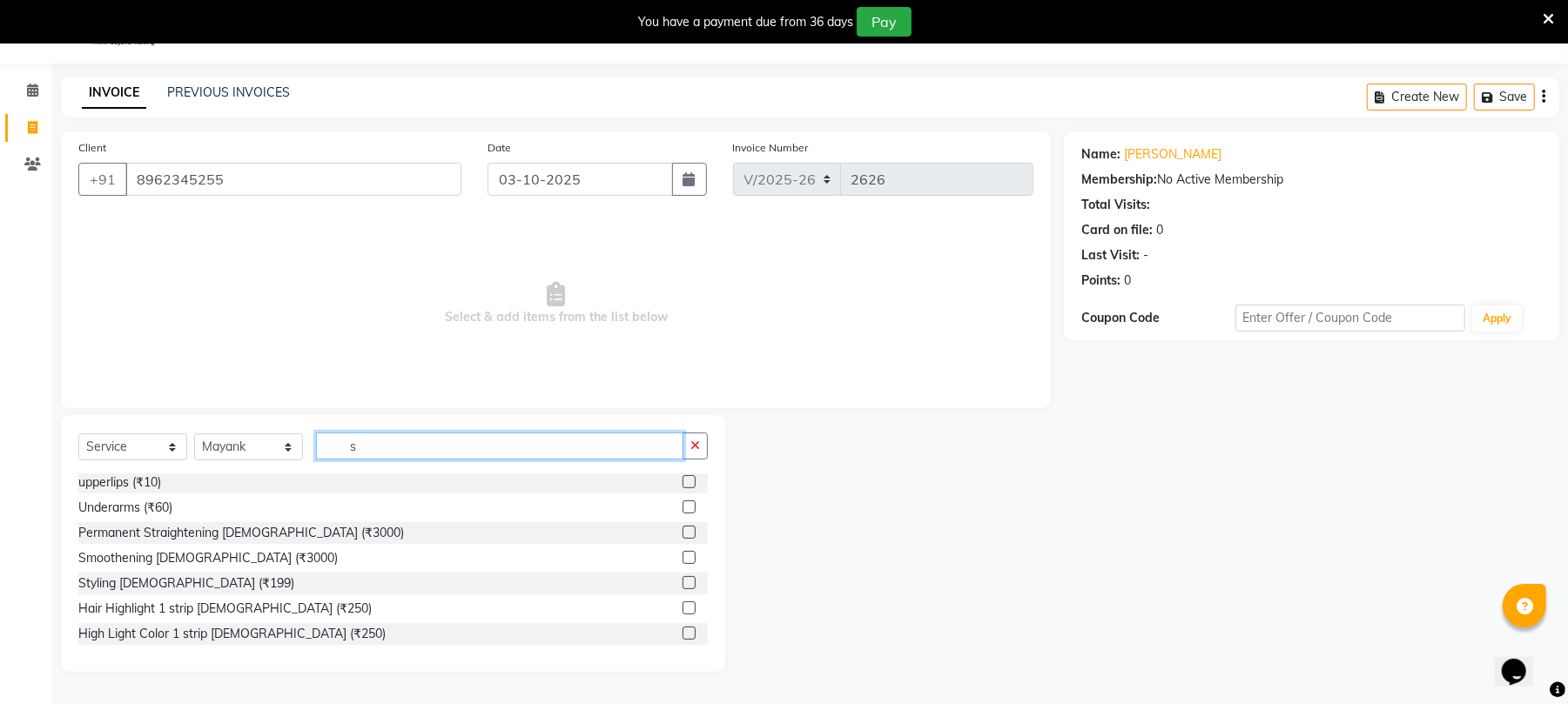
scroll to position [202, 0]
type input "s"
click at [683, 562] on label at bounding box center [689, 559] width 13 height 13
click at [683, 562] on input "checkbox" at bounding box center [688, 560] width 11 height 11
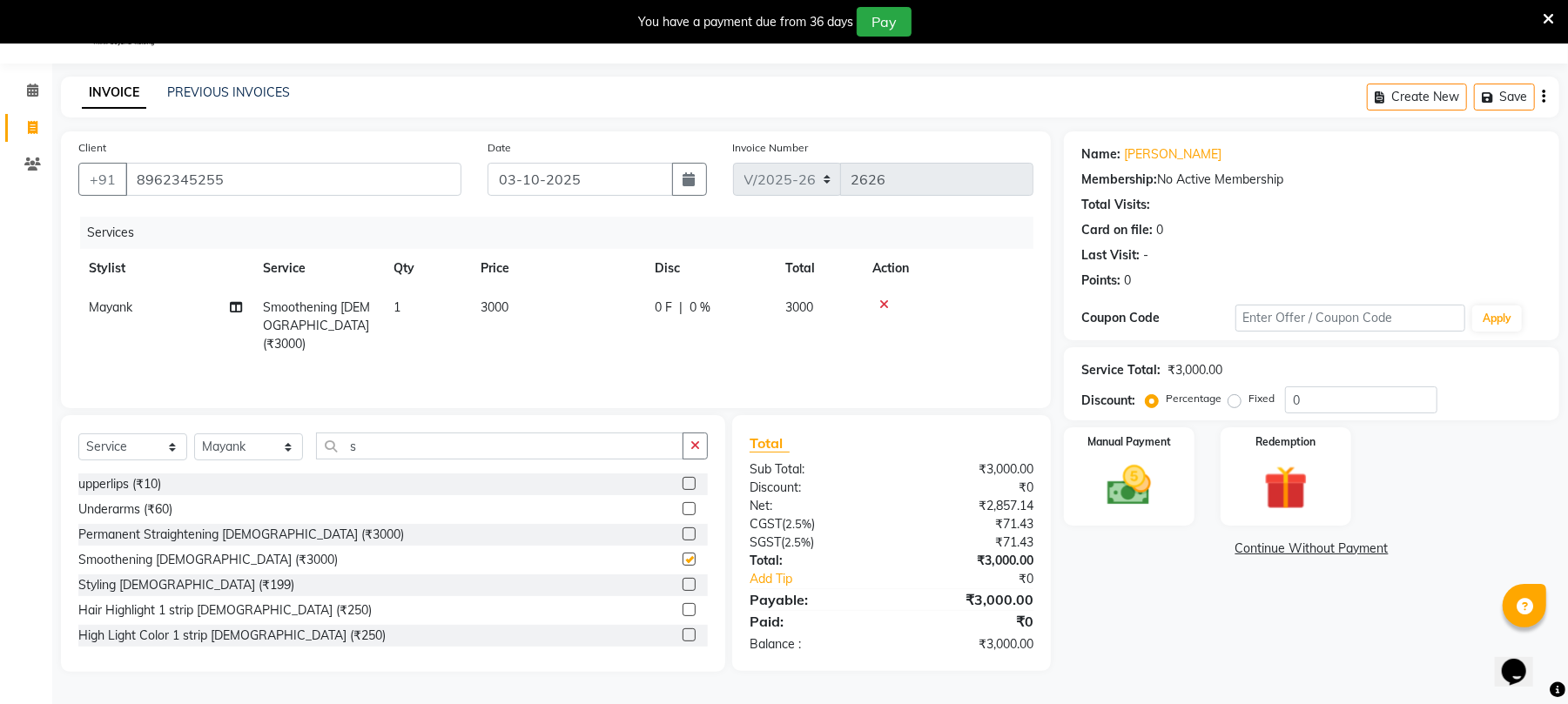
checkbox input "false"
click at [520, 316] on td "3000" at bounding box center [557, 326] width 174 height 76
select select "43283"
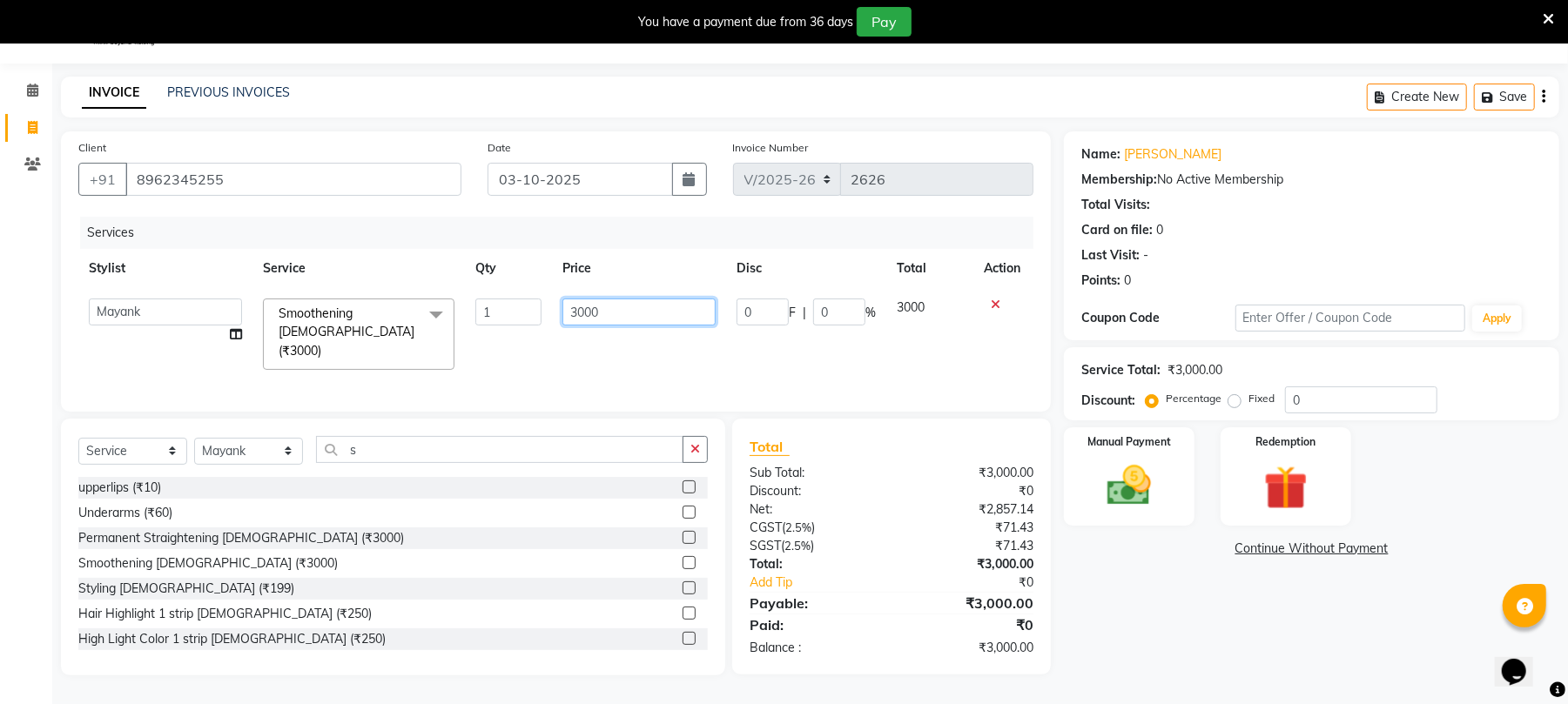
click at [662, 312] on input "3000" at bounding box center [639, 312] width 153 height 27
type input "3"
type input "8150"
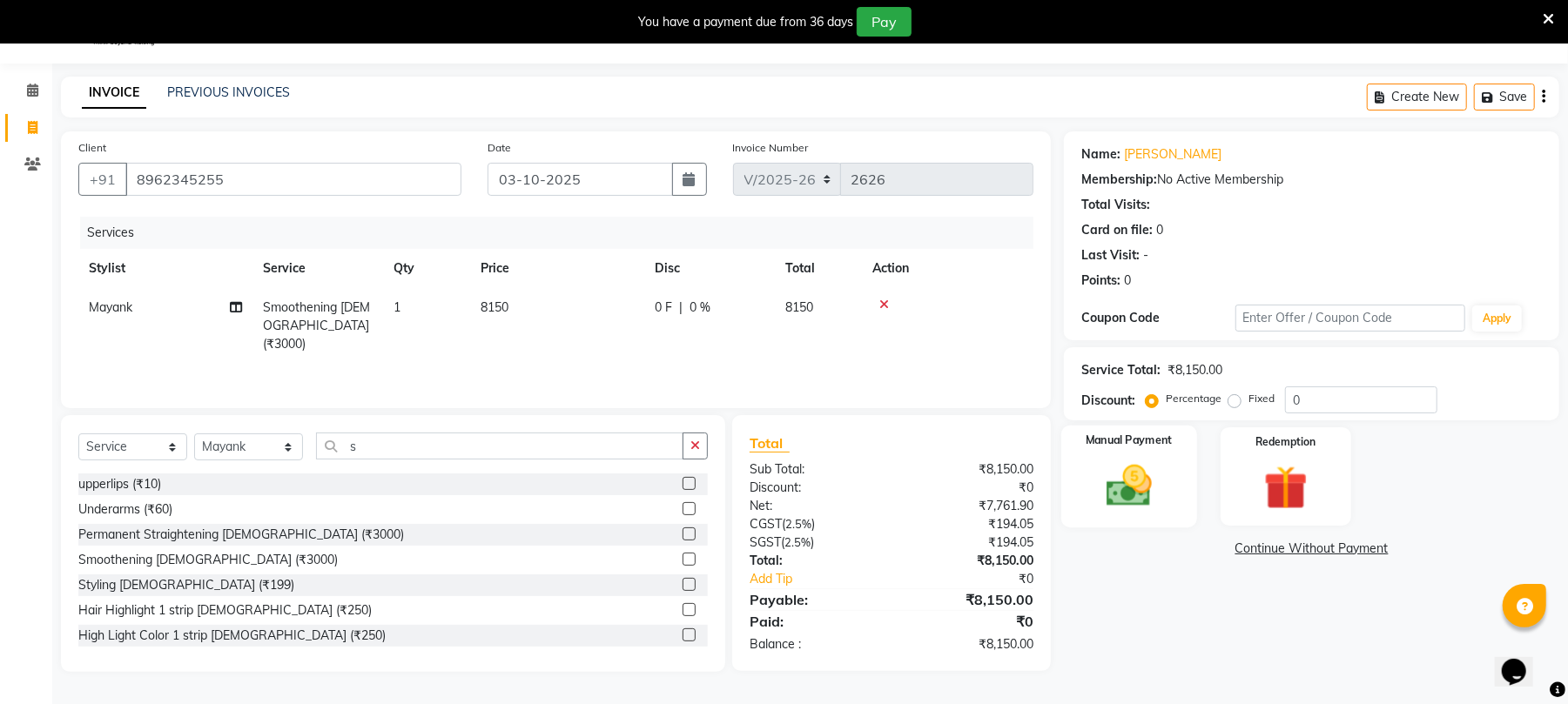
click at [1112, 488] on img at bounding box center [1128, 486] width 75 height 53
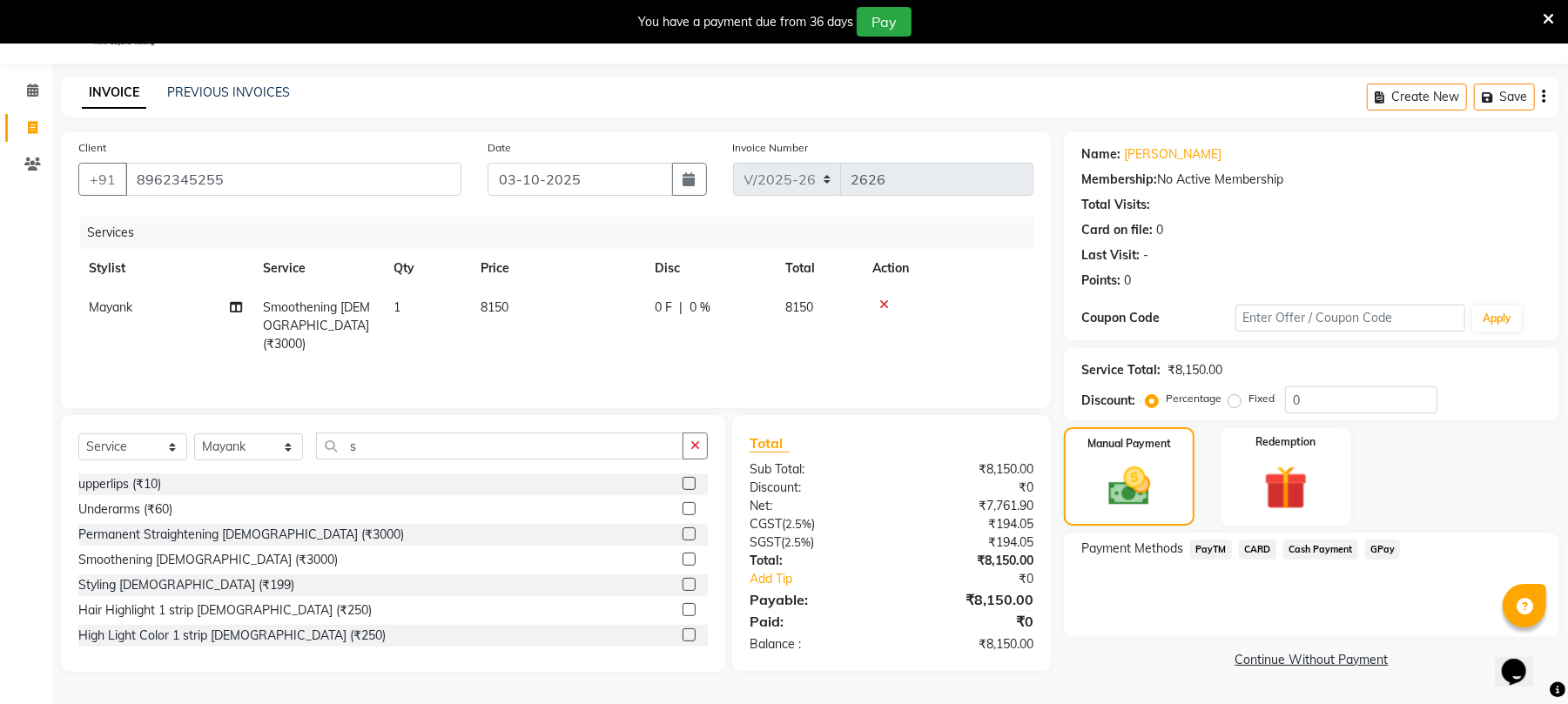
click at [1223, 549] on span "PayTM" at bounding box center [1211, 550] width 42 height 20
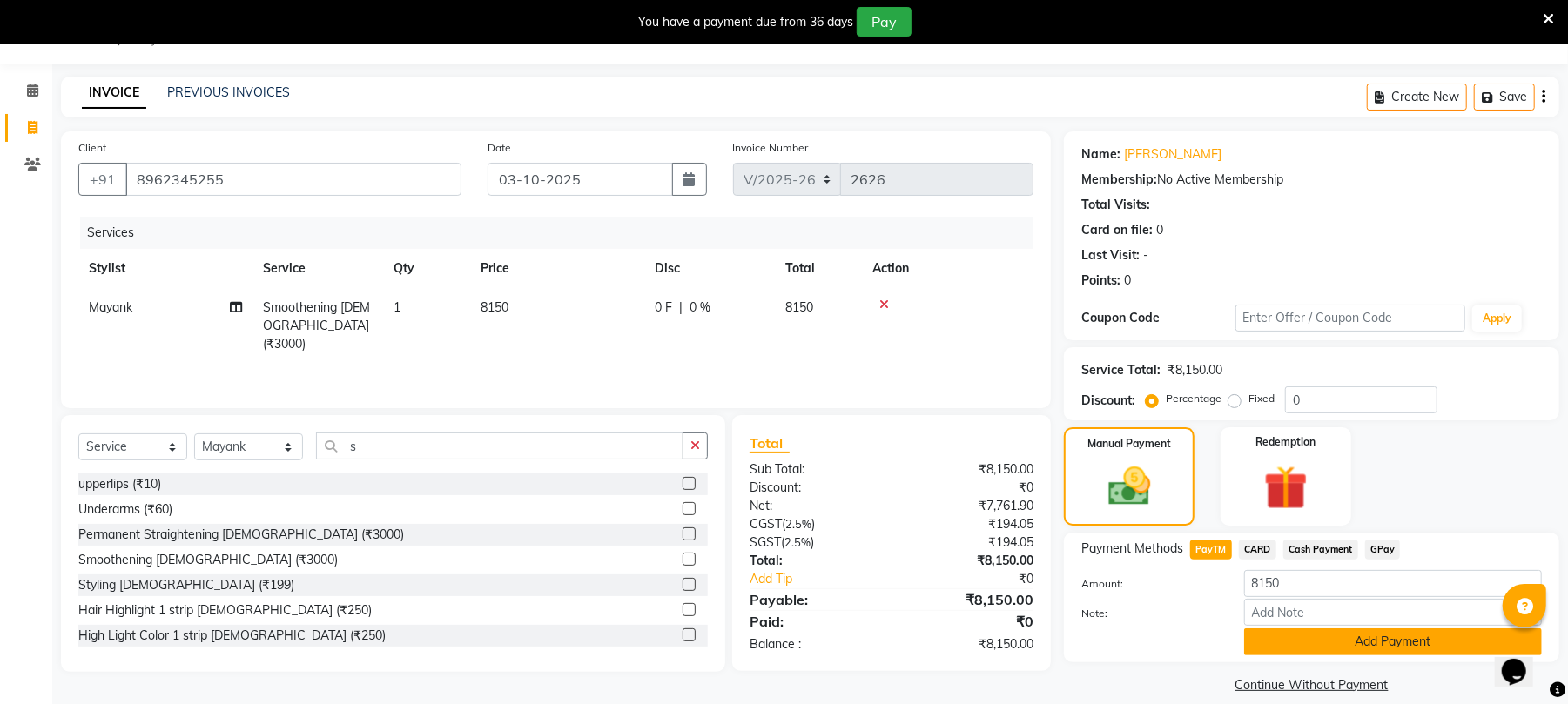
click at [1376, 641] on button "Add Payment" at bounding box center [1392, 641] width 298 height 27
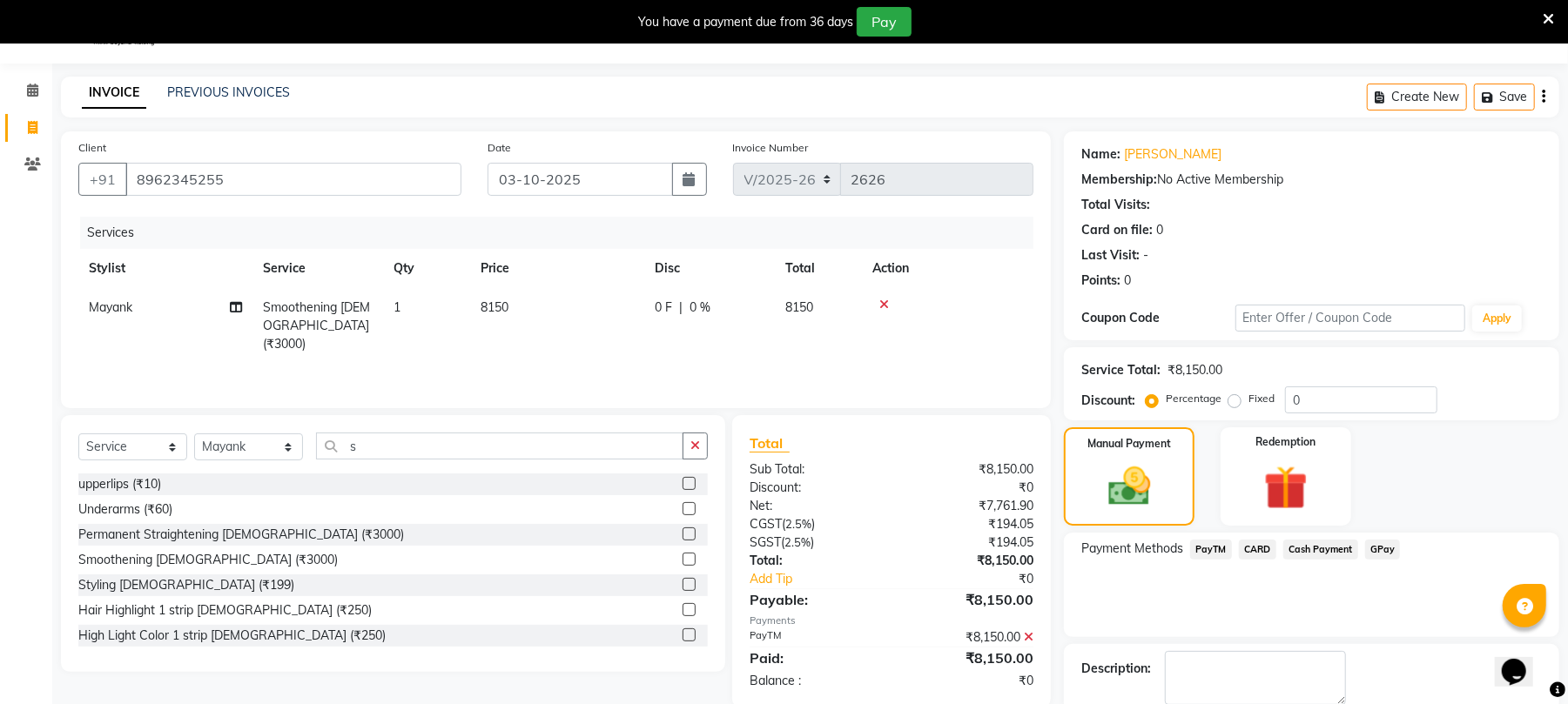
scroll to position [137, 0]
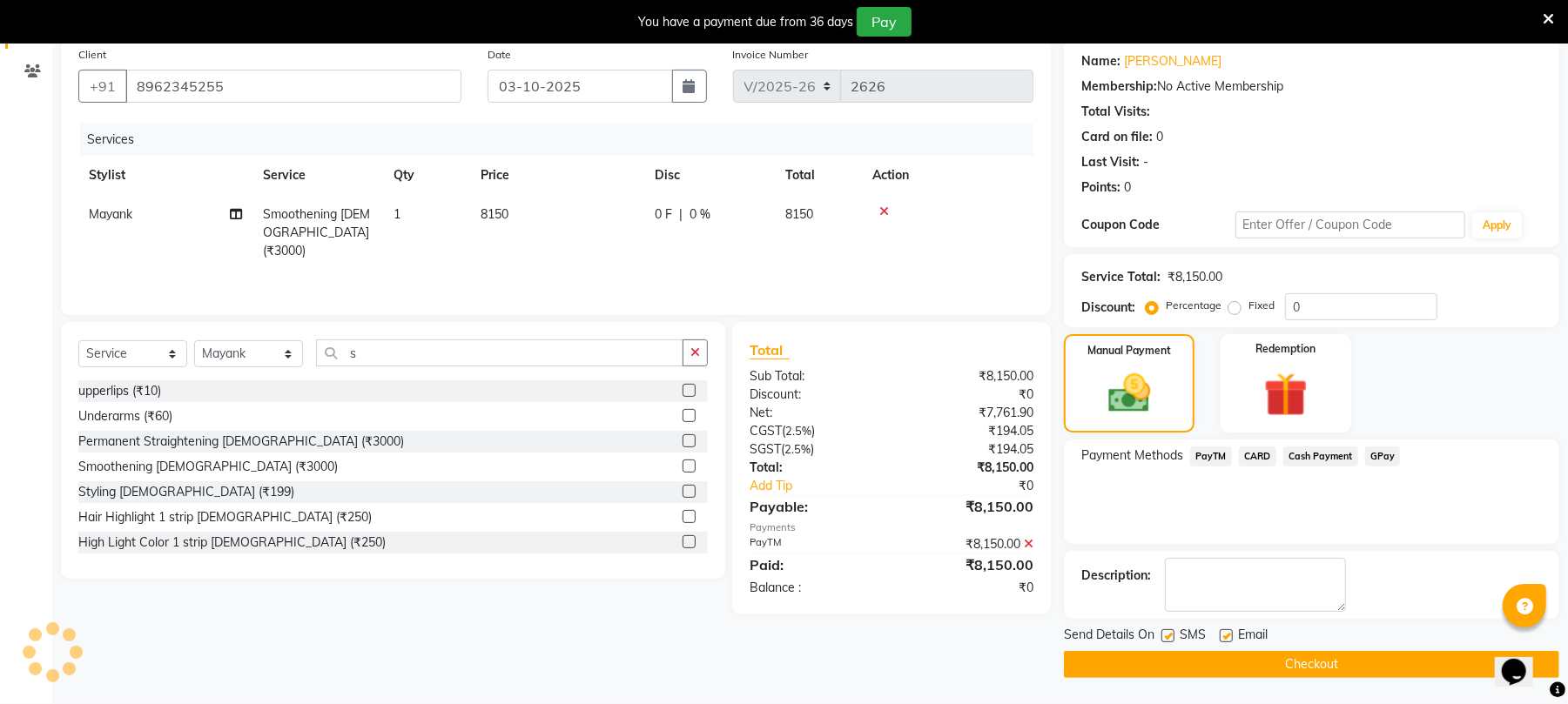
click at [1317, 660] on button "Checkout" at bounding box center [1311, 664] width 496 height 27
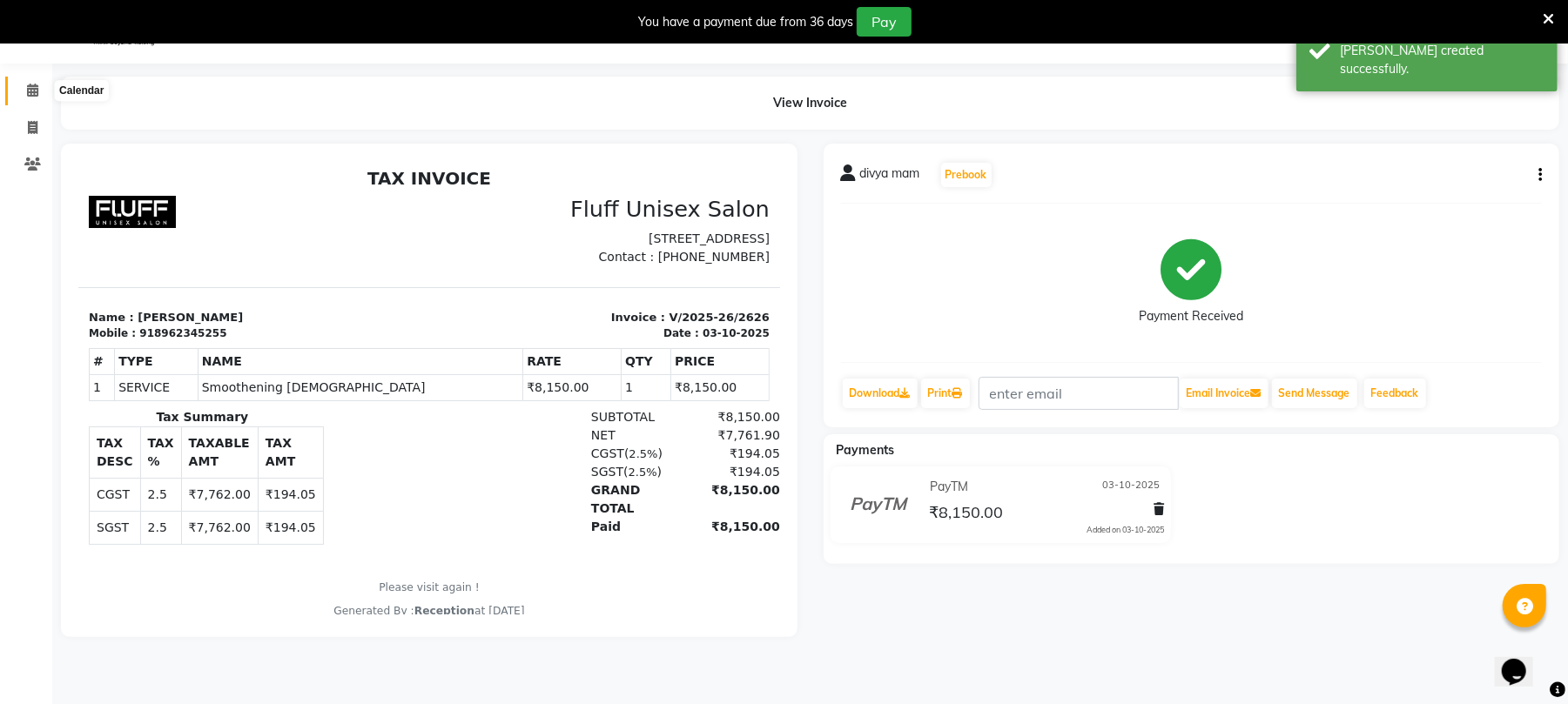
click at [33, 87] on icon at bounding box center [32, 90] width 11 height 13
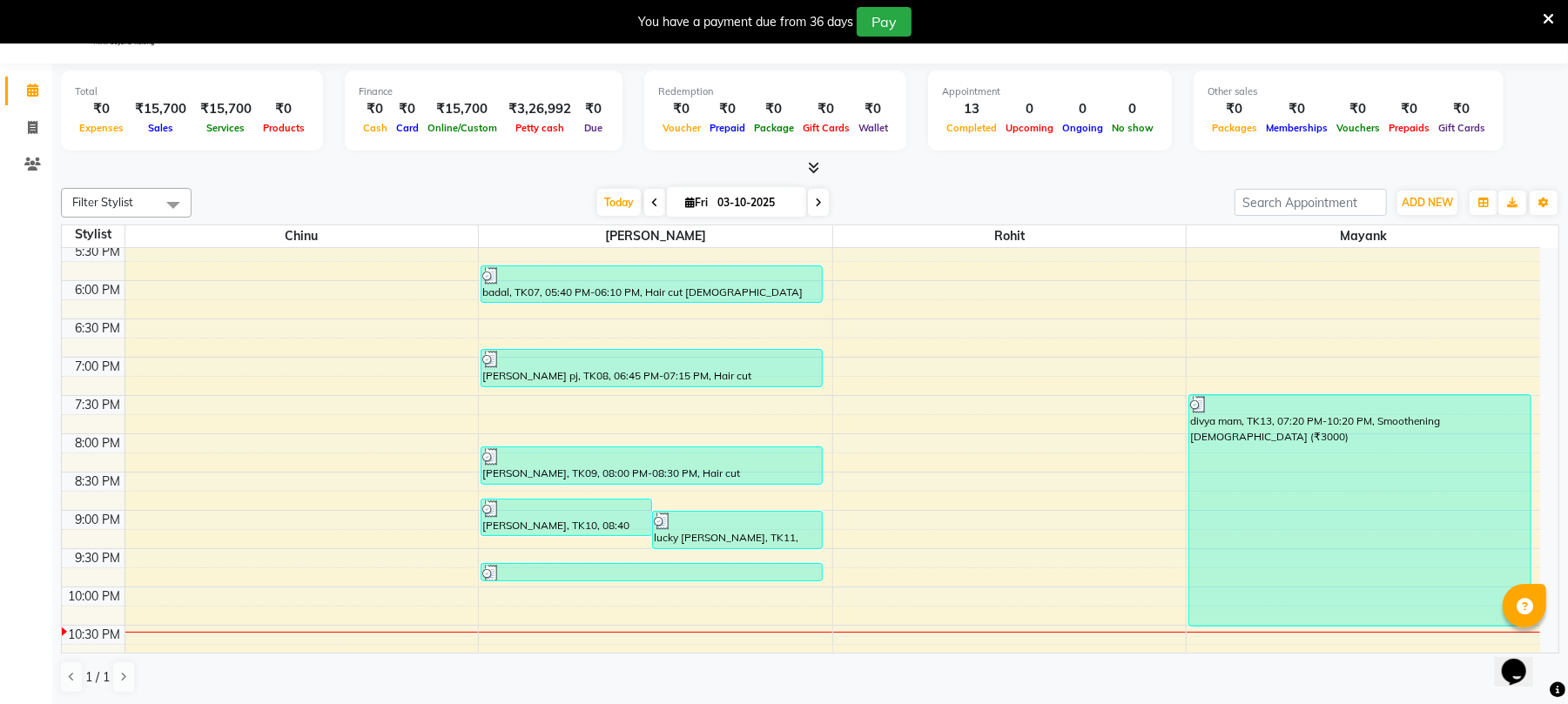
scroll to position [693, 0]
